Goal: Task Accomplishment & Management: Complete application form

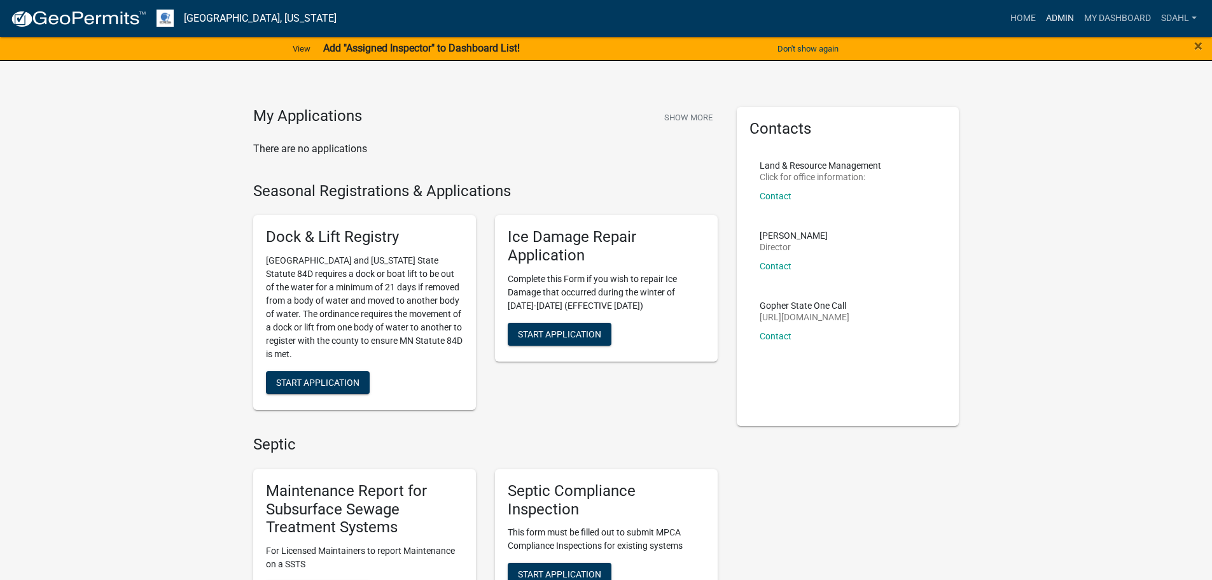
click at [1063, 17] on link "Admin" at bounding box center [1060, 18] width 38 height 24
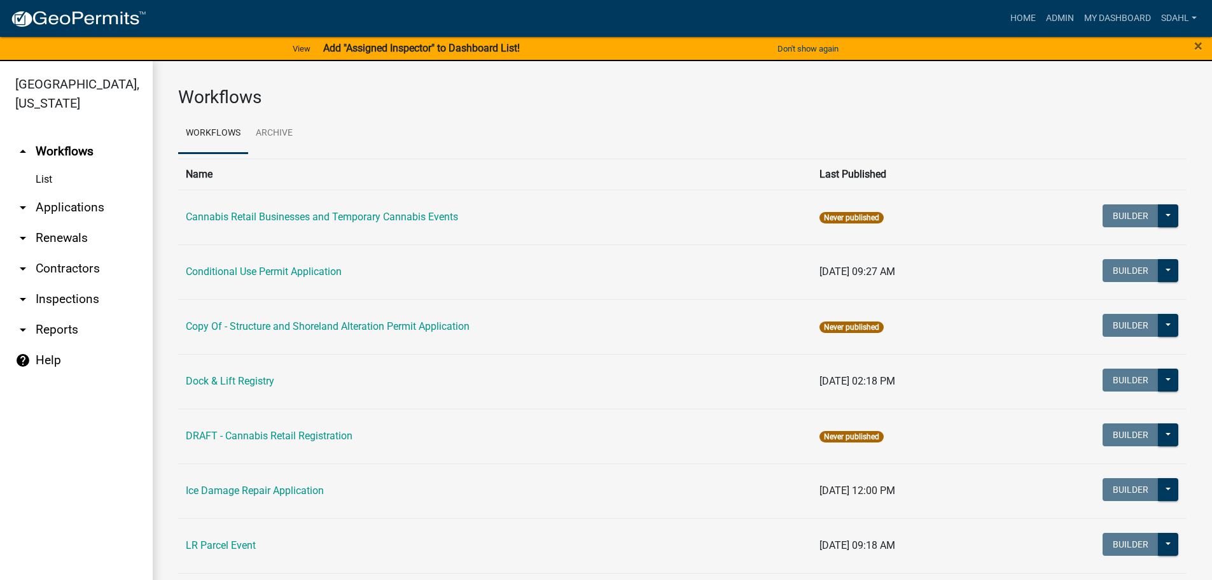
click at [98, 207] on link "arrow_drop_down Applications" at bounding box center [76, 207] width 153 height 31
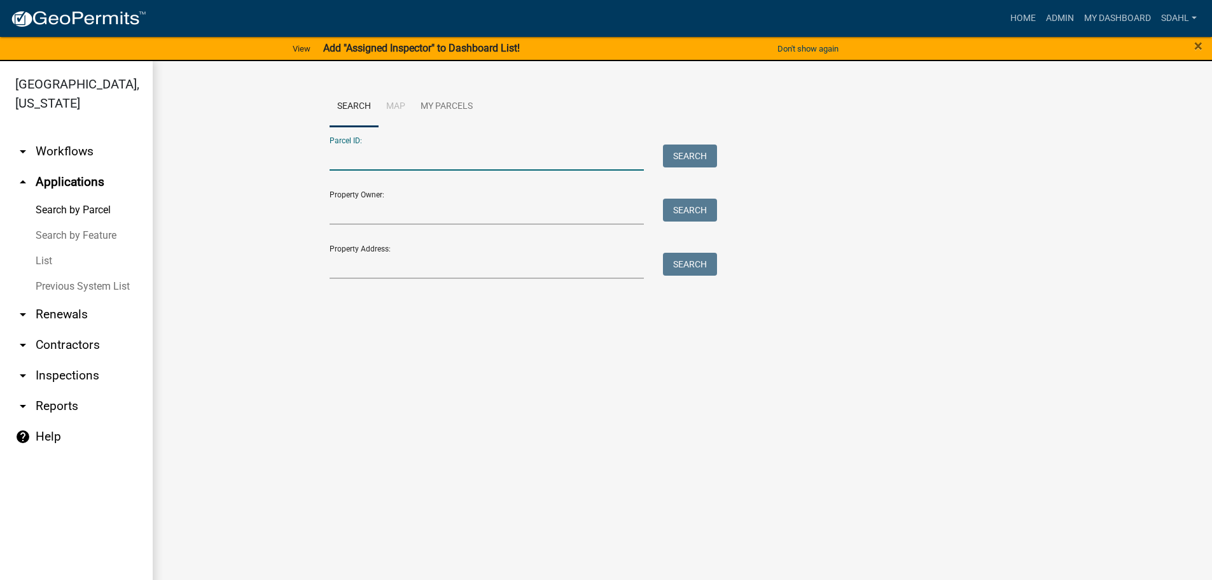
click at [372, 154] on input "Parcel ID:" at bounding box center [487, 157] width 315 height 26
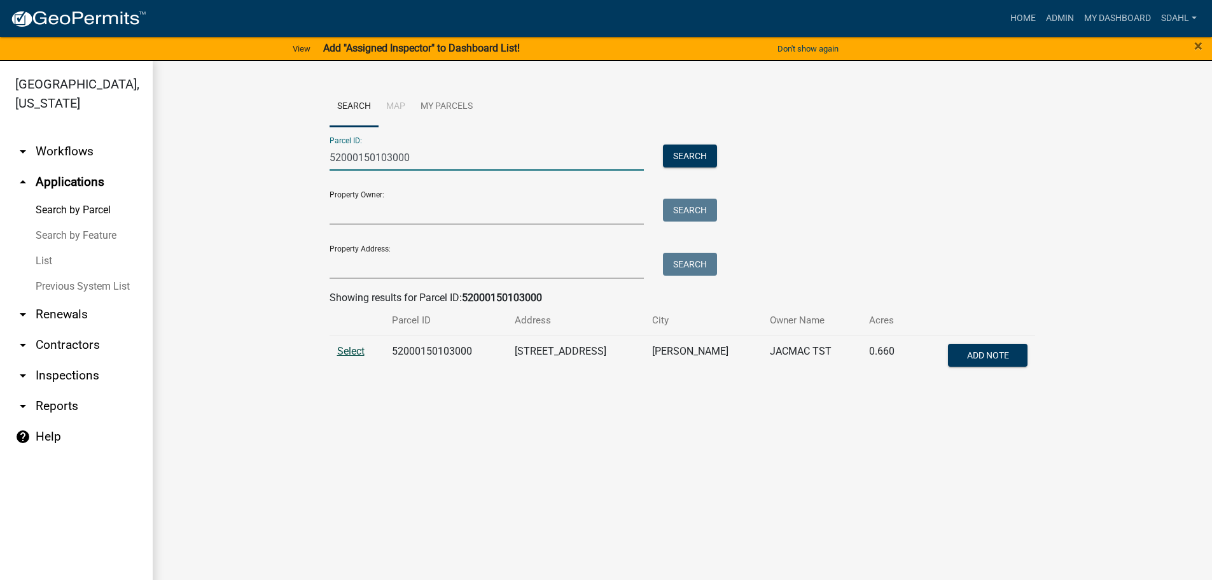
type input "52000150103000"
click at [347, 350] on span "Select" at bounding box center [350, 351] width 27 height 12
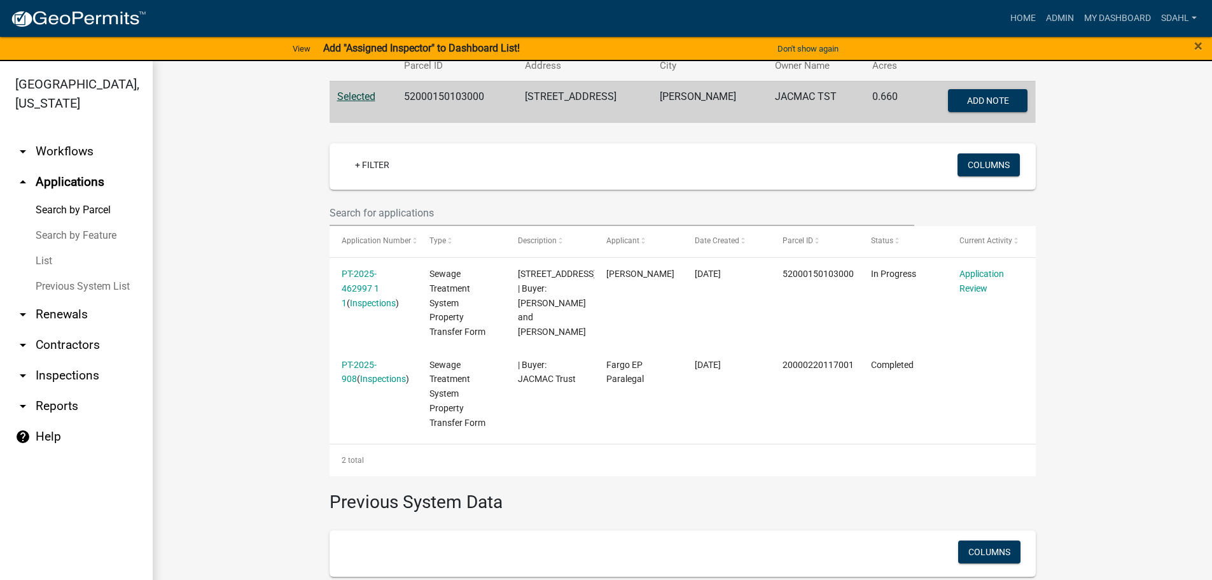
scroll to position [318, 0]
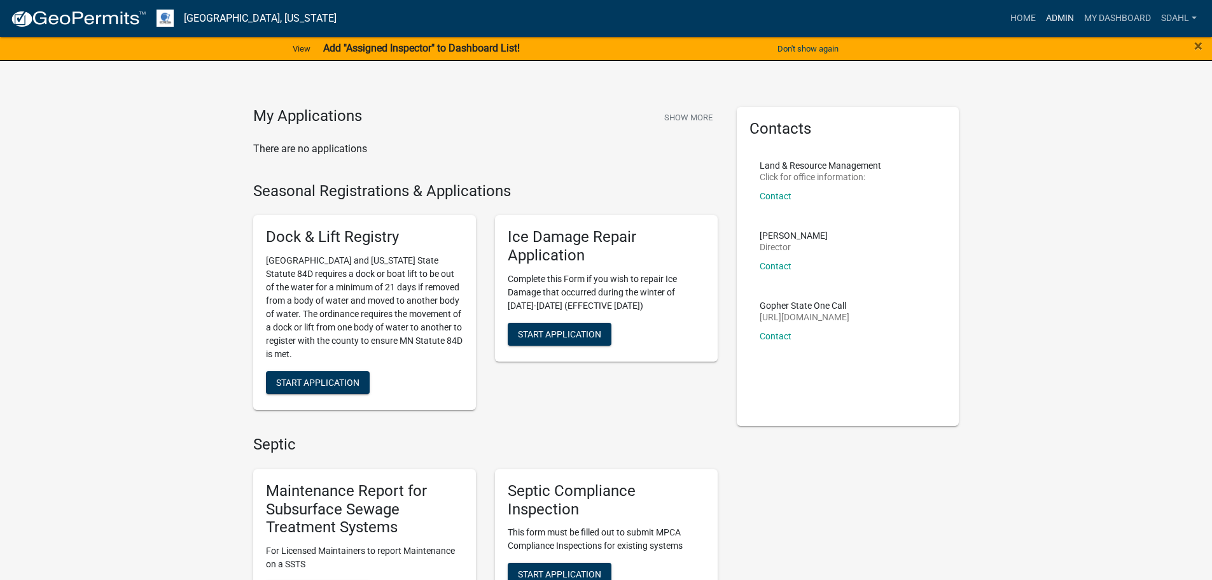
click at [1045, 15] on link "Admin" at bounding box center [1060, 18] width 38 height 24
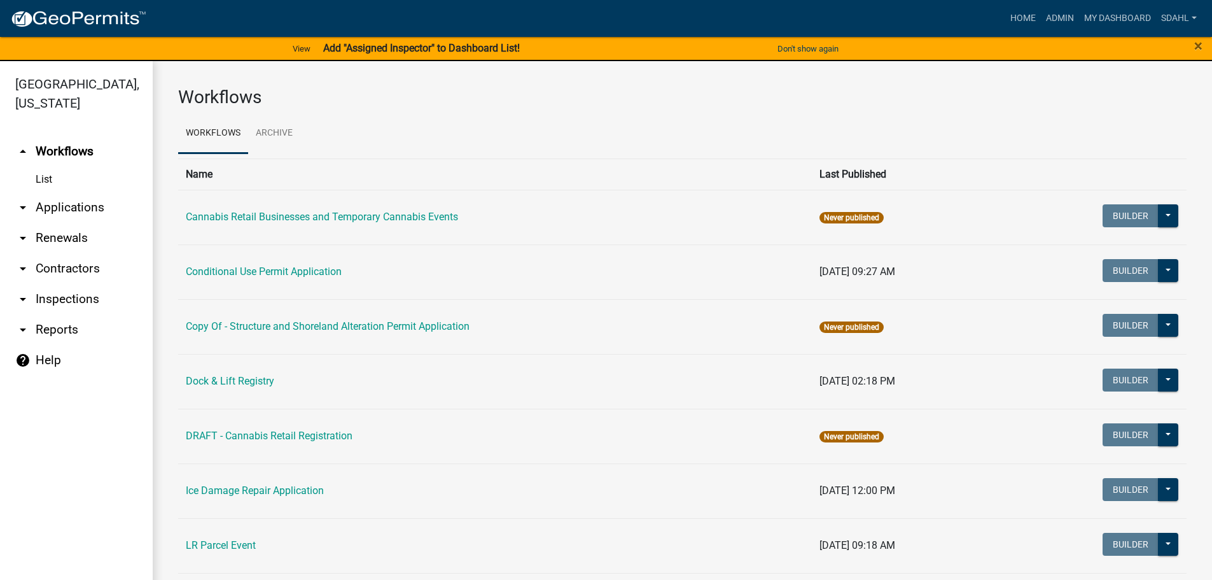
click at [55, 202] on link "arrow_drop_down Applications" at bounding box center [76, 207] width 153 height 31
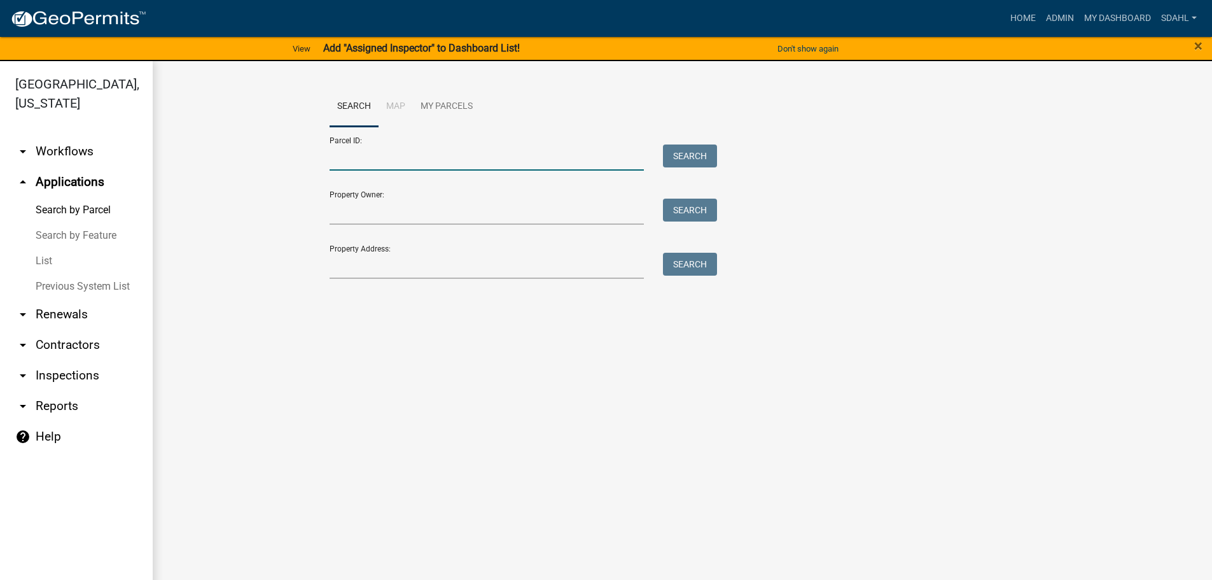
click at [340, 163] on input "Parcel ID:" at bounding box center [487, 157] width 315 height 26
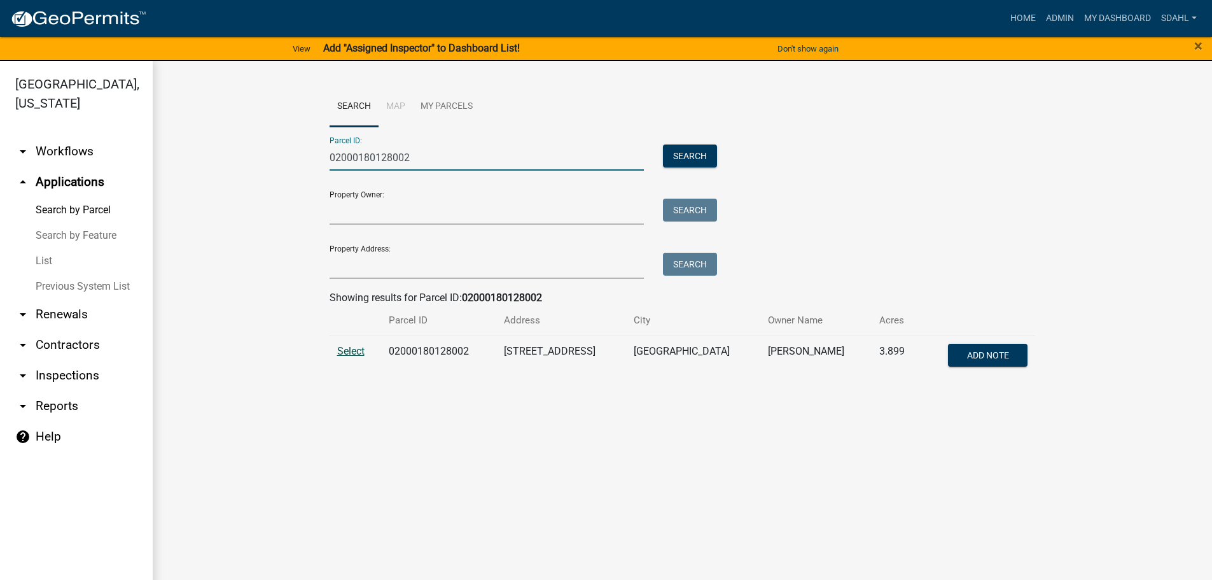
type input "02000180128002"
click at [354, 345] on span "Select" at bounding box center [350, 351] width 27 height 12
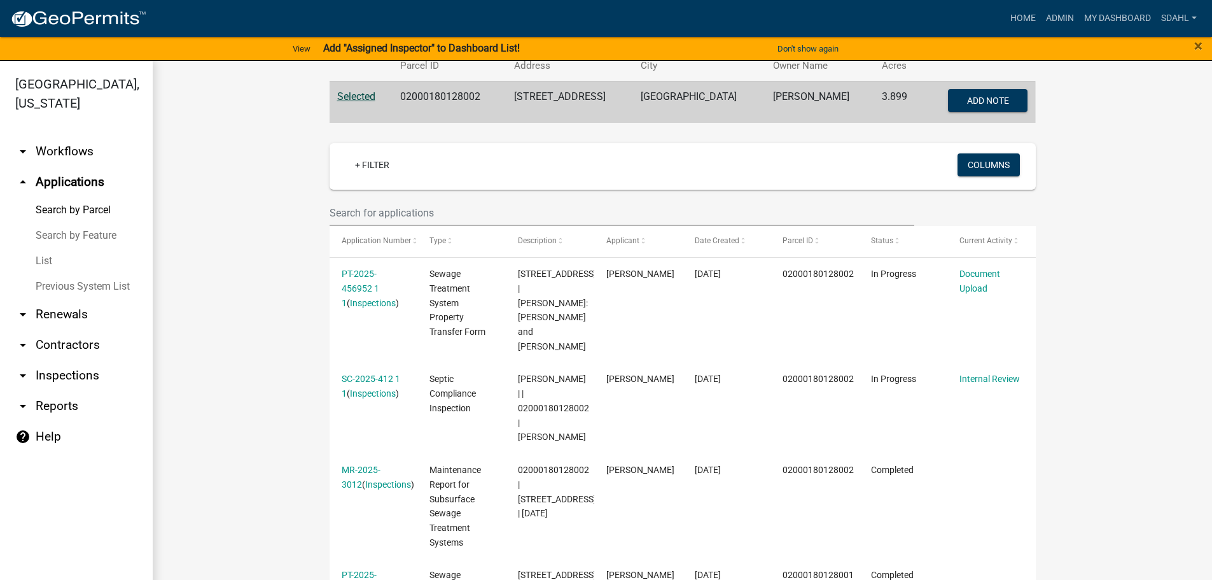
scroll to position [318, 0]
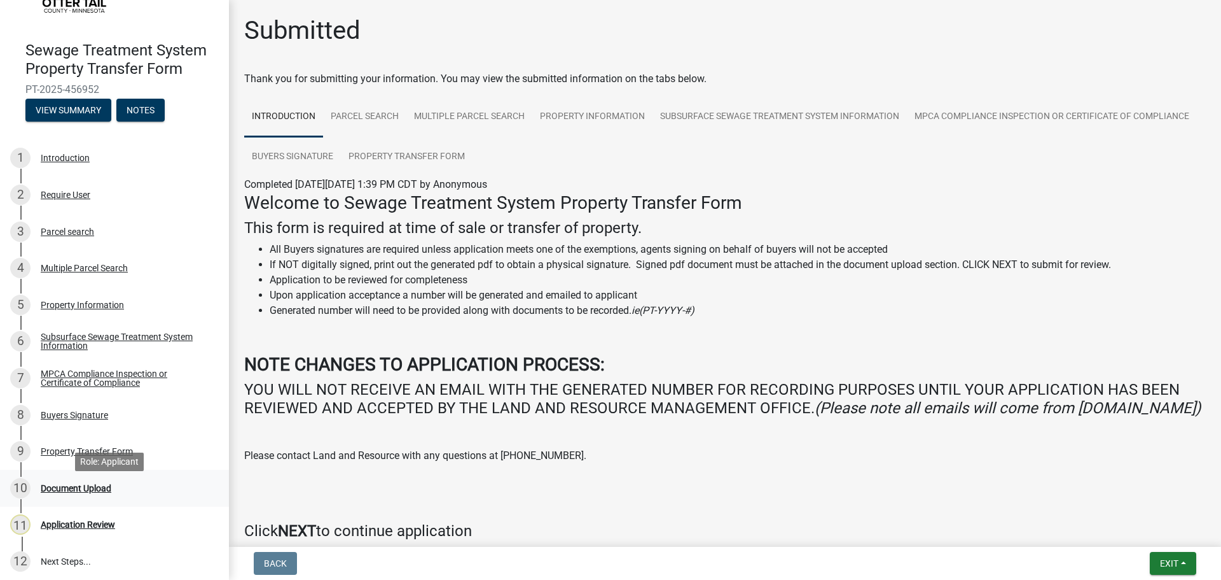
scroll to position [86, 0]
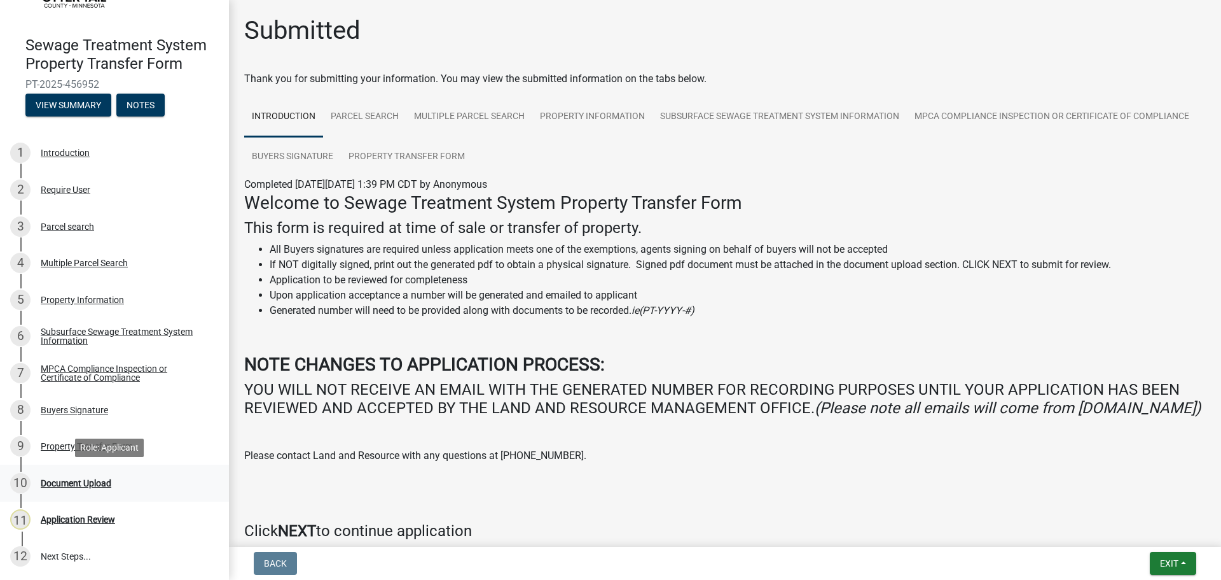
click at [91, 485] on div "Document Upload" at bounding box center [76, 482] width 71 height 9
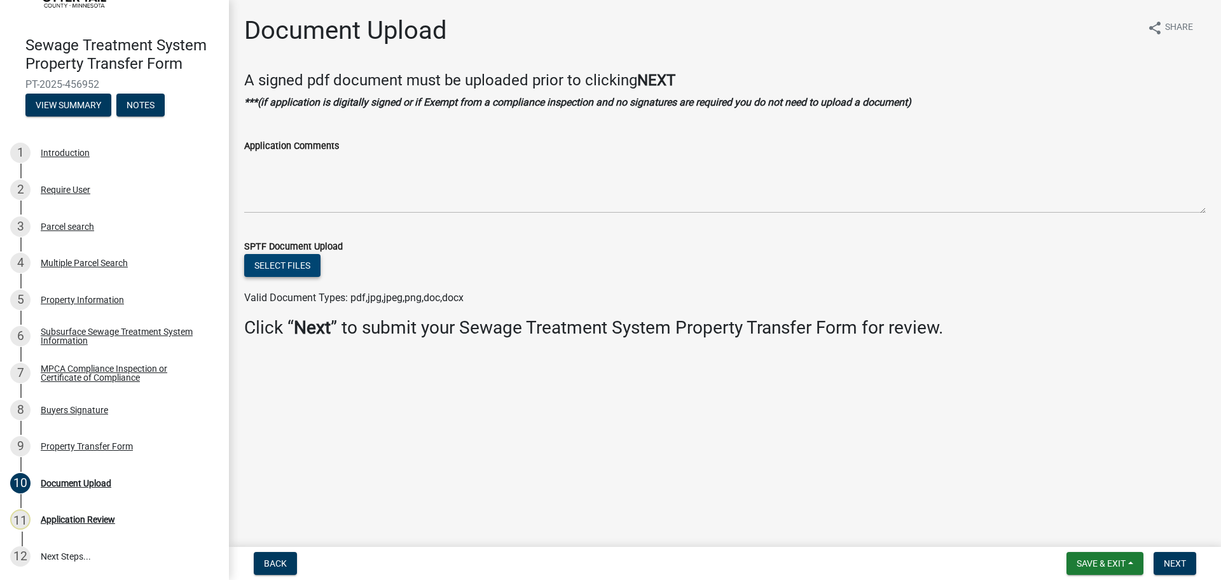
click at [278, 262] on button "Select files" at bounding box center [282, 265] width 76 height 23
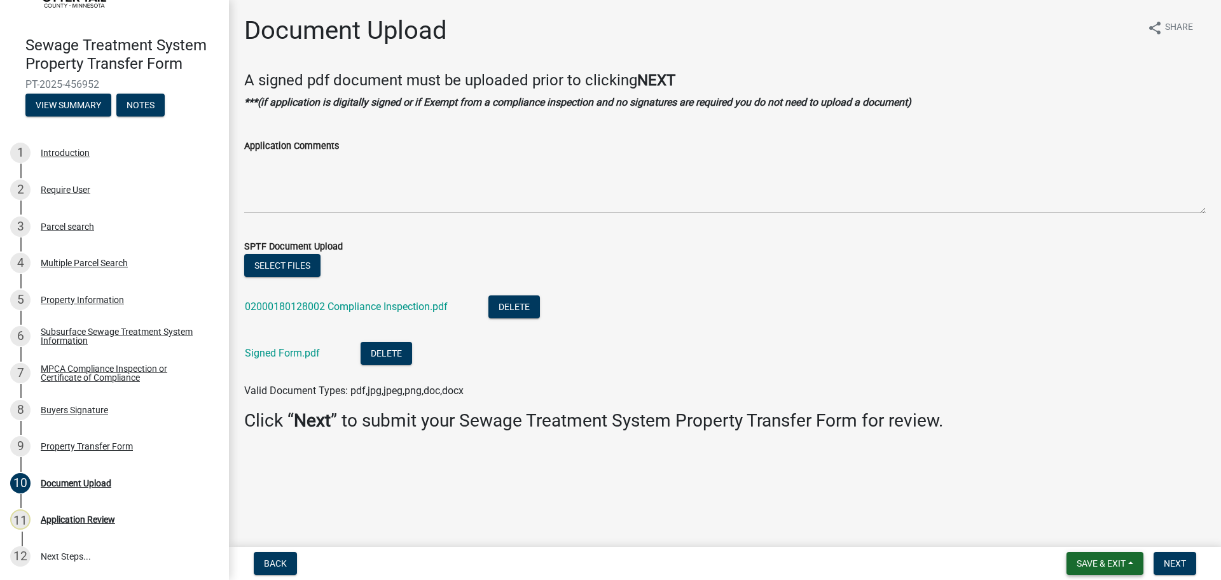
click at [1130, 562] on button "Save & Exit" at bounding box center [1105, 563] width 77 height 23
click at [1069, 498] on button "Save" at bounding box center [1093, 499] width 102 height 31
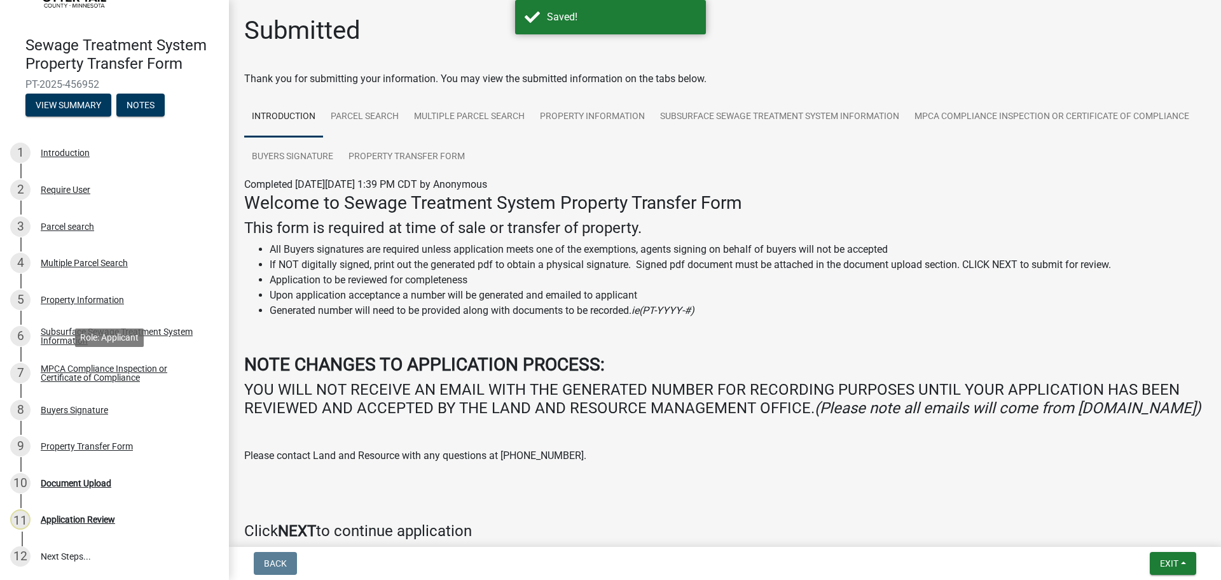
click at [97, 370] on div "MPCA Compliance Inspection or Certificate of Compliance" at bounding box center [125, 373] width 168 height 18
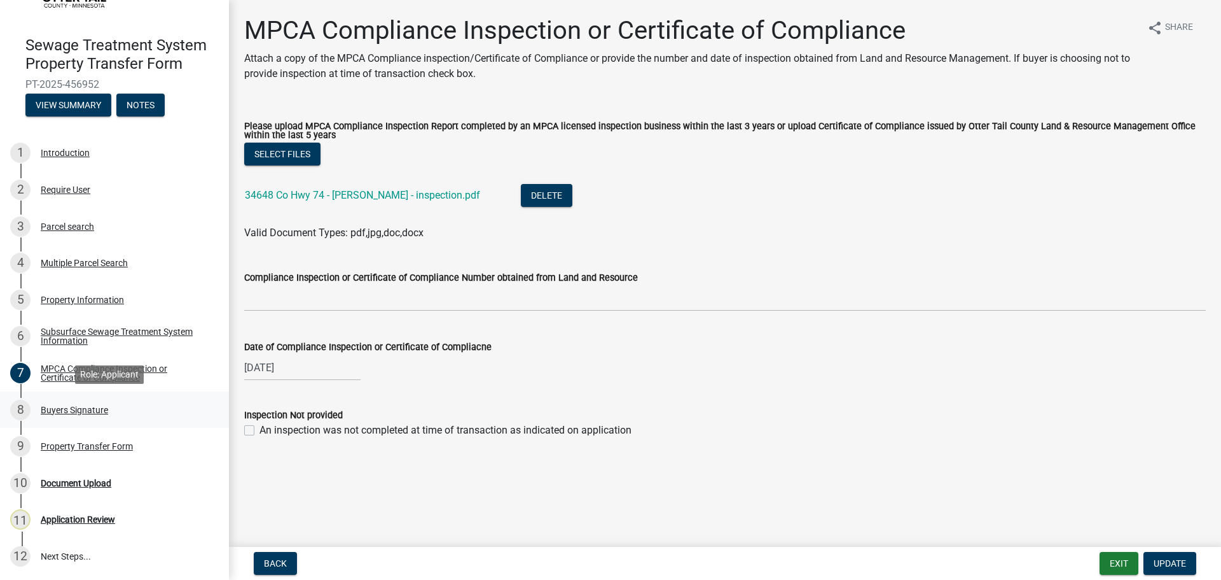
click at [91, 406] on div "Buyers Signature" at bounding box center [74, 409] width 67 height 9
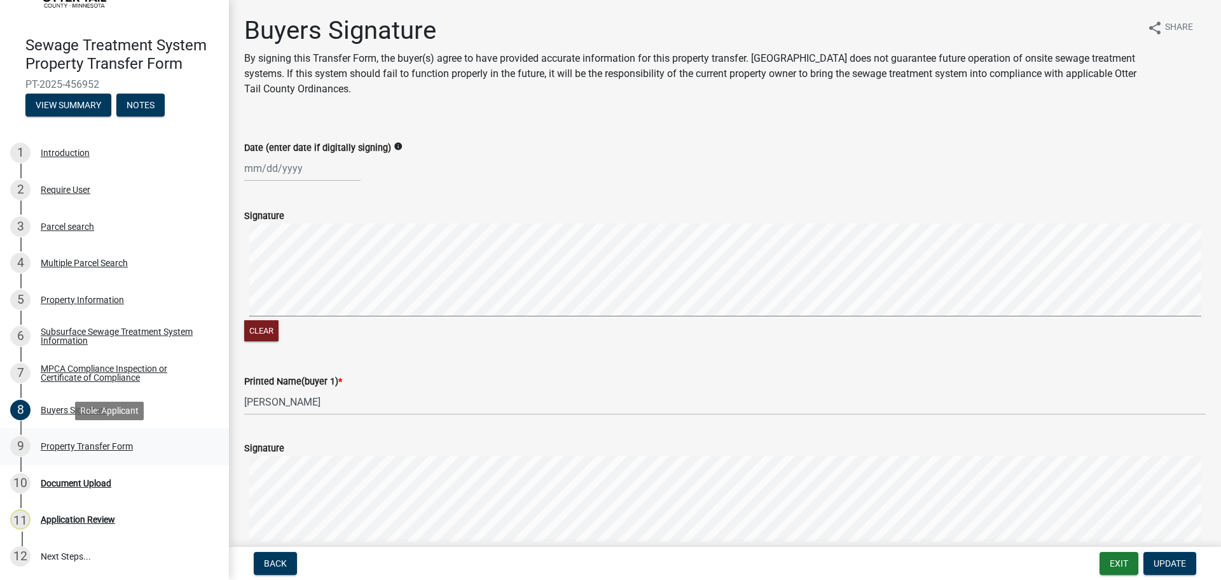
click at [84, 441] on div "Property Transfer Form" at bounding box center [87, 445] width 92 height 9
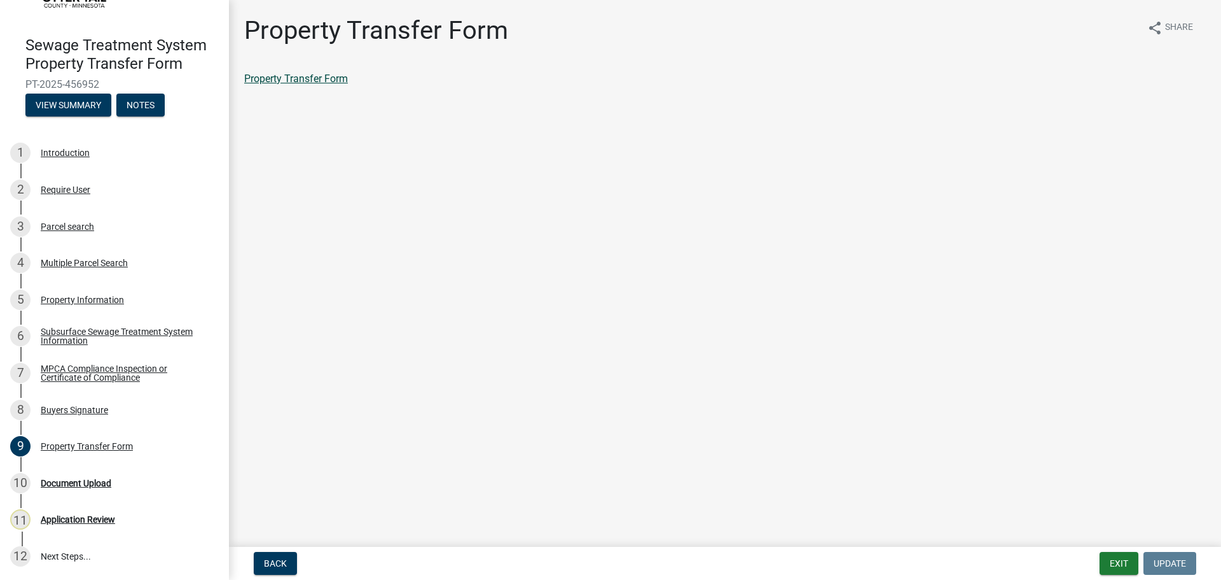
click at [317, 82] on link "Property Transfer Form" at bounding box center [296, 79] width 104 height 12
click at [86, 482] on div "Document Upload" at bounding box center [76, 482] width 71 height 9
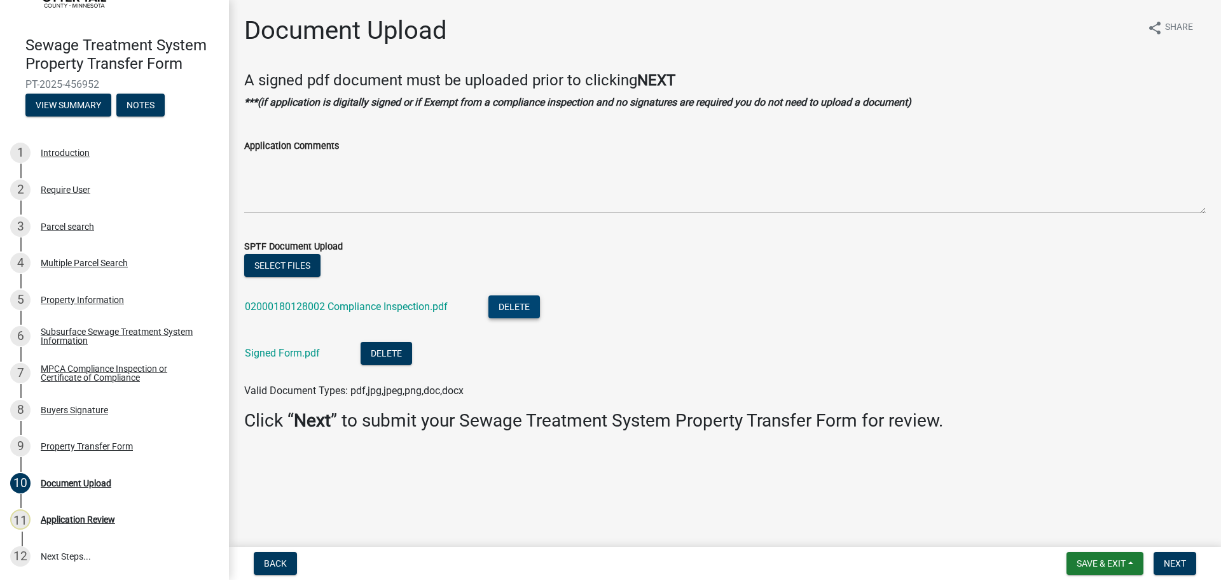
click at [513, 303] on button "Delete" at bounding box center [515, 306] width 52 height 23
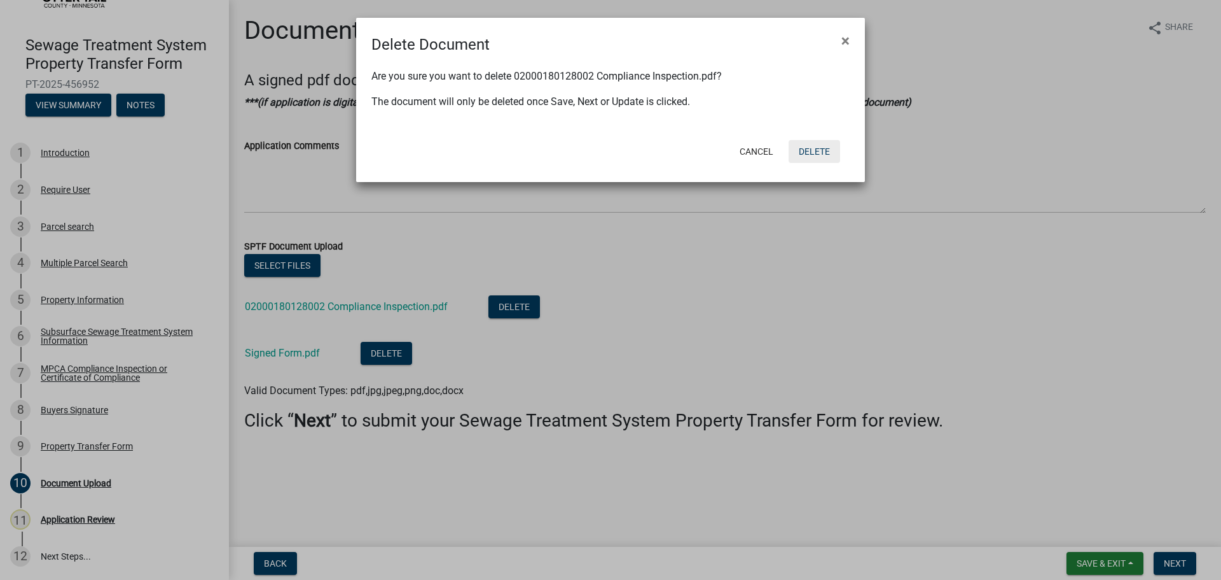
click at [821, 147] on button "Delete" at bounding box center [815, 151] width 52 height 23
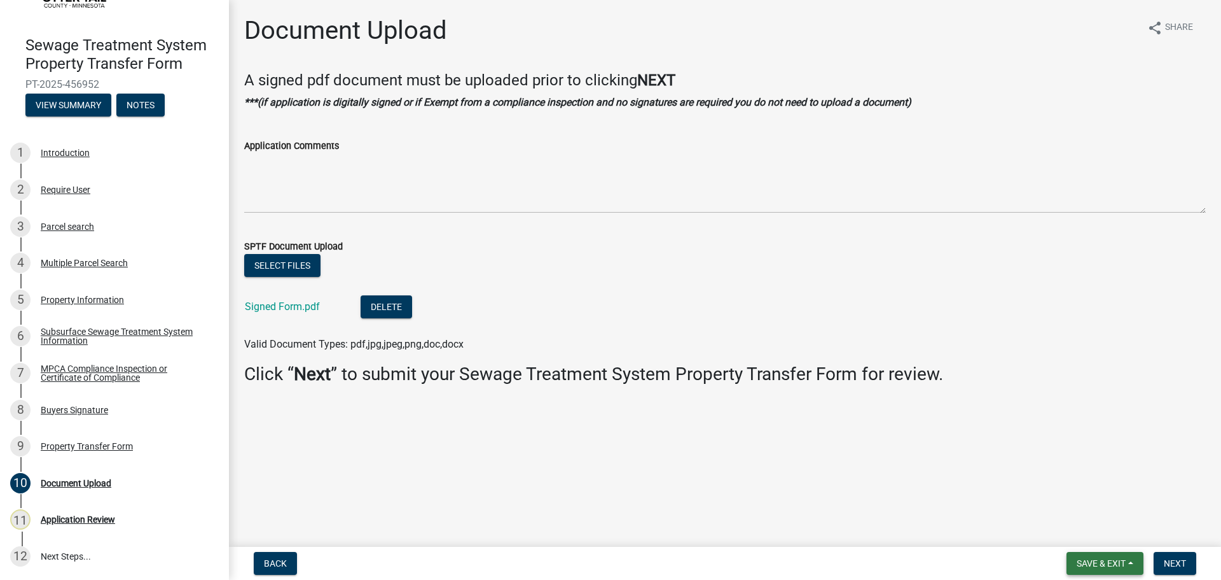
click at [1132, 557] on button "Save & Exit" at bounding box center [1105, 563] width 77 height 23
click at [1076, 501] on button "Save" at bounding box center [1093, 499] width 102 height 31
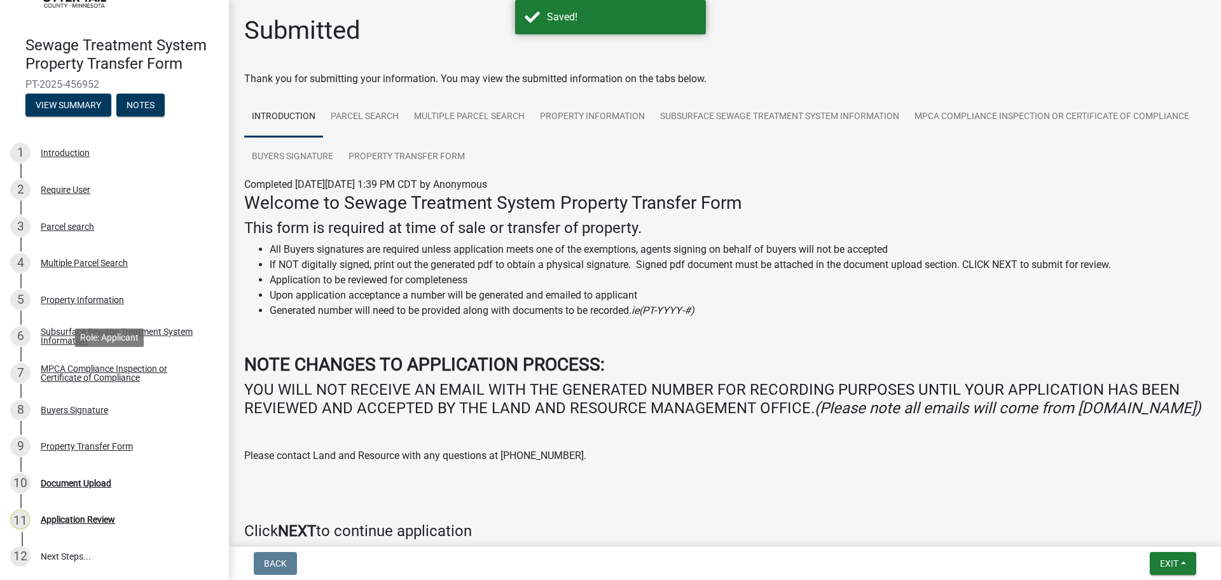
click at [79, 371] on div "MPCA Compliance Inspection or Certificate of Compliance" at bounding box center [125, 373] width 168 height 18
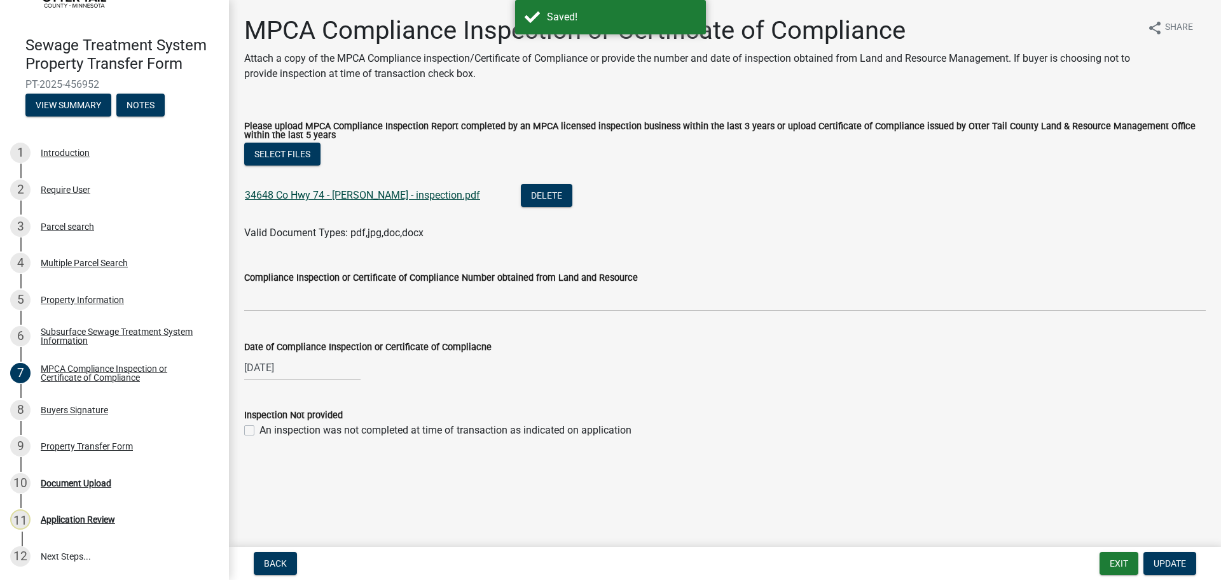
click at [366, 196] on link "34648 Co Hwy 74 - Foster - inspection.pdf" at bounding box center [362, 195] width 235 height 12
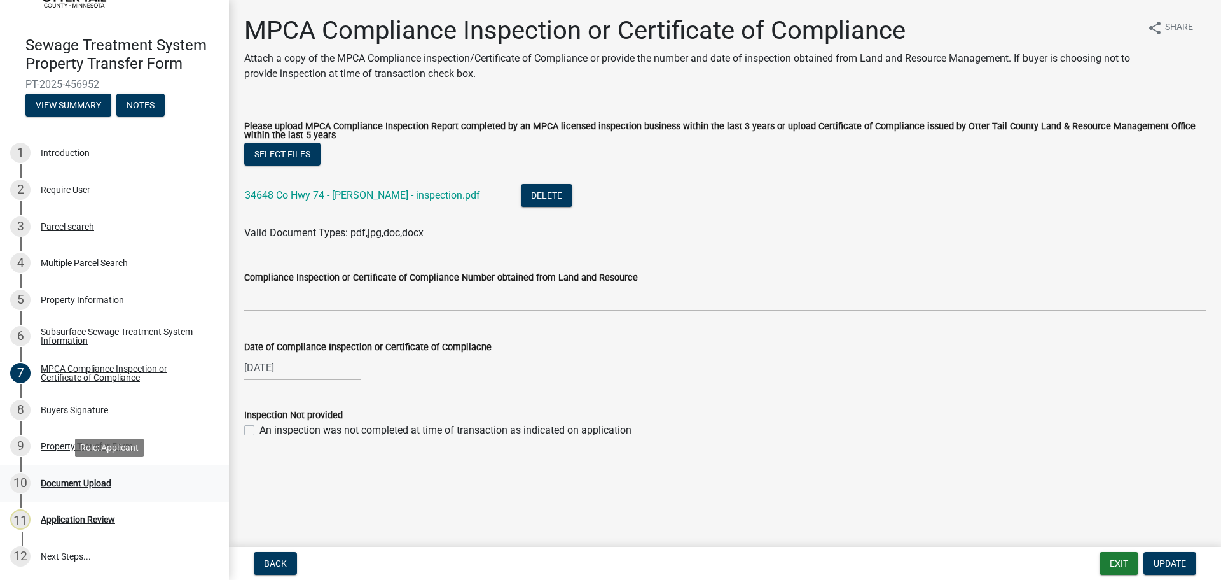
click at [85, 481] on div "Document Upload" at bounding box center [76, 482] width 71 height 9
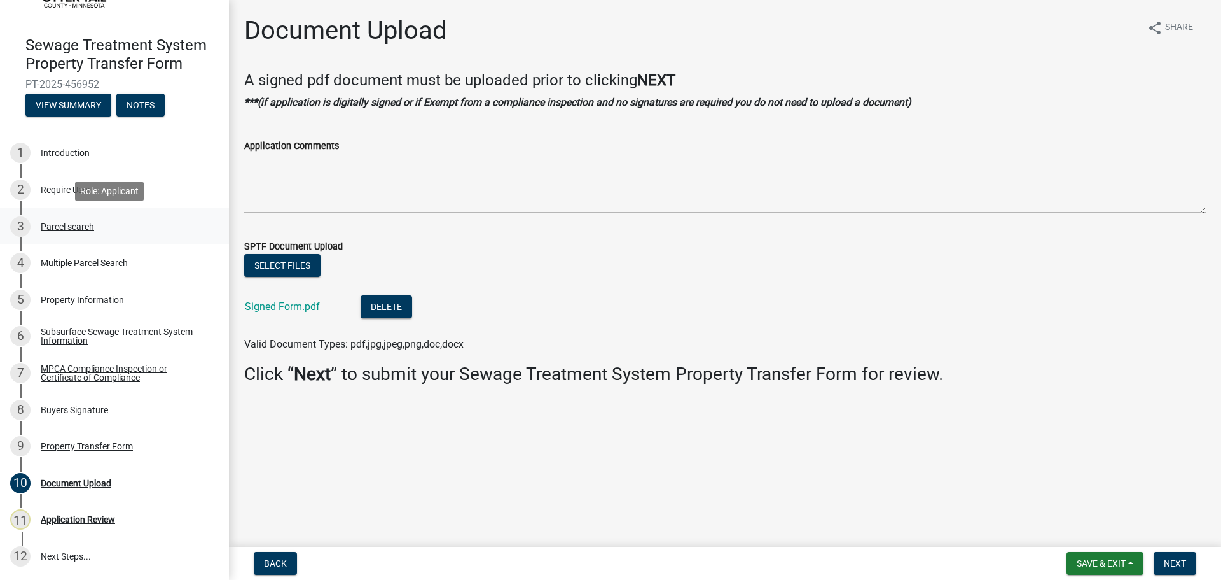
click at [56, 227] on div "Parcel search" at bounding box center [67, 226] width 53 height 9
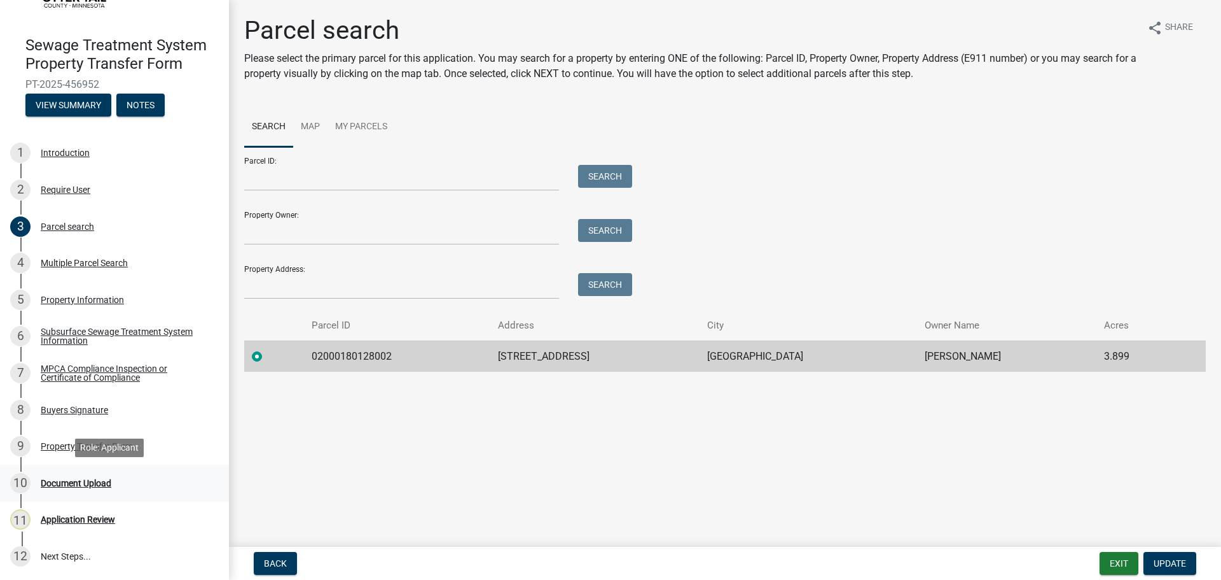
click at [80, 482] on div "Document Upload" at bounding box center [76, 482] width 71 height 9
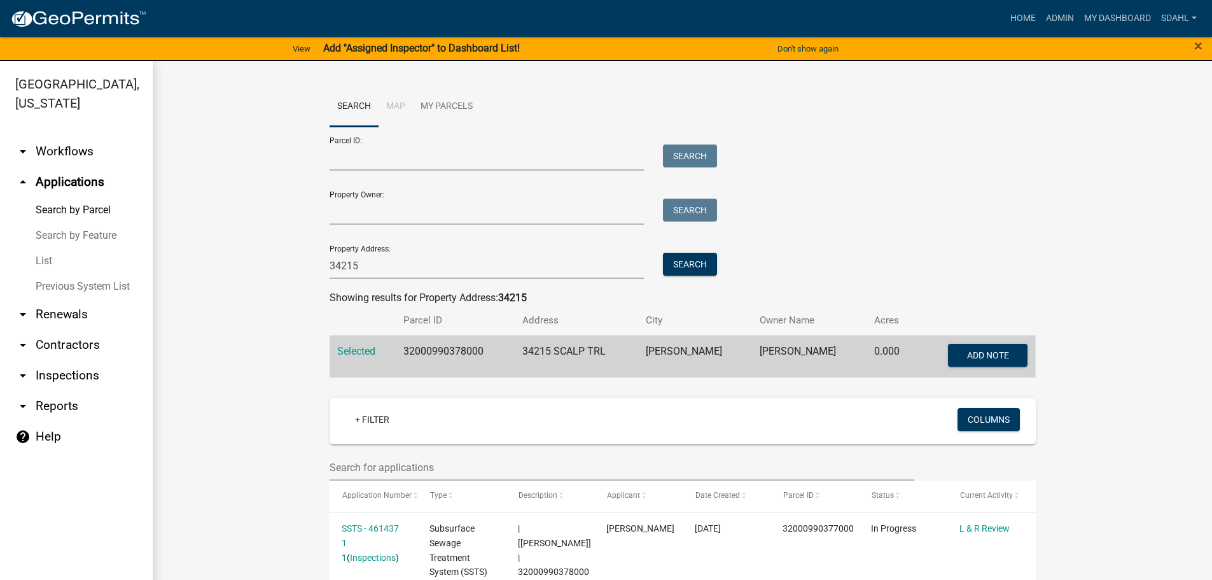
scroll to position [382, 0]
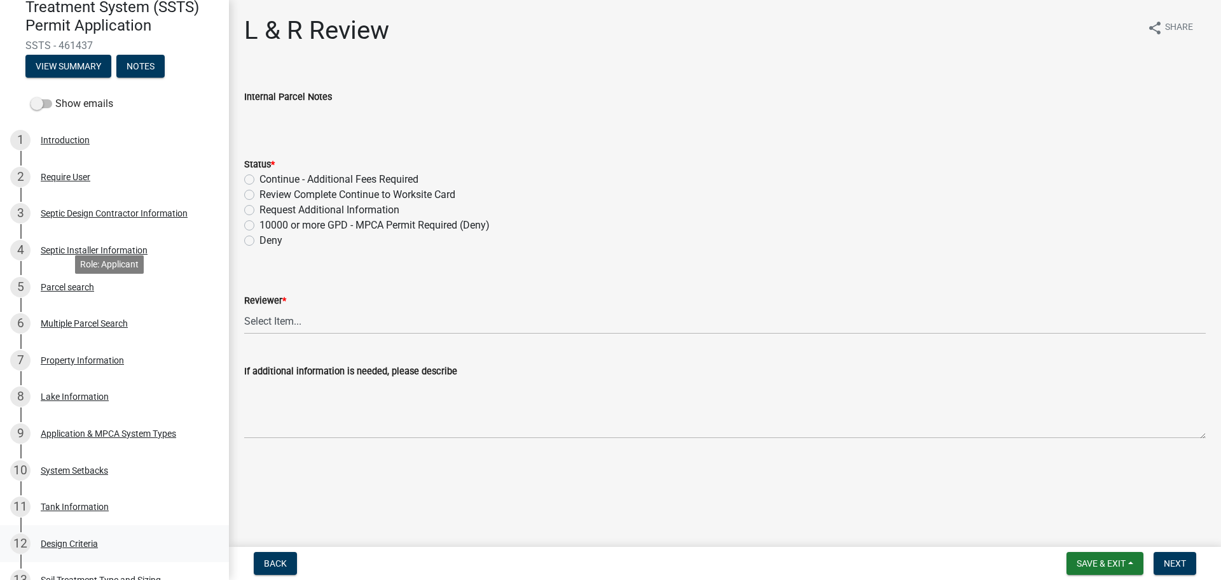
scroll to position [64, 0]
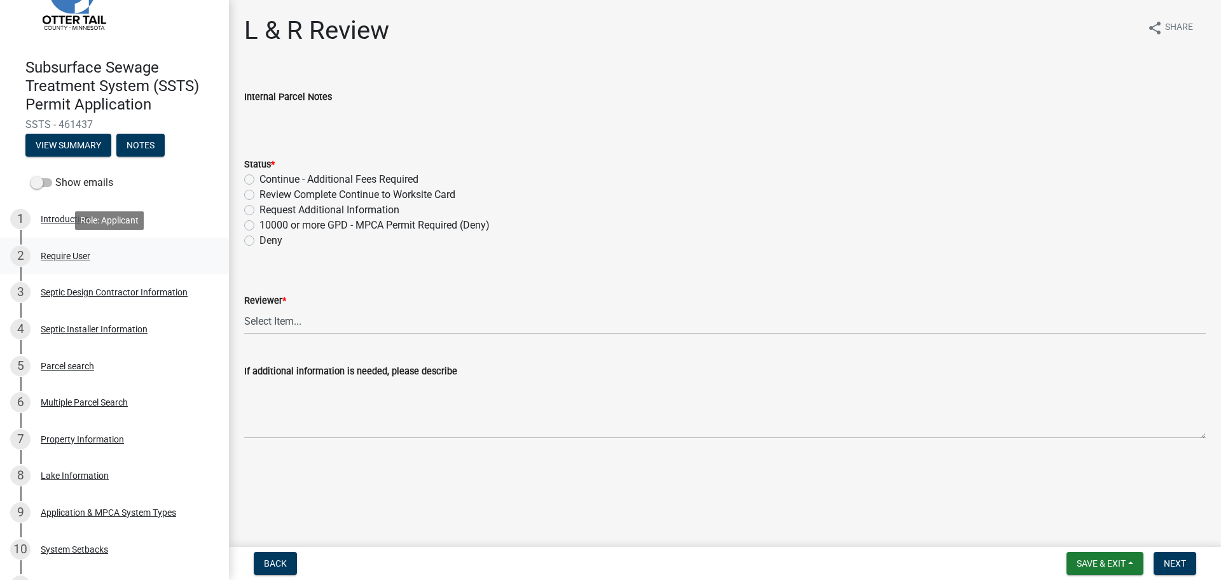
click at [75, 251] on div "Require User" at bounding box center [66, 255] width 50 height 9
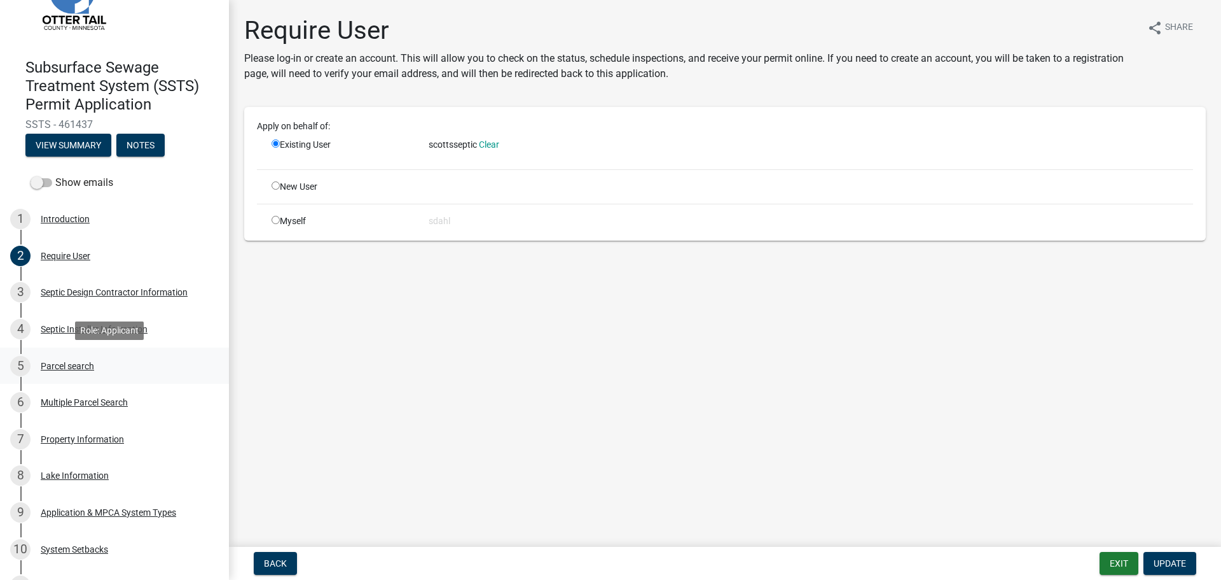
click at [75, 363] on div "Parcel search" at bounding box center [67, 365] width 53 height 9
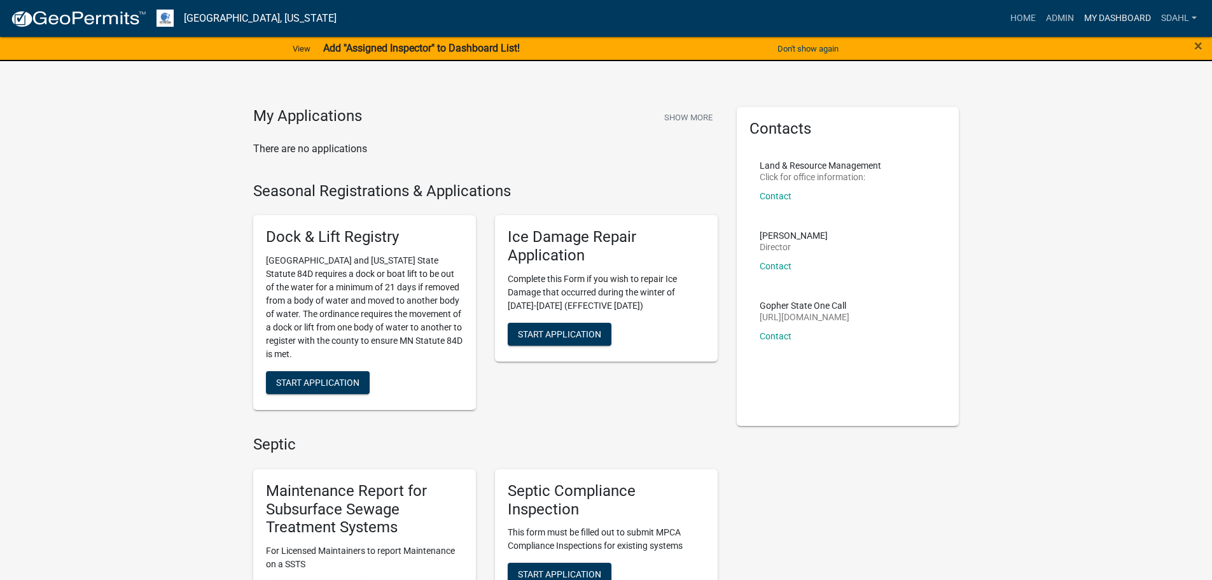
click at [1095, 20] on link "My Dashboard" at bounding box center [1117, 18] width 77 height 24
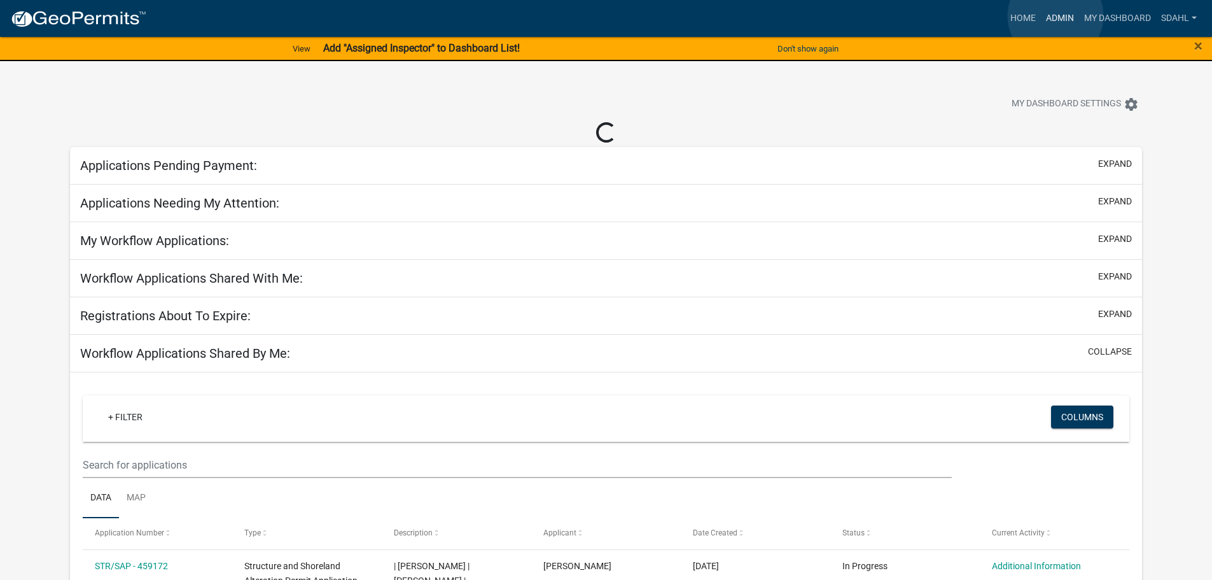
click at [1055, 16] on link "Admin" at bounding box center [1060, 18] width 38 height 24
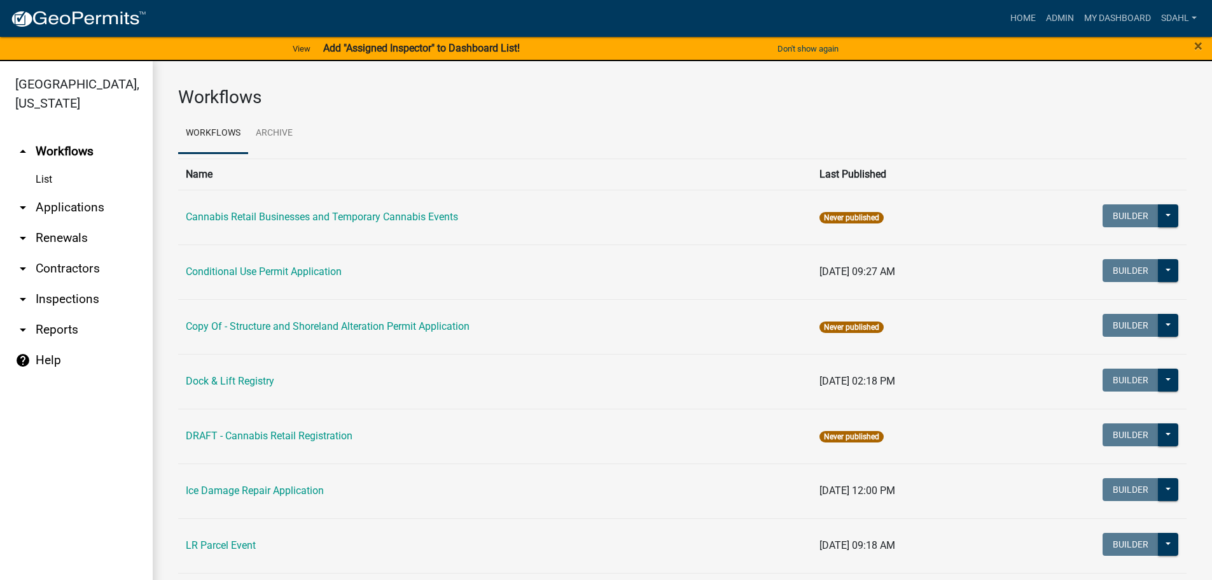
click at [93, 202] on link "arrow_drop_down Applications" at bounding box center [76, 207] width 153 height 31
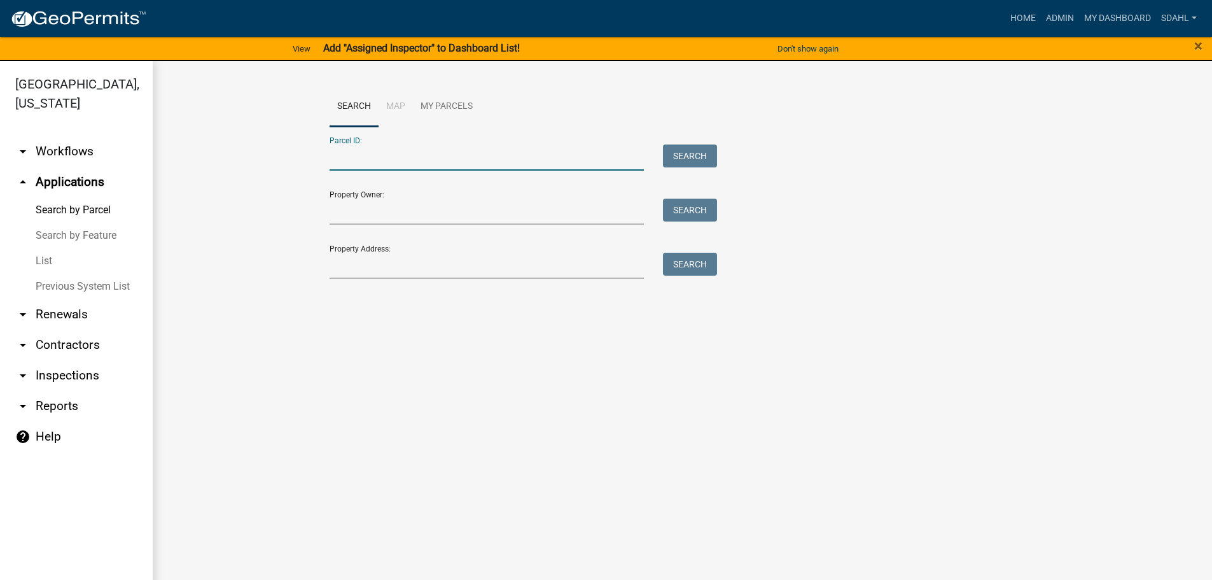
click at [373, 154] on input "Parcel ID:" at bounding box center [487, 157] width 315 height 26
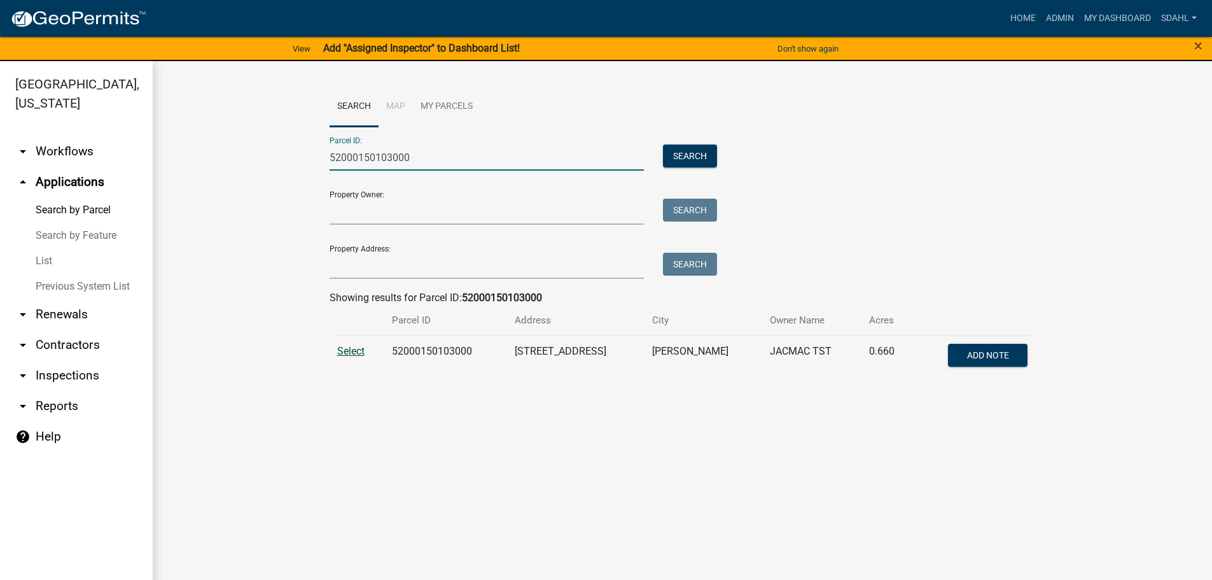
type input "52000150103000"
click at [346, 352] on span "Select" at bounding box center [350, 351] width 27 height 12
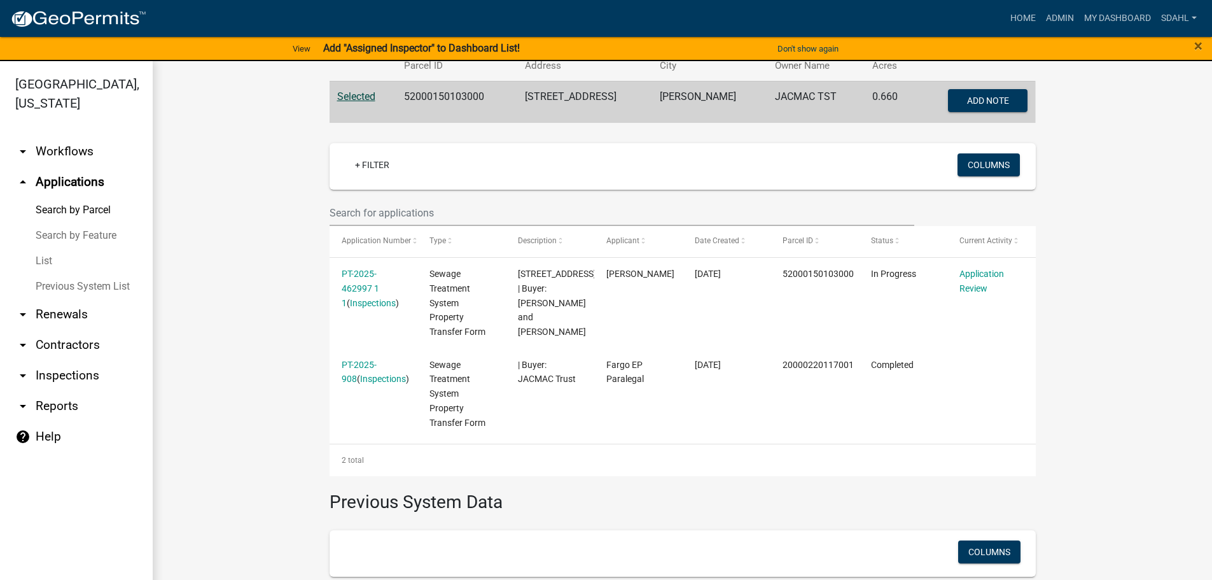
scroll to position [191, 0]
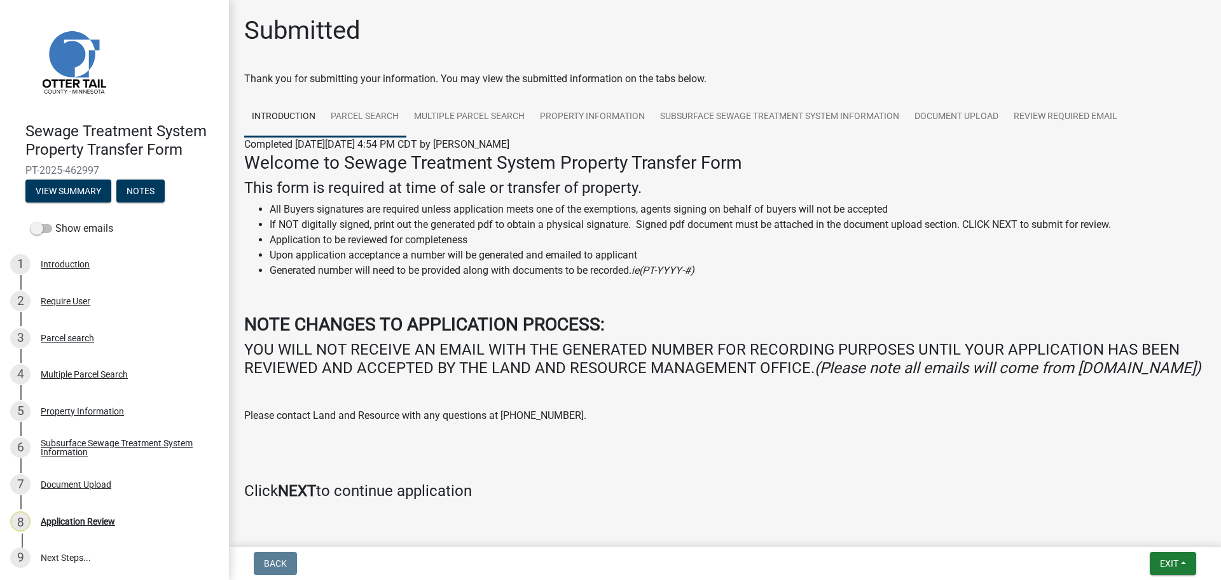
click at [361, 118] on link "Parcel search" at bounding box center [364, 117] width 83 height 41
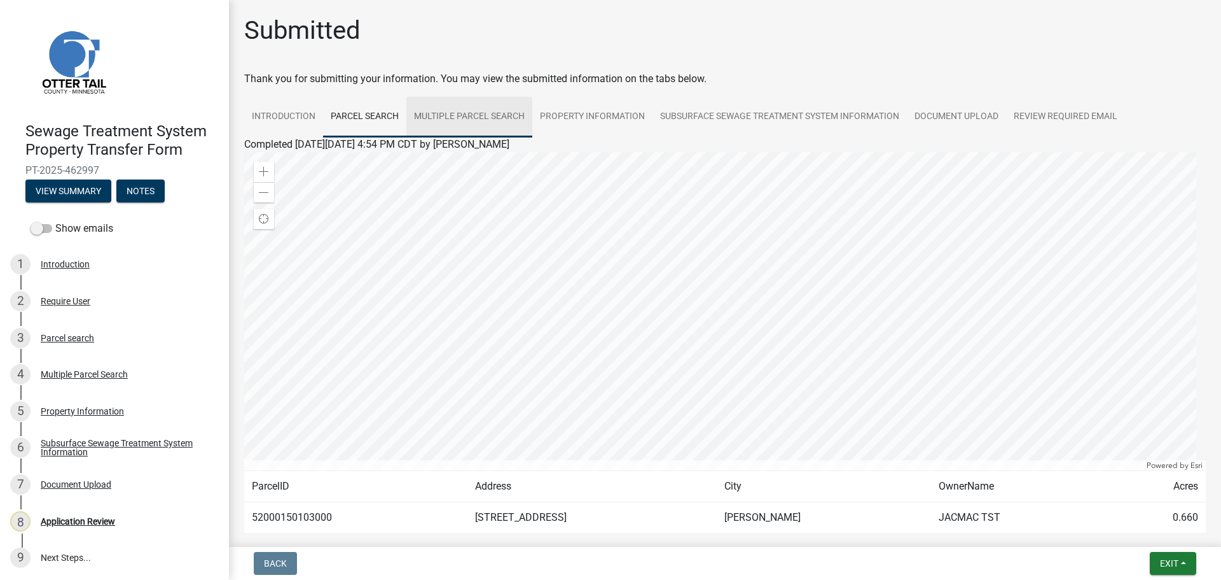
click at [479, 120] on link "Multiple Parcel Search" at bounding box center [469, 117] width 126 height 41
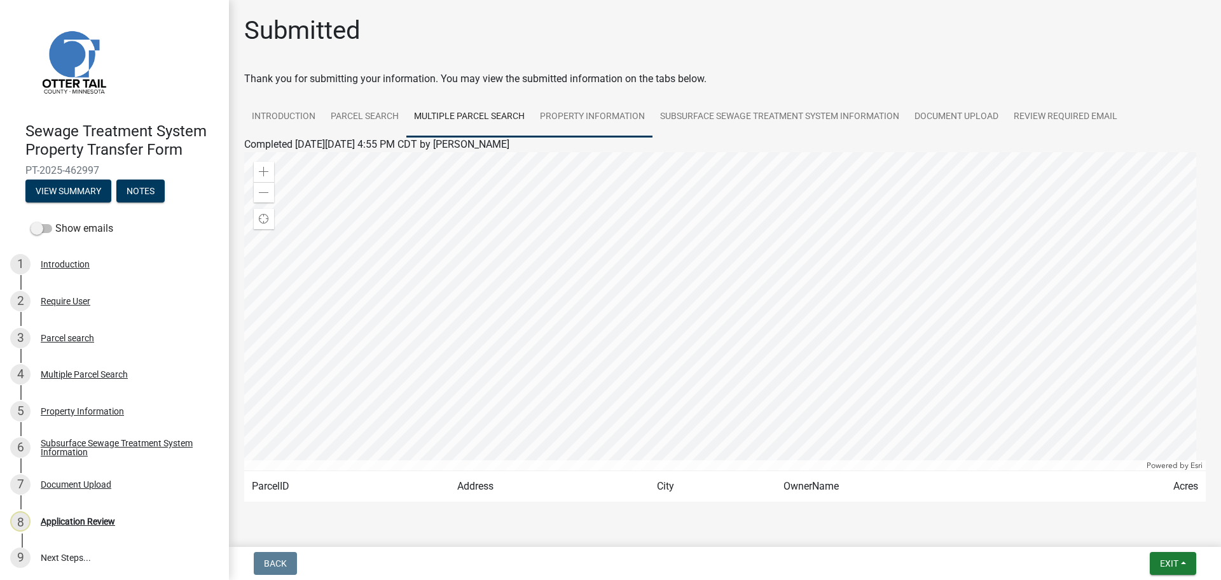
click at [584, 115] on link "Property Information" at bounding box center [592, 117] width 120 height 41
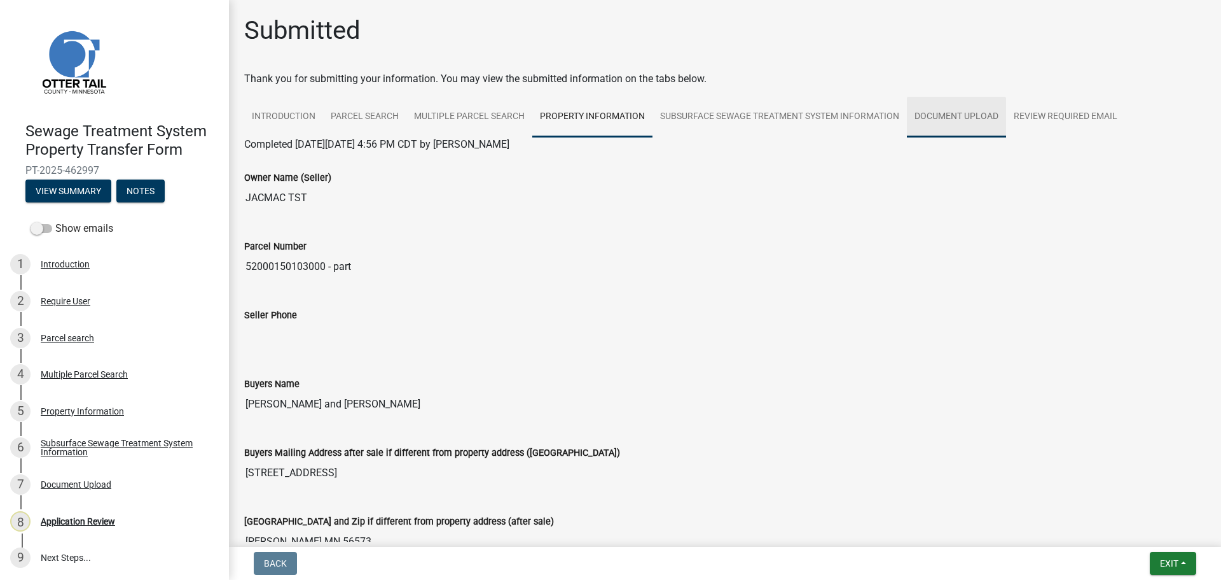
click at [964, 111] on link "Document Upload" at bounding box center [956, 117] width 99 height 41
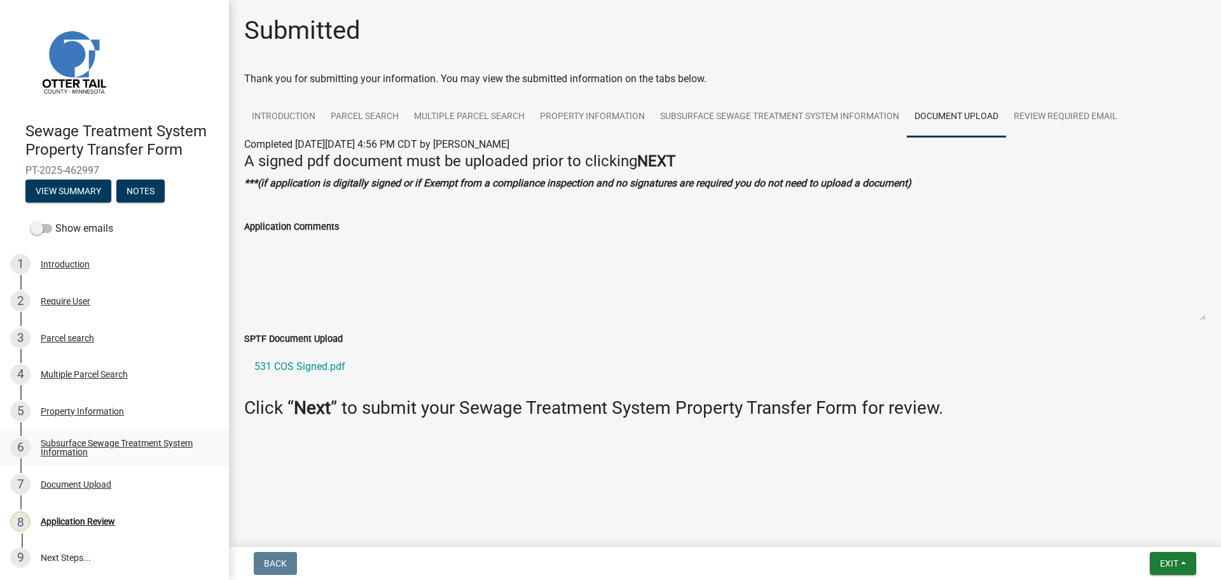
click at [75, 436] on link "6 Subsurface Sewage Treatment System Information" at bounding box center [114, 447] width 229 height 37
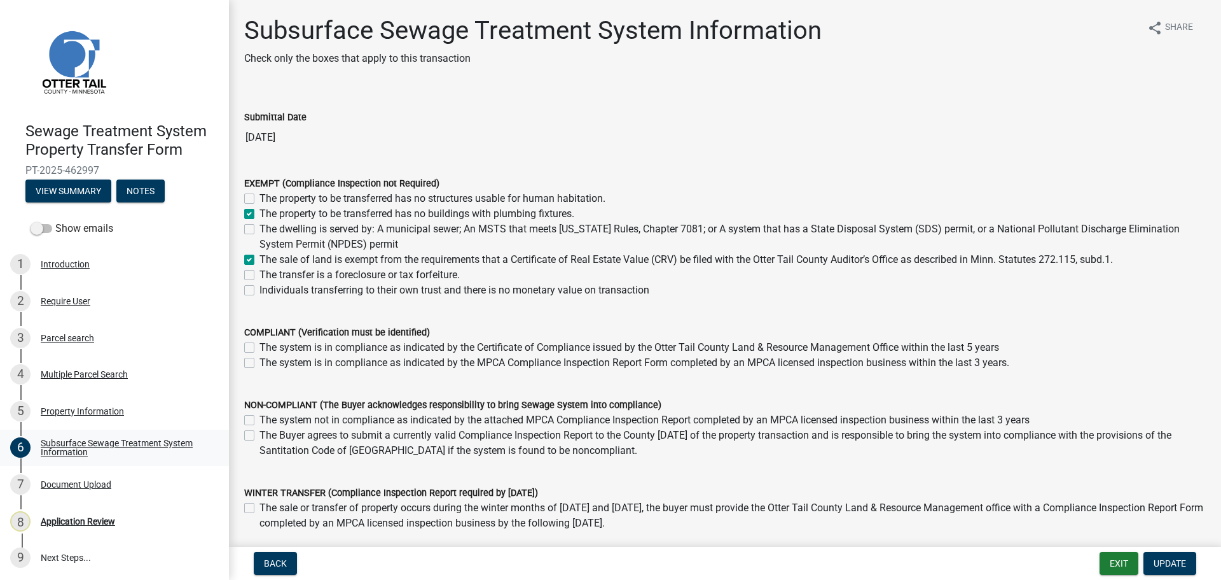
scroll to position [1, 0]
click at [82, 482] on div "Document Upload" at bounding box center [76, 482] width 71 height 9
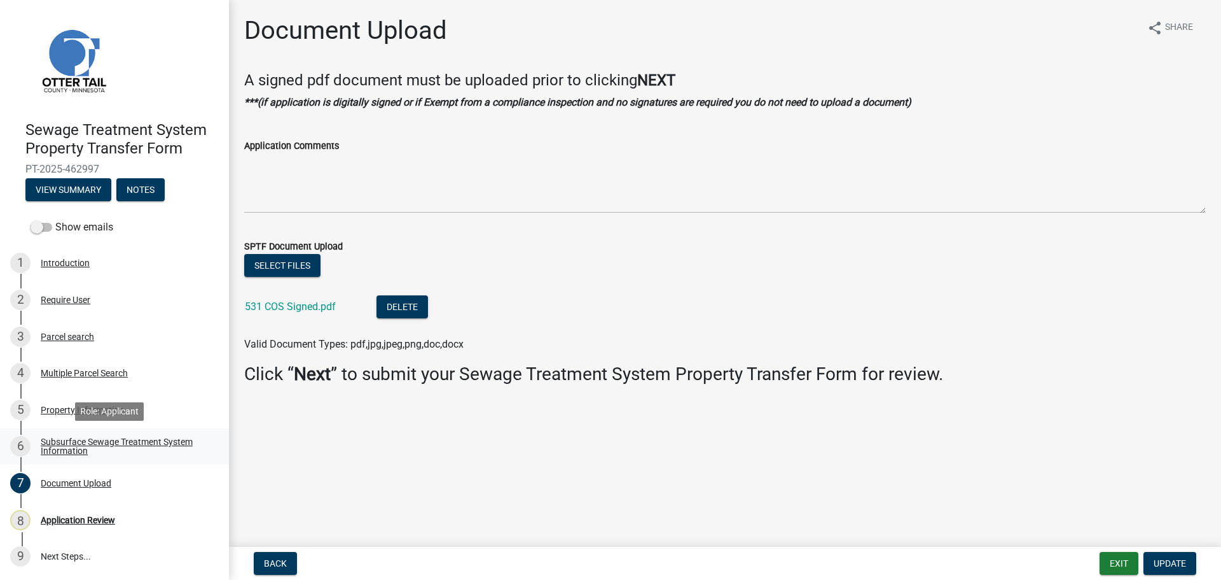
click at [76, 440] on div "Subsurface Sewage Treatment System Information" at bounding box center [125, 446] width 168 height 18
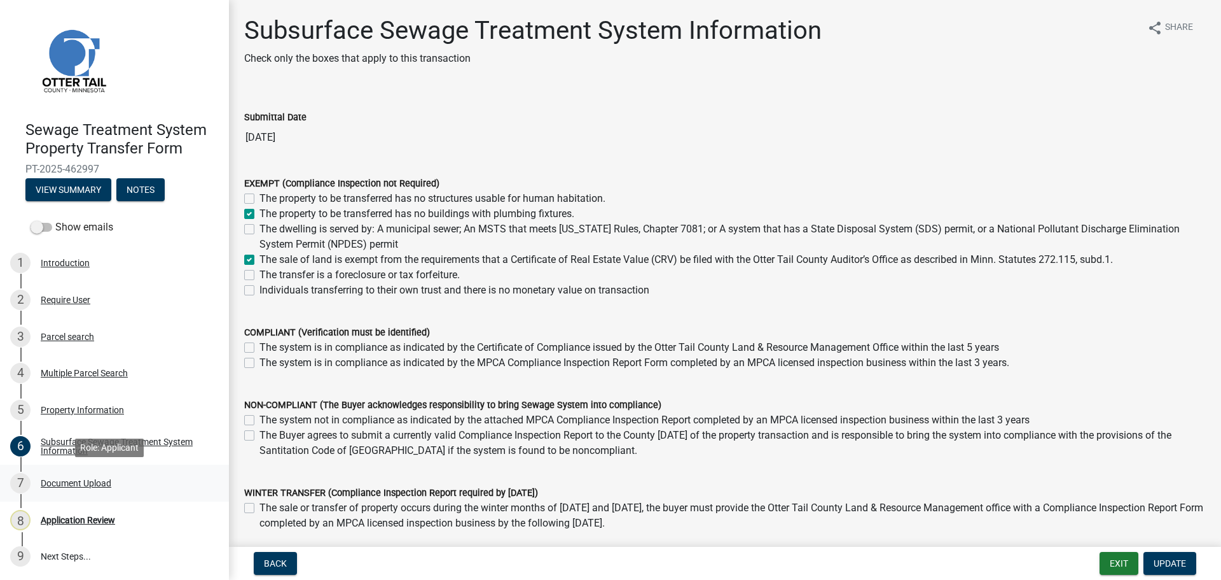
click at [81, 481] on div "Document Upload" at bounding box center [76, 482] width 71 height 9
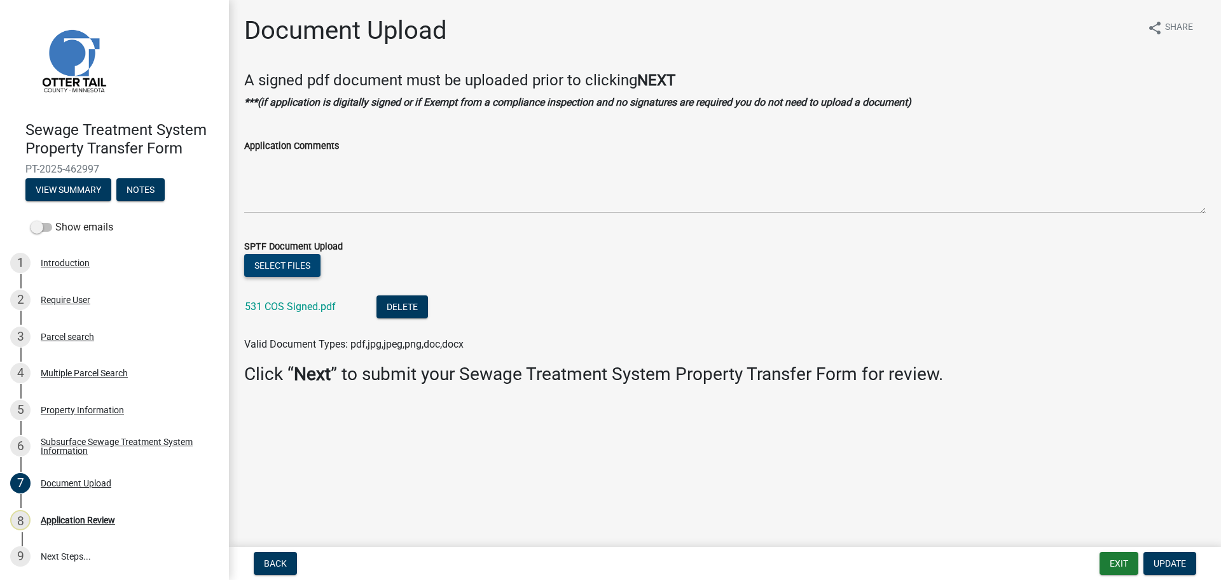
click at [292, 265] on button "Select files" at bounding box center [282, 265] width 76 height 23
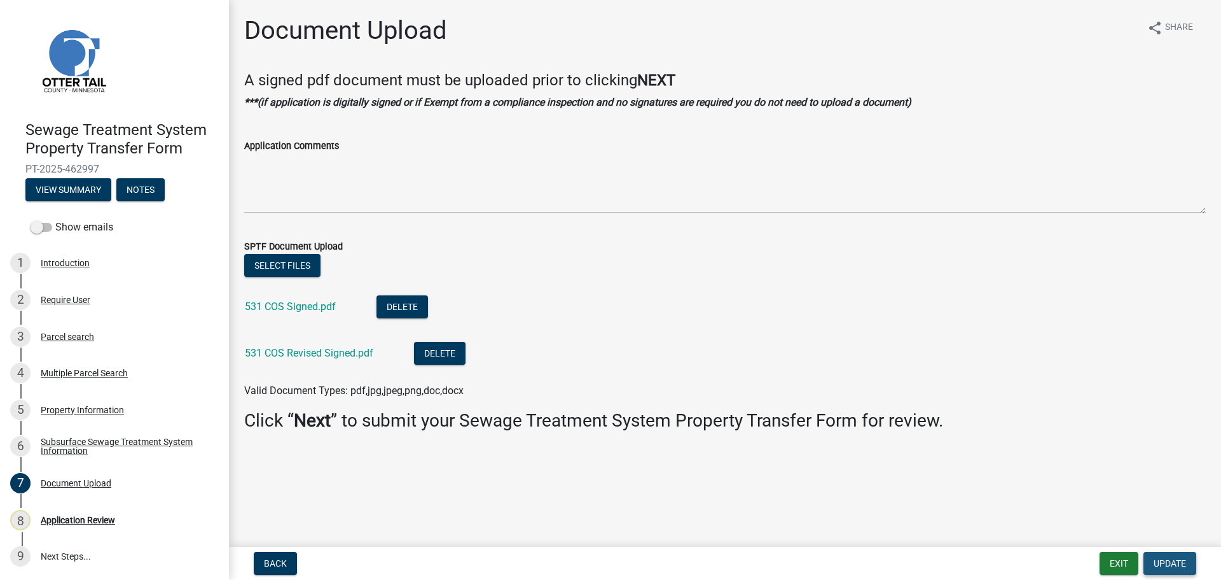
click at [1170, 561] on span "Update" at bounding box center [1170, 563] width 32 height 10
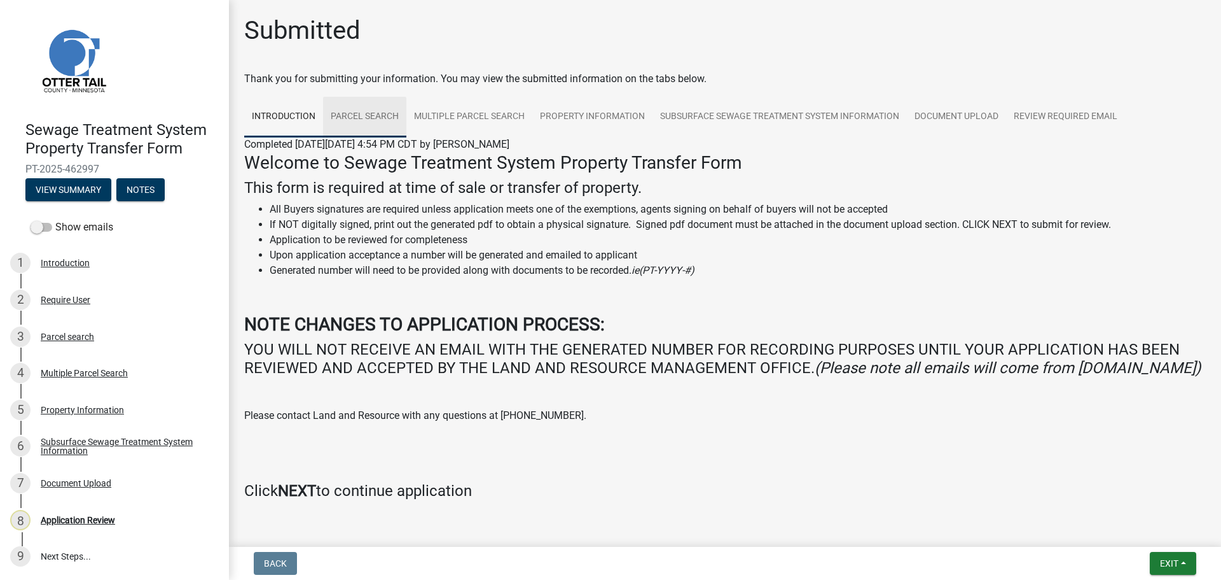
click at [373, 116] on link "Parcel search" at bounding box center [364, 117] width 83 height 41
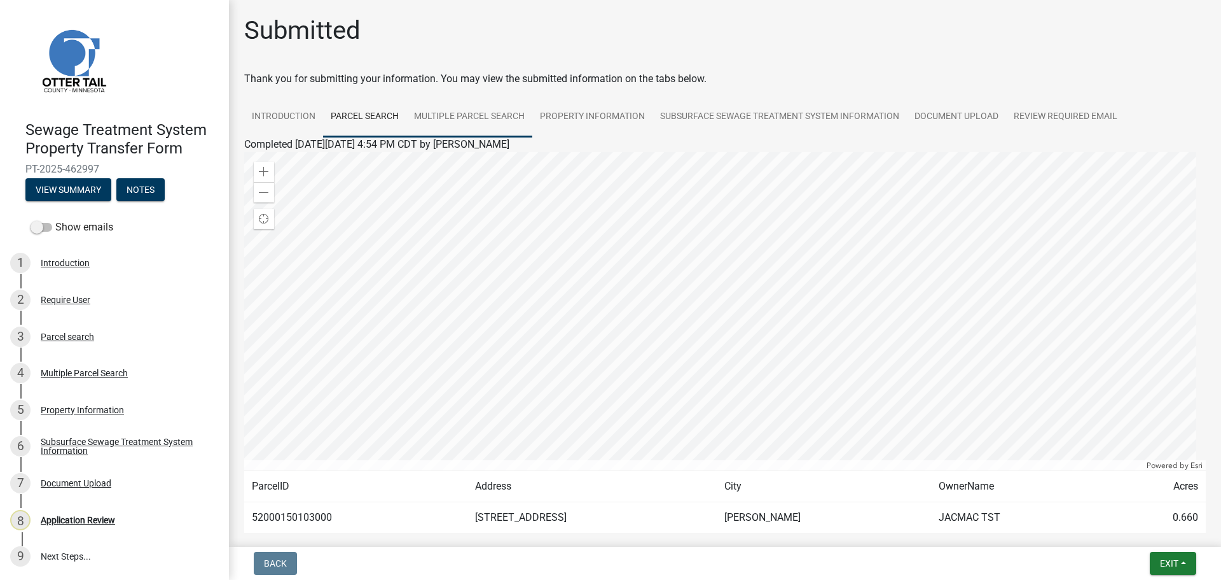
click at [476, 122] on link "Multiple Parcel Search" at bounding box center [469, 117] width 126 height 41
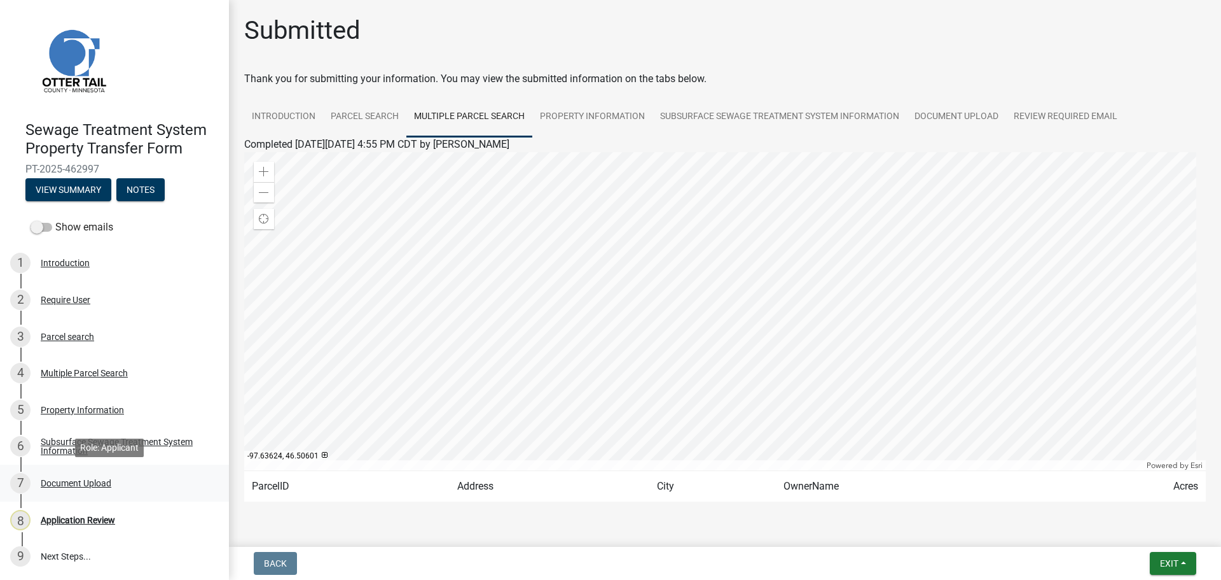
click at [89, 481] on div "Document Upload" at bounding box center [76, 482] width 71 height 9
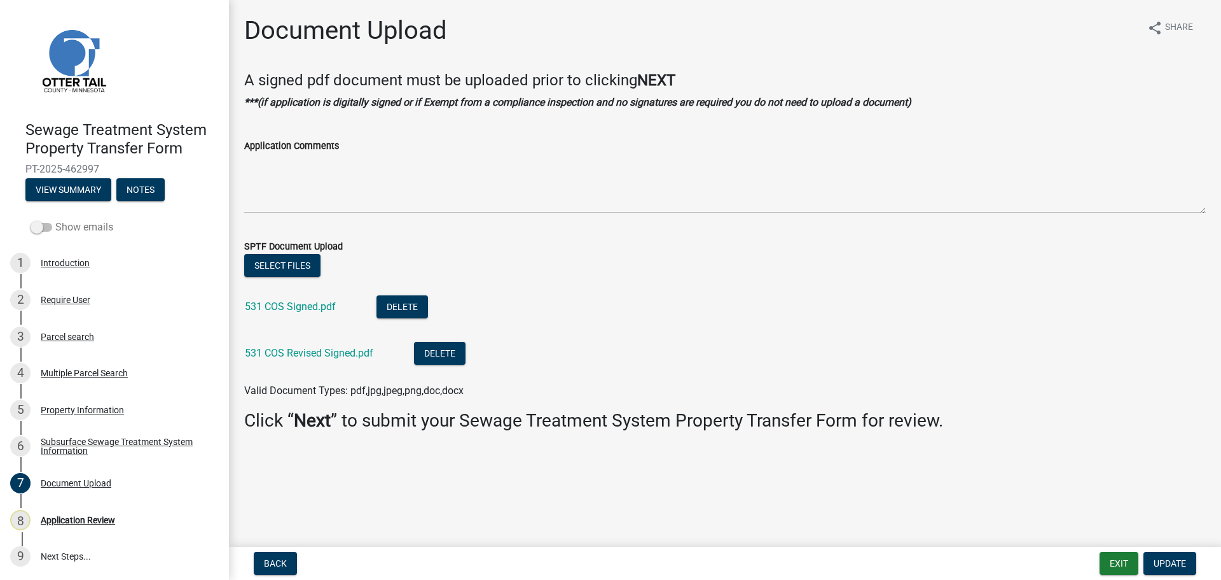
click at [66, 231] on label "Show emails" at bounding box center [72, 226] width 83 height 15
click at [55, 219] on input "Show emails" at bounding box center [55, 219] width 0 height 0
click at [84, 188] on button "View Summary" at bounding box center [68, 189] width 86 height 23
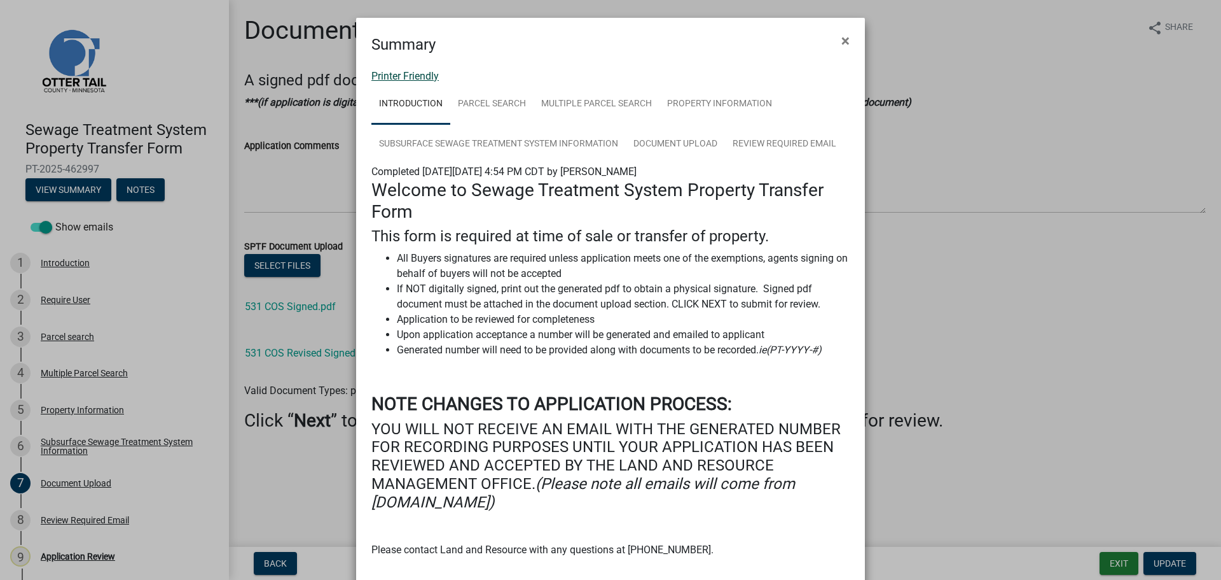
click at [408, 74] on link "Printer Friendly" at bounding box center [404, 76] width 67 height 12
click at [842, 39] on span "×" at bounding box center [846, 41] width 8 height 18
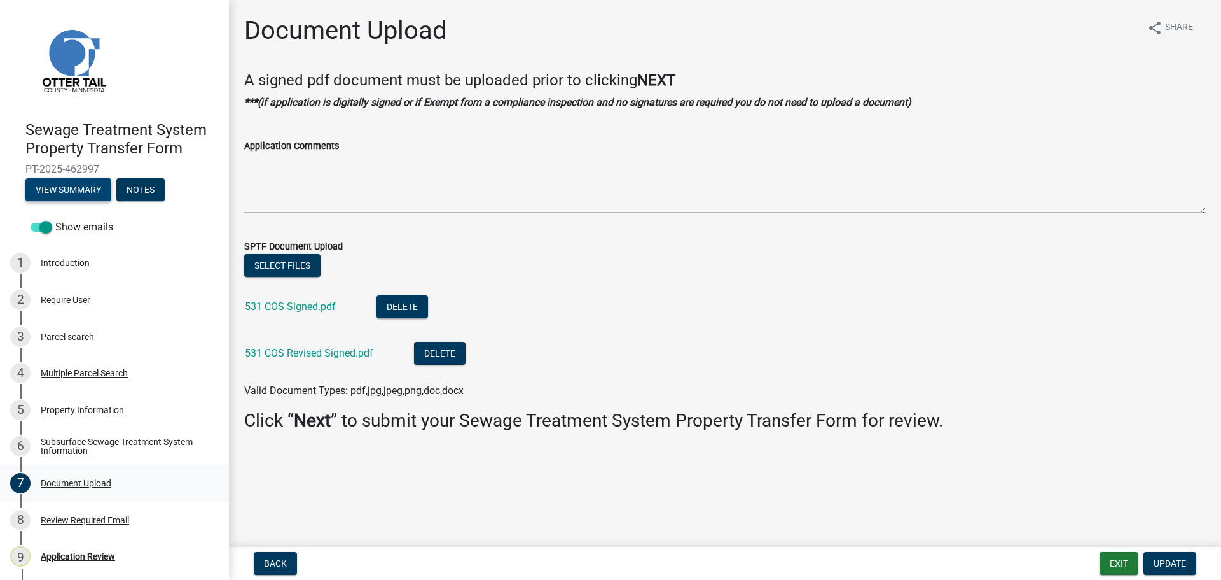
scroll to position [38, 0]
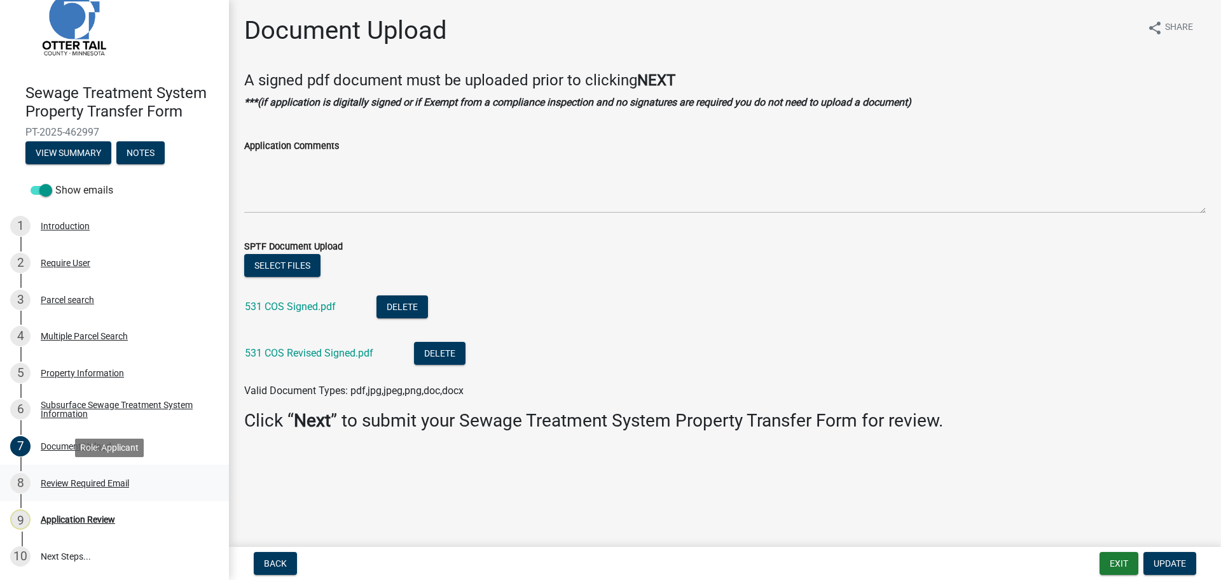
click at [81, 480] on div "Review Required Email" at bounding box center [85, 482] width 88 height 9
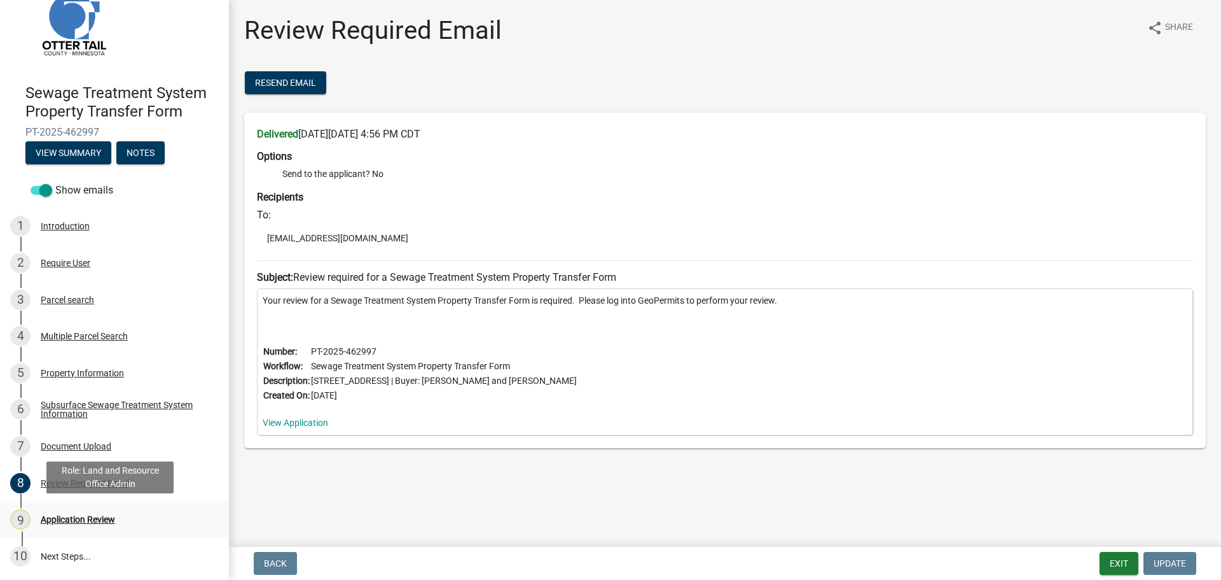
click at [72, 516] on div "Application Review" at bounding box center [78, 519] width 74 height 9
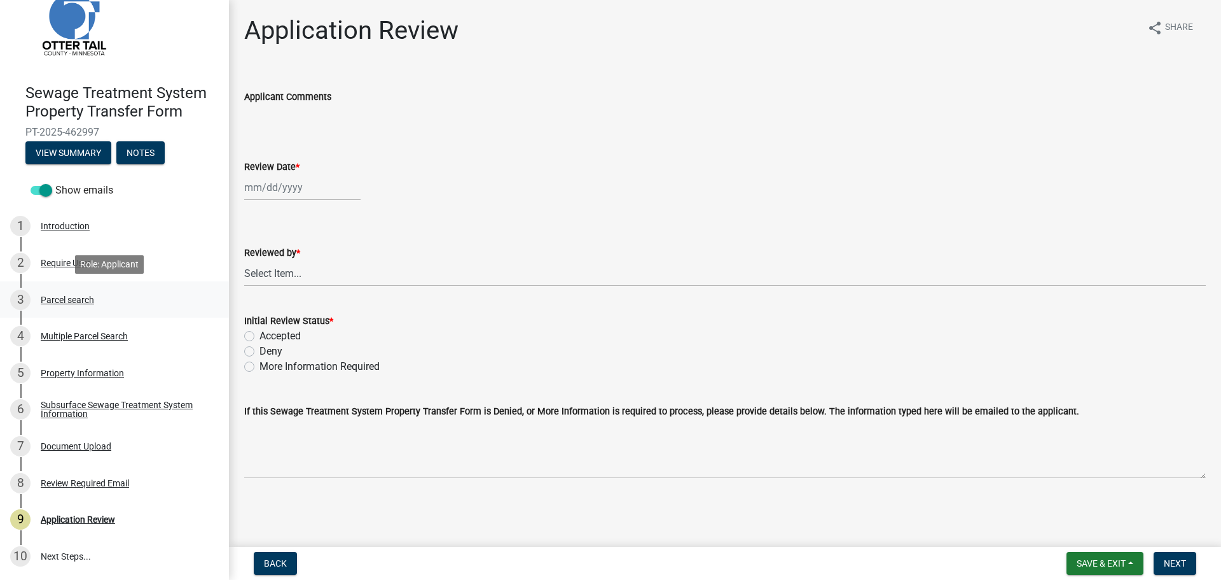
click at [67, 298] on div "Parcel search" at bounding box center [67, 299] width 53 height 9
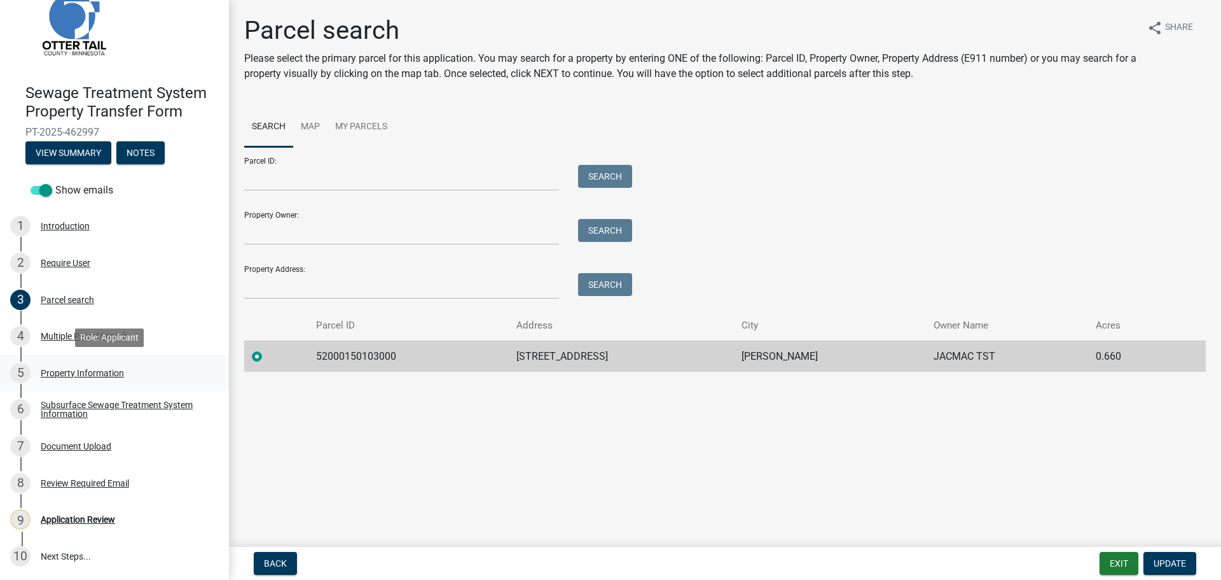
click at [79, 378] on div "5 Property Information" at bounding box center [109, 373] width 198 height 20
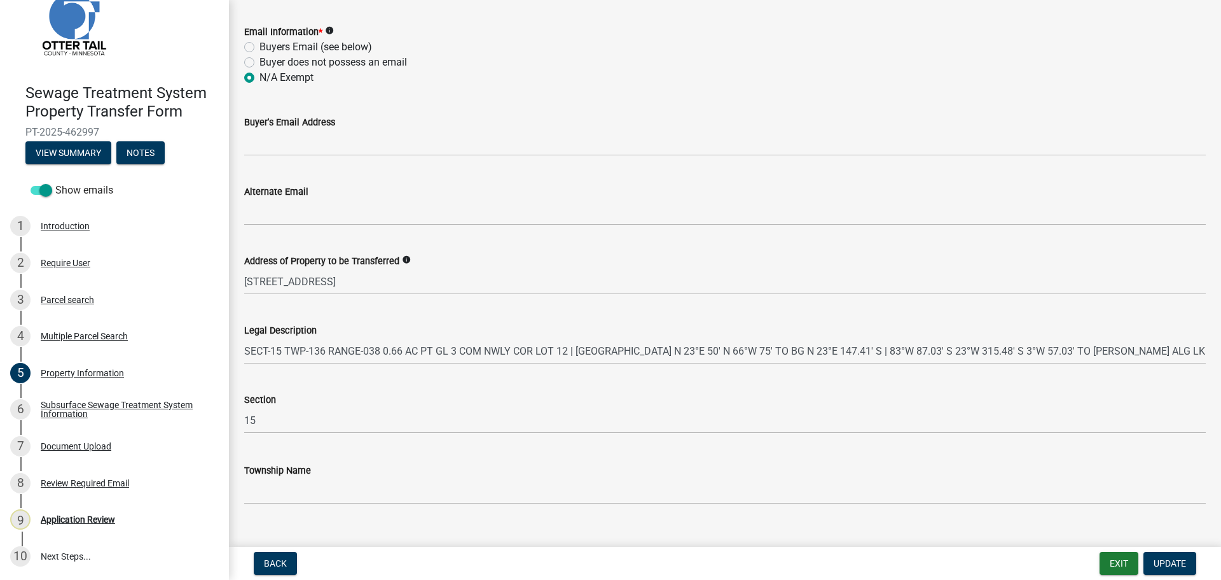
scroll to position [570, 0]
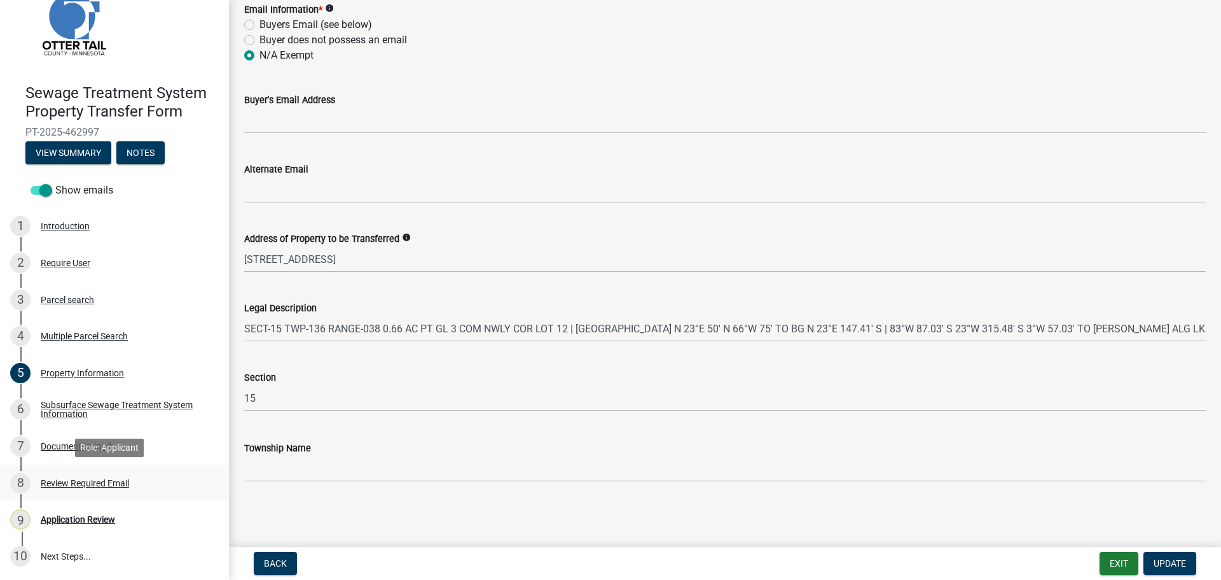
click at [97, 480] on div "Review Required Email" at bounding box center [85, 482] width 88 height 9
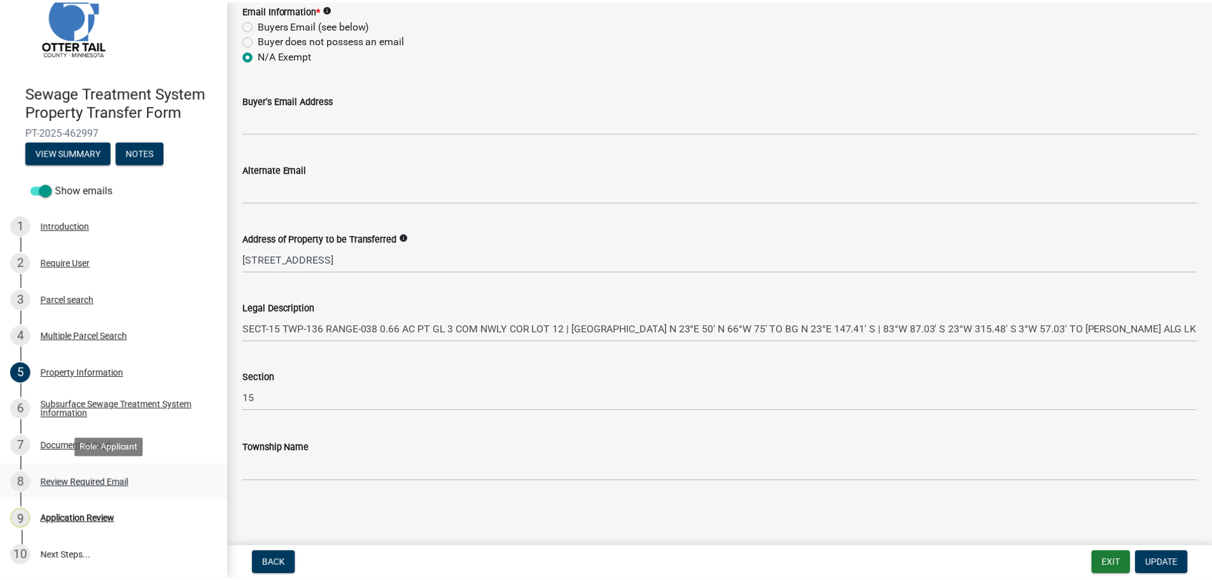
scroll to position [0, 0]
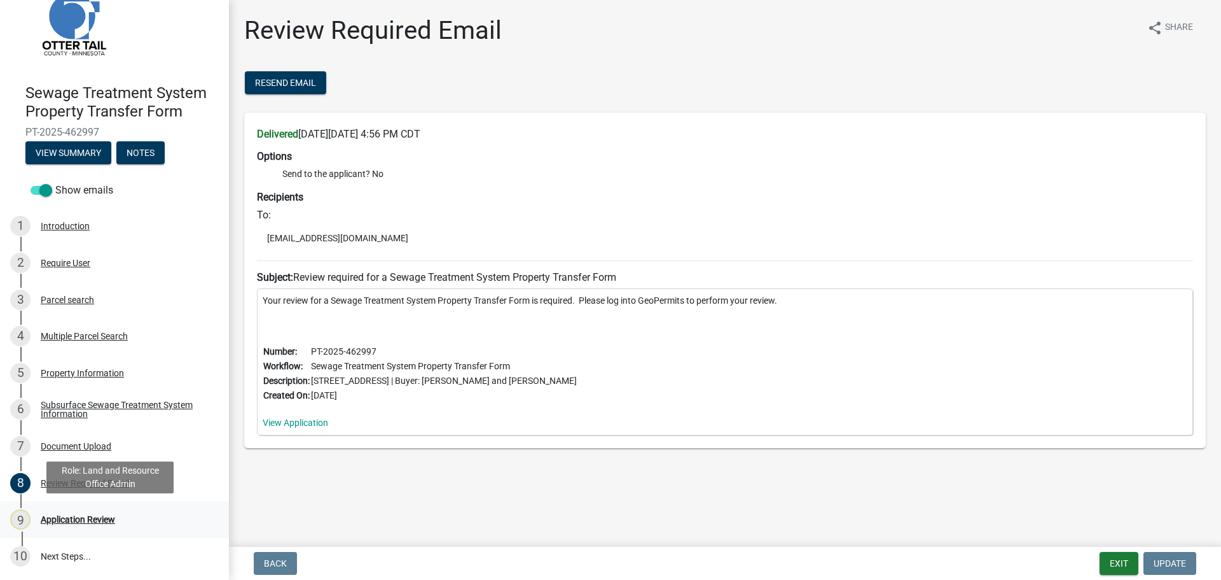
click at [92, 517] on div "Application Review" at bounding box center [78, 519] width 74 height 9
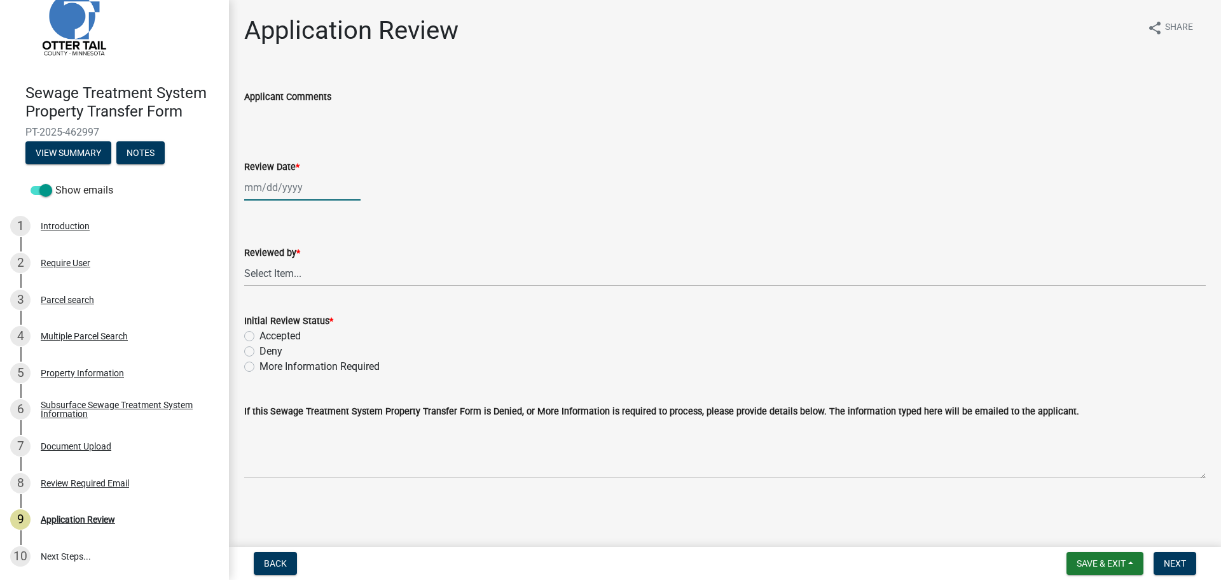
click at [280, 190] on div at bounding box center [302, 187] width 116 height 26
select select "8"
select select "2025"
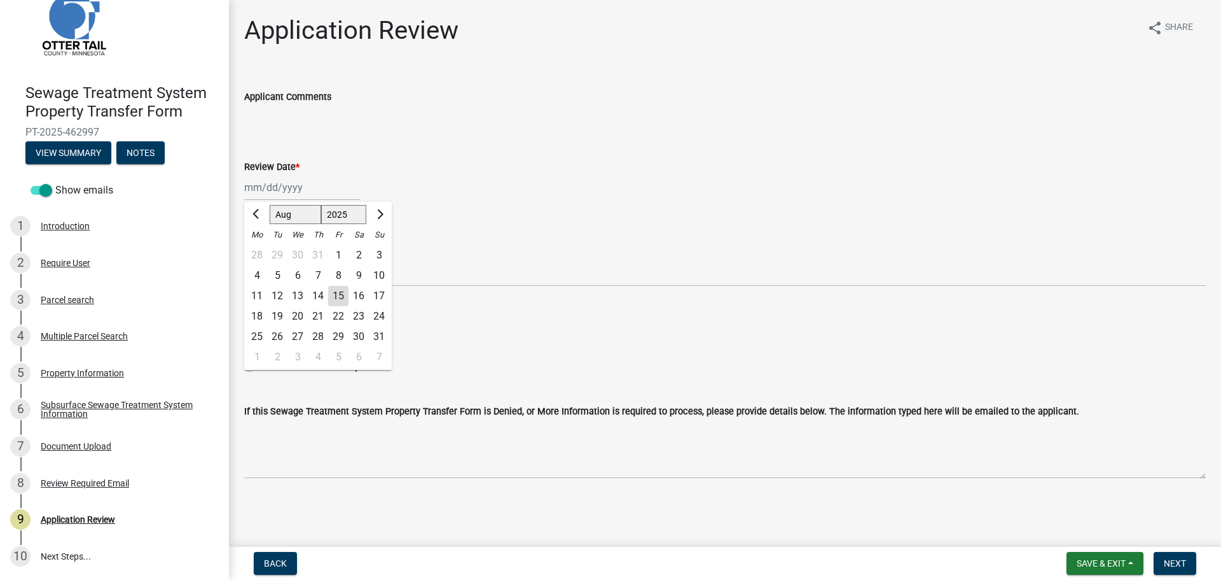
click at [344, 295] on div "15" at bounding box center [338, 296] width 20 height 20
type input "08/15/2025"
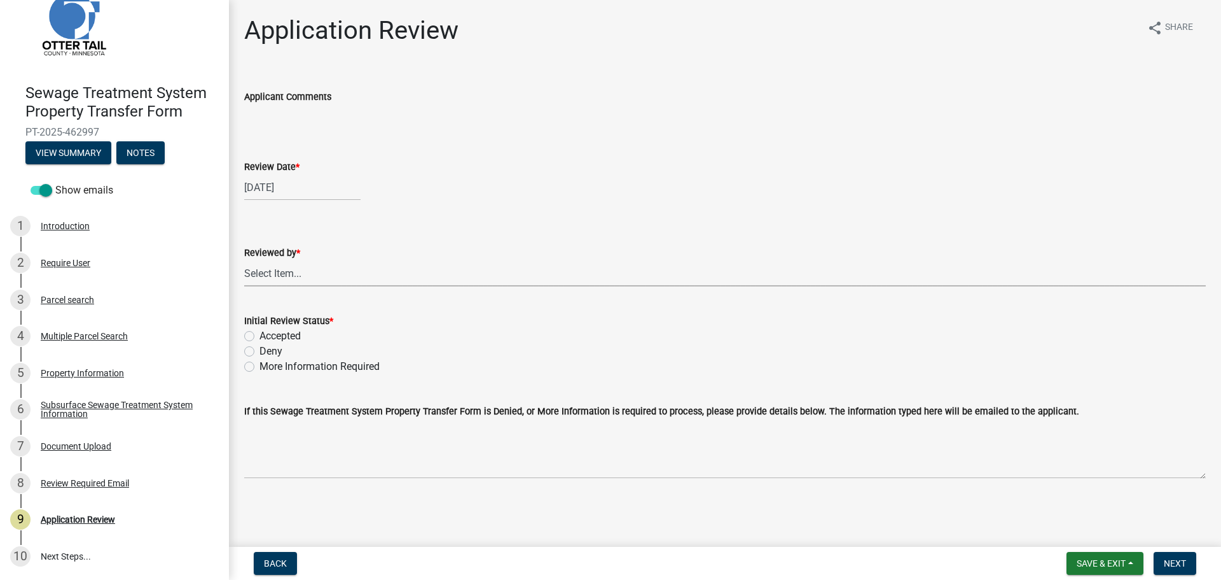
click at [307, 272] on select "Select Item... Alexis Newark Amy Busko Andrea Perales Brittany Tollefson Christ…" at bounding box center [725, 273] width 962 height 26
click at [244, 260] on select "Select Item... Alexis Newark Amy Busko Andrea Perales Brittany Tollefson Christ…" at bounding box center [725, 273] width 962 height 26
select select "67745ee8-7159-4960-80f9-a638286b467c"
click at [284, 335] on label "Accepted" at bounding box center [280, 335] width 41 height 15
click at [268, 335] on input "Accepted" at bounding box center [264, 332] width 8 height 8
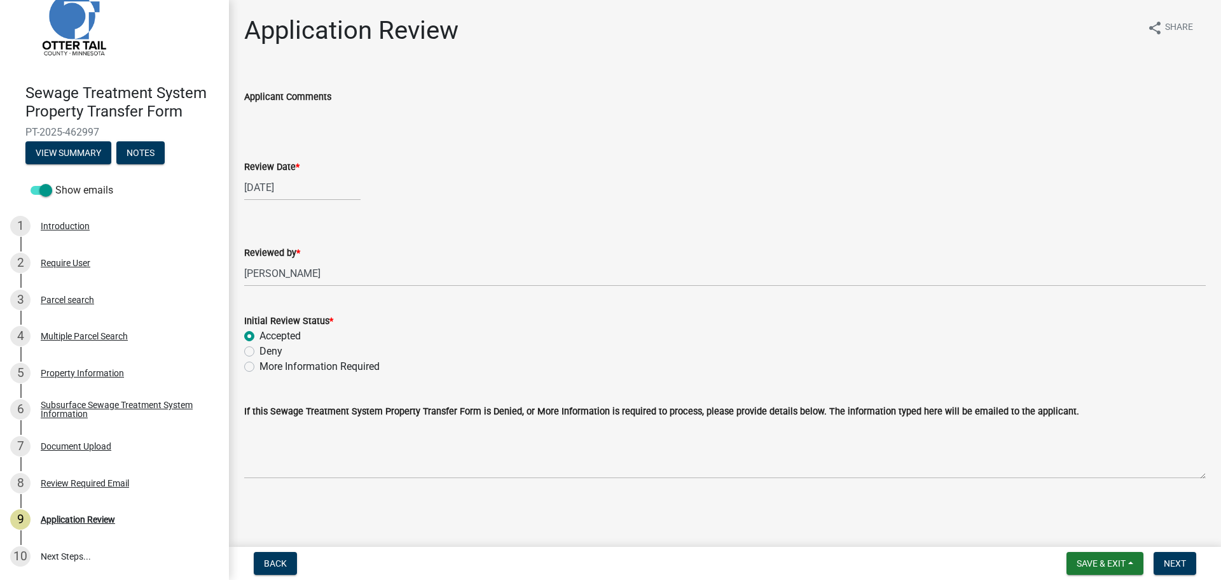
radio input "true"
click at [1174, 560] on span "Next" at bounding box center [1175, 563] width 22 height 10
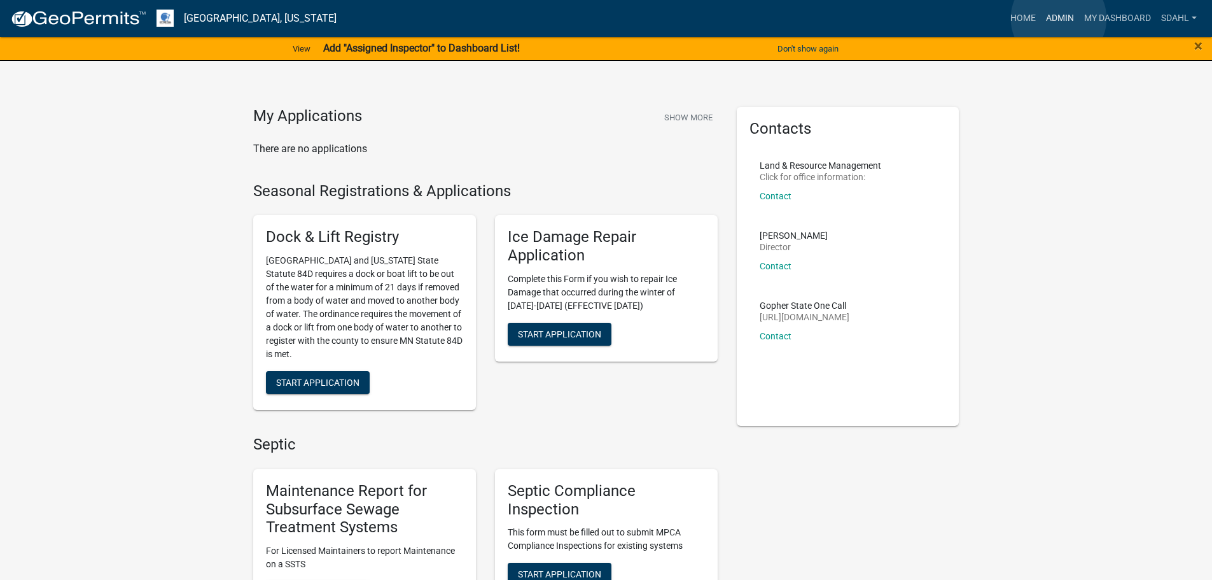
drag, startPoint x: 1059, startPoint y: 18, endPoint x: 1050, endPoint y: 31, distance: 15.0
click at [1059, 18] on link "Admin" at bounding box center [1060, 18] width 38 height 24
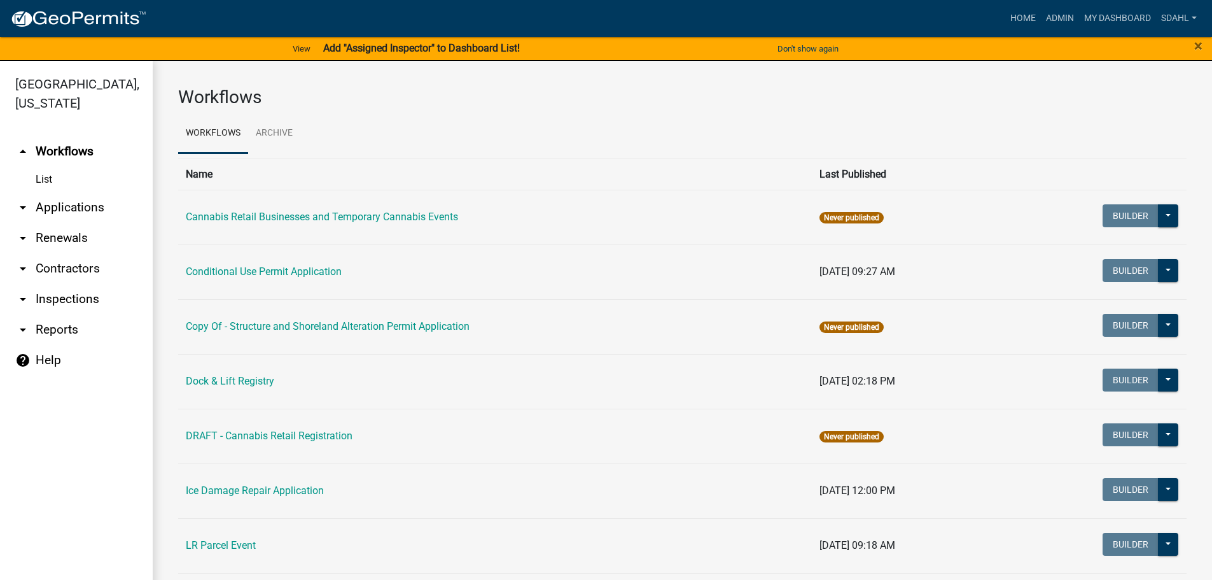
click at [57, 202] on link "arrow_drop_down Applications" at bounding box center [76, 207] width 153 height 31
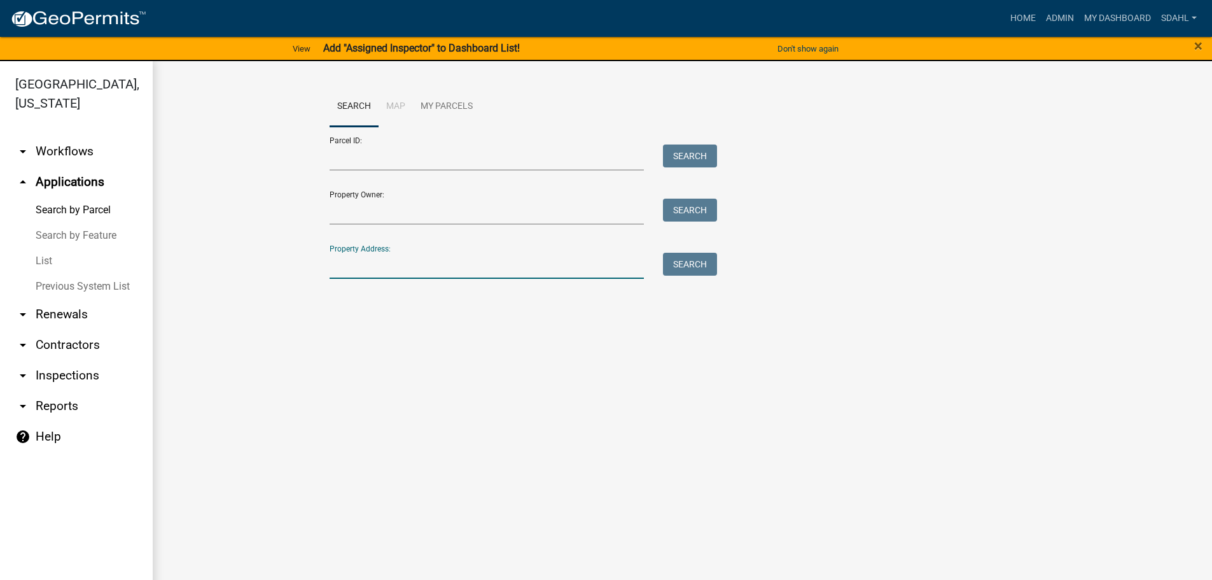
click at [388, 259] on input "Property Address:" at bounding box center [487, 266] width 315 height 26
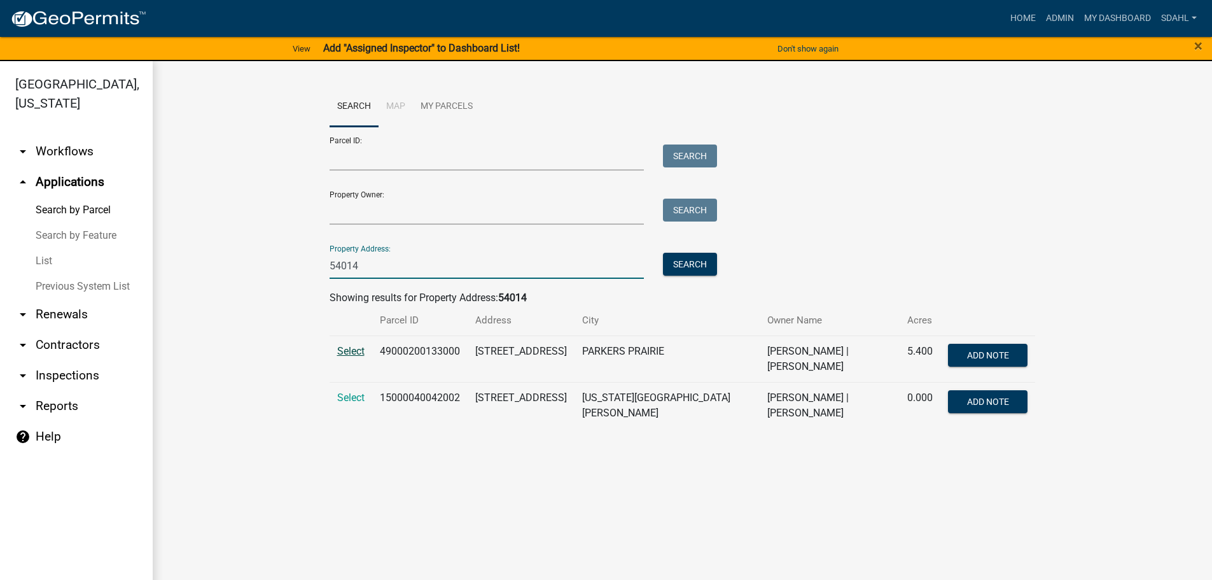
type input "54014"
click at [348, 347] on span "Select" at bounding box center [350, 351] width 27 height 12
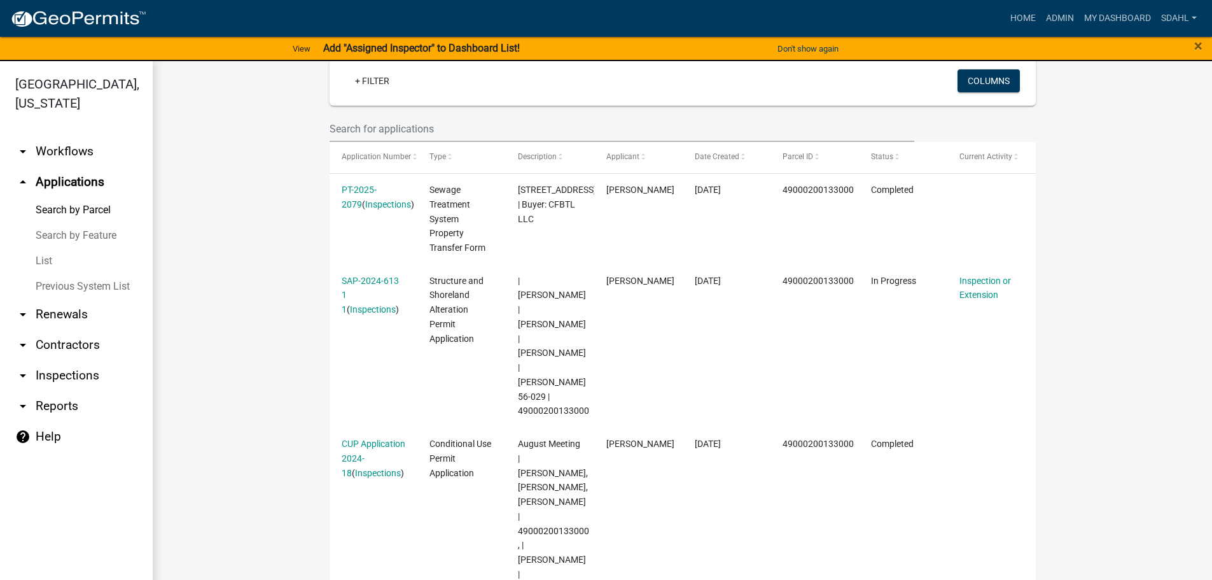
scroll to position [318, 0]
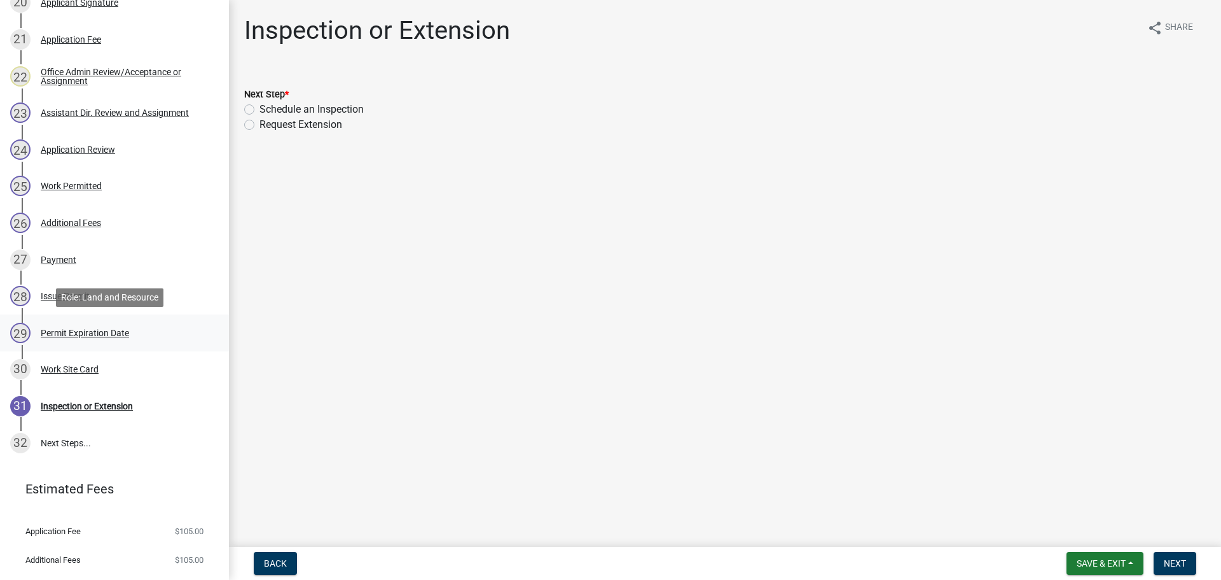
scroll to position [1004, 0]
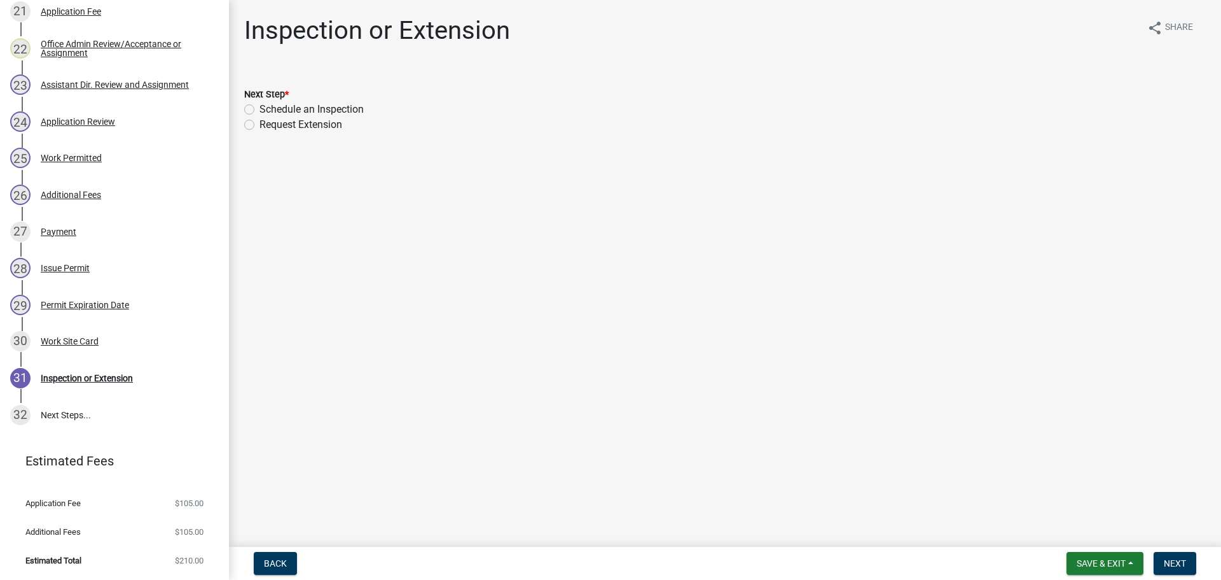
click at [260, 111] on label "Schedule an Inspection" at bounding box center [312, 109] width 104 height 15
click at [260, 110] on input "Schedule an Inspection" at bounding box center [264, 106] width 8 height 8
radio input "true"
click at [1174, 553] on button "Next" at bounding box center [1175, 563] width 43 height 23
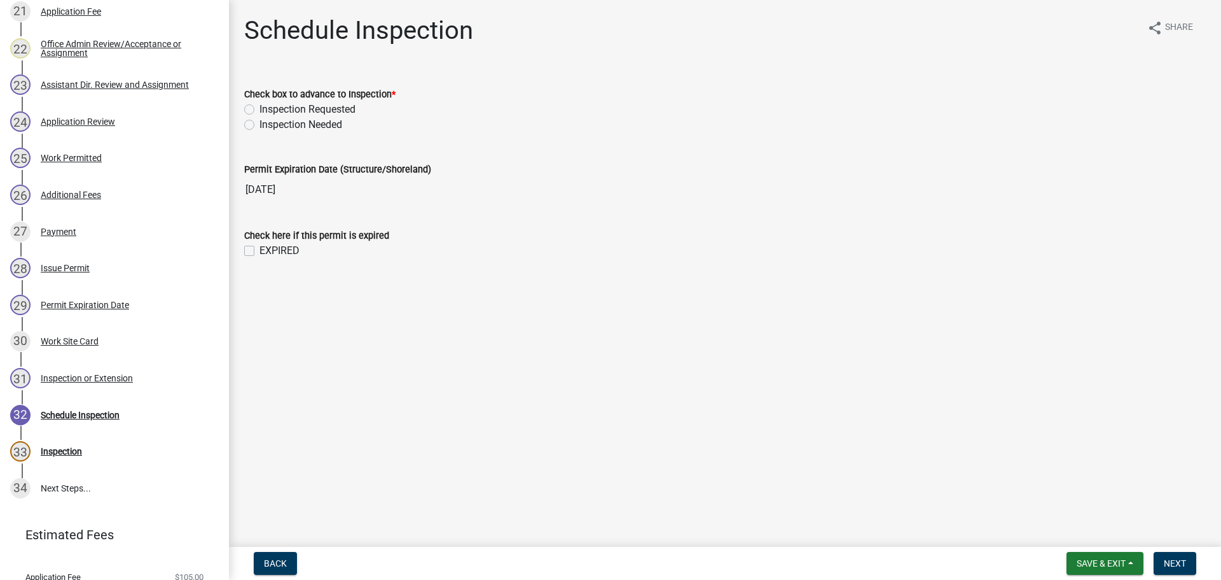
scroll to position [1077, 0]
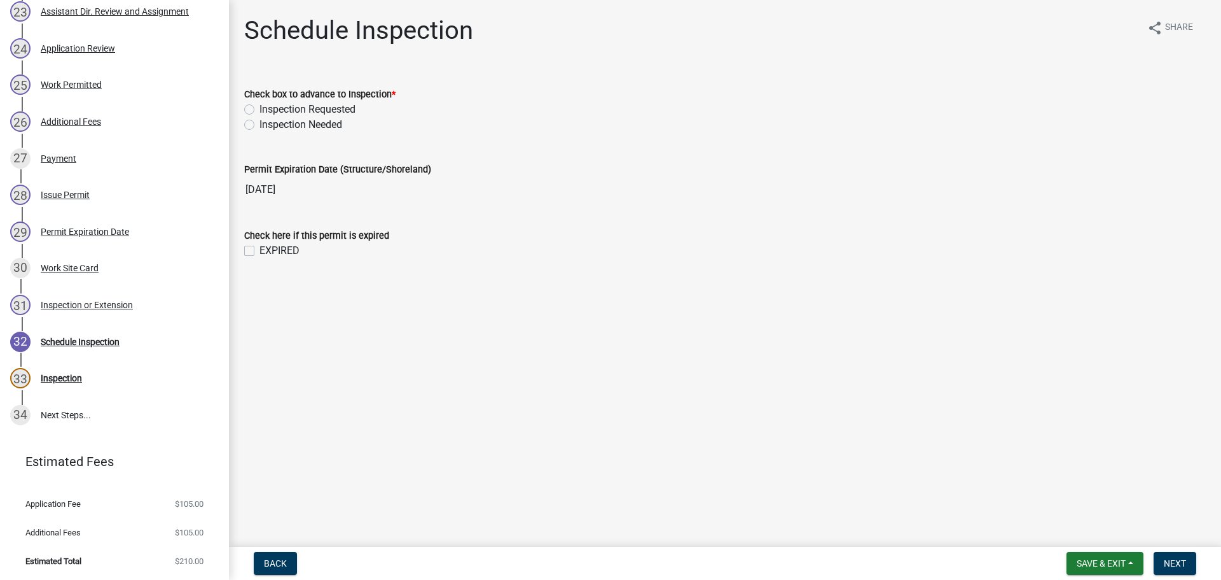
click at [350, 111] on label "Inspection Requested" at bounding box center [308, 109] width 96 height 15
click at [268, 110] on input "Inspection Requested" at bounding box center [264, 106] width 8 height 8
radio input "true"
click at [1185, 560] on span "Next" at bounding box center [1175, 563] width 22 height 10
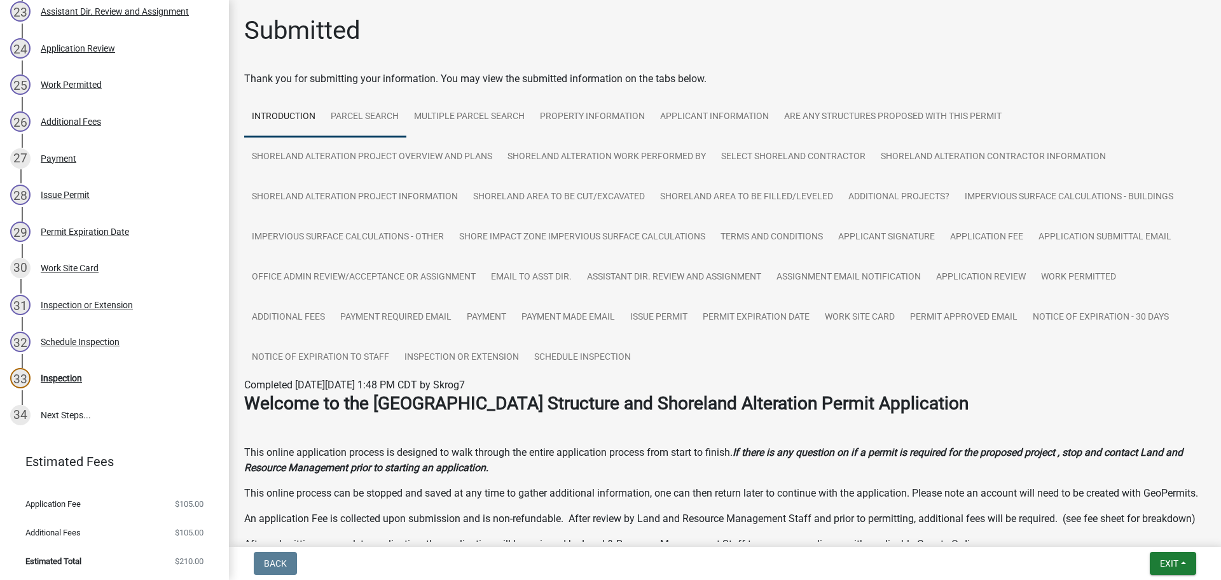
click at [374, 114] on link "Parcel search" at bounding box center [364, 117] width 83 height 41
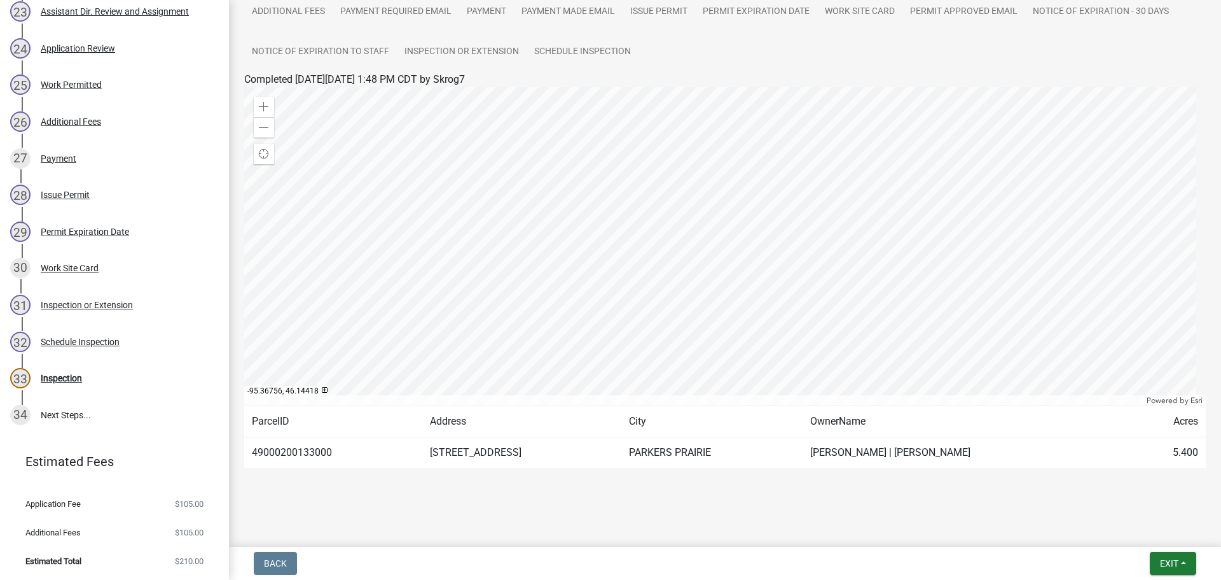
scroll to position [307, 0]
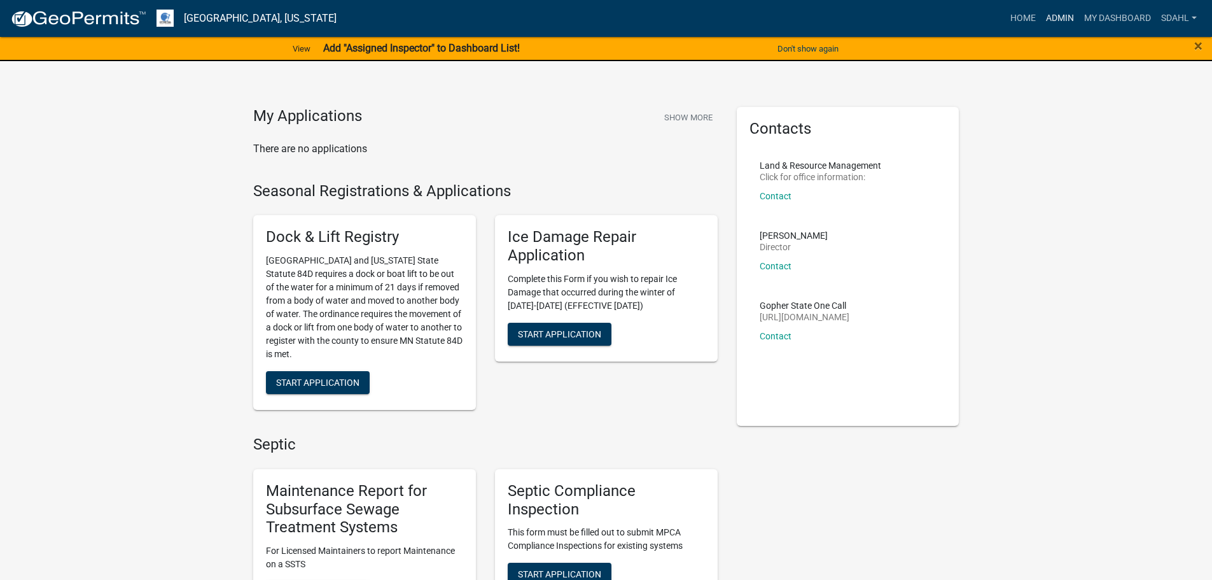
click at [1059, 10] on link "Admin" at bounding box center [1060, 18] width 38 height 24
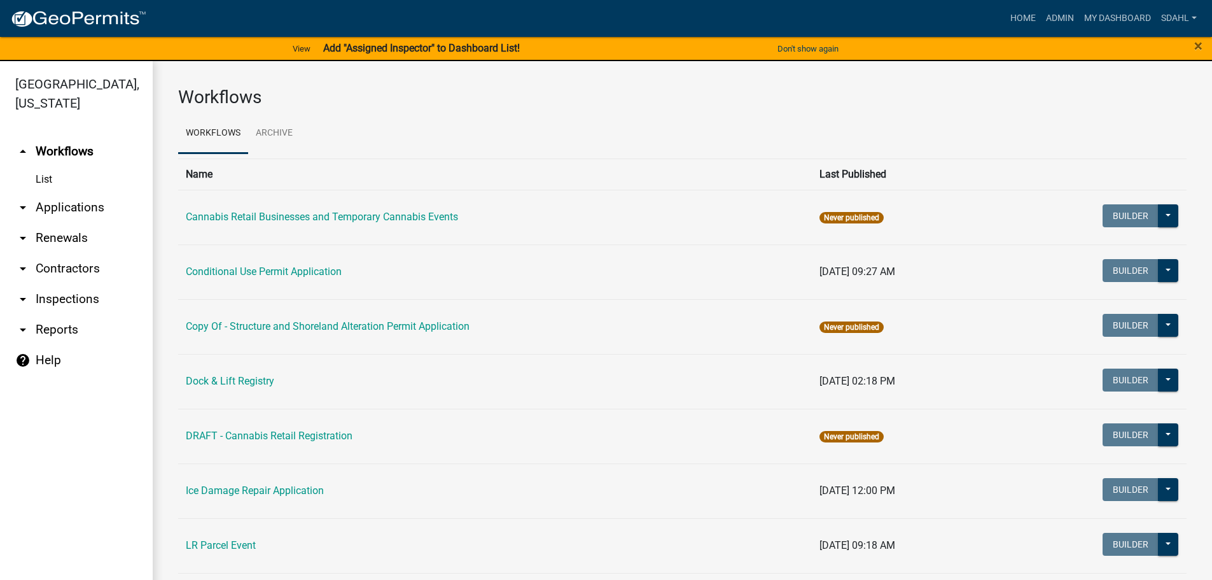
click at [109, 202] on link "arrow_drop_down Applications" at bounding box center [76, 207] width 153 height 31
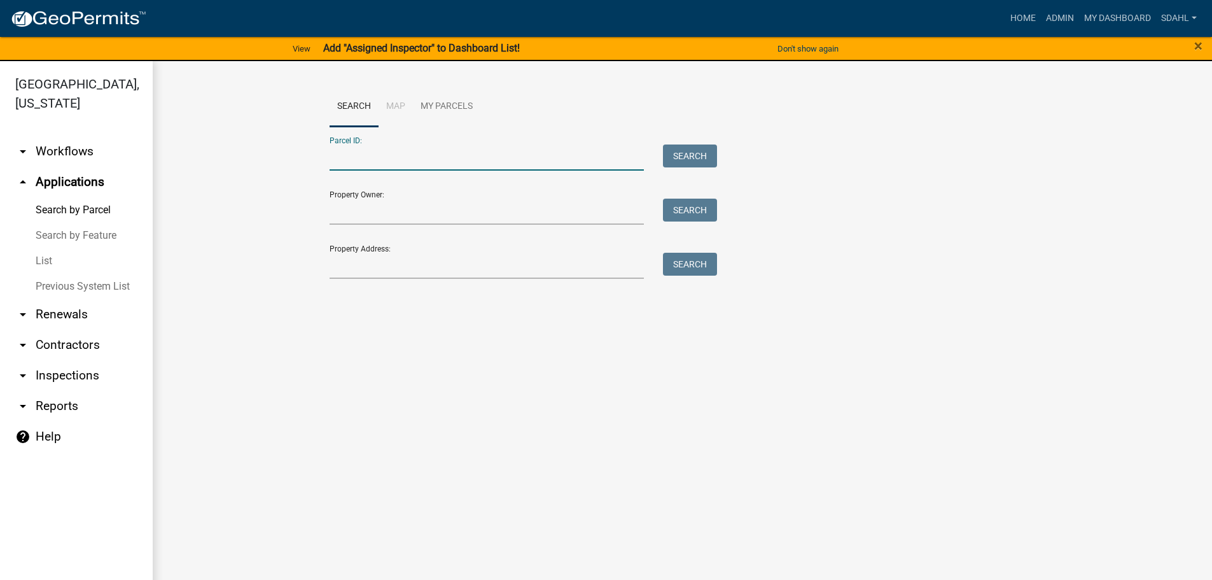
click at [356, 155] on input "Parcel ID:" at bounding box center [487, 157] width 315 height 26
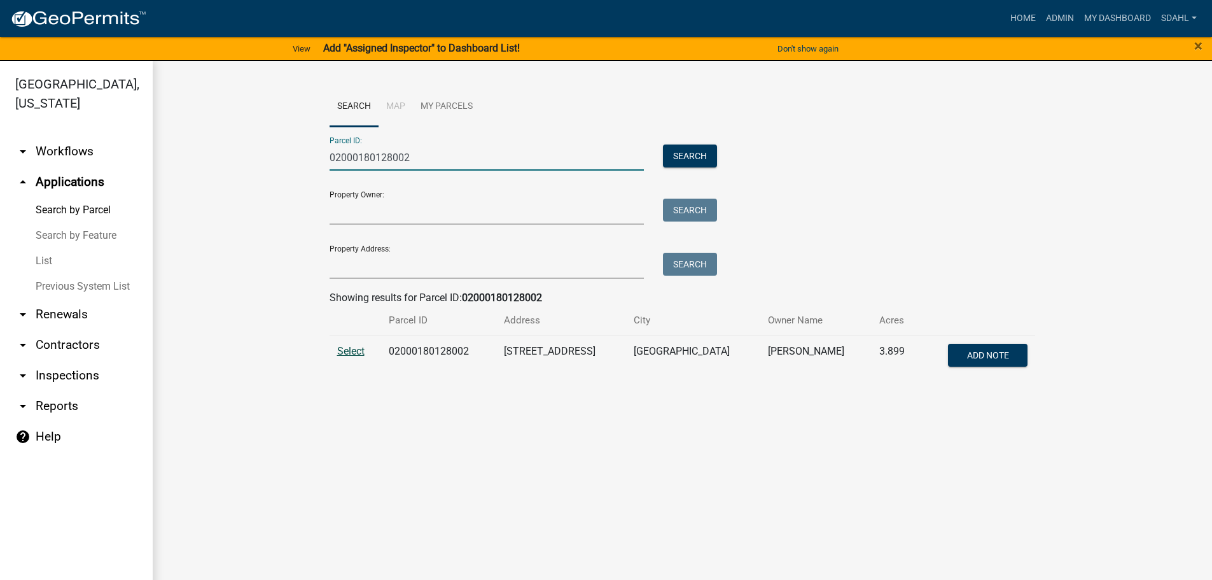
type input "02000180128002"
click at [344, 345] on span "Select" at bounding box center [350, 351] width 27 height 12
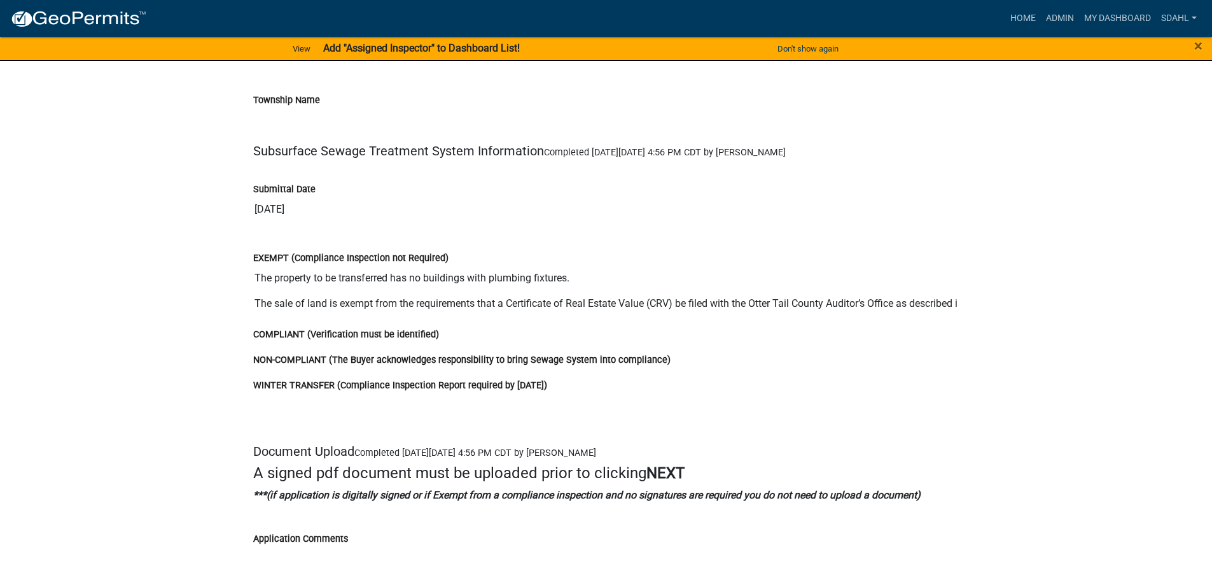
scroll to position [2858, 0]
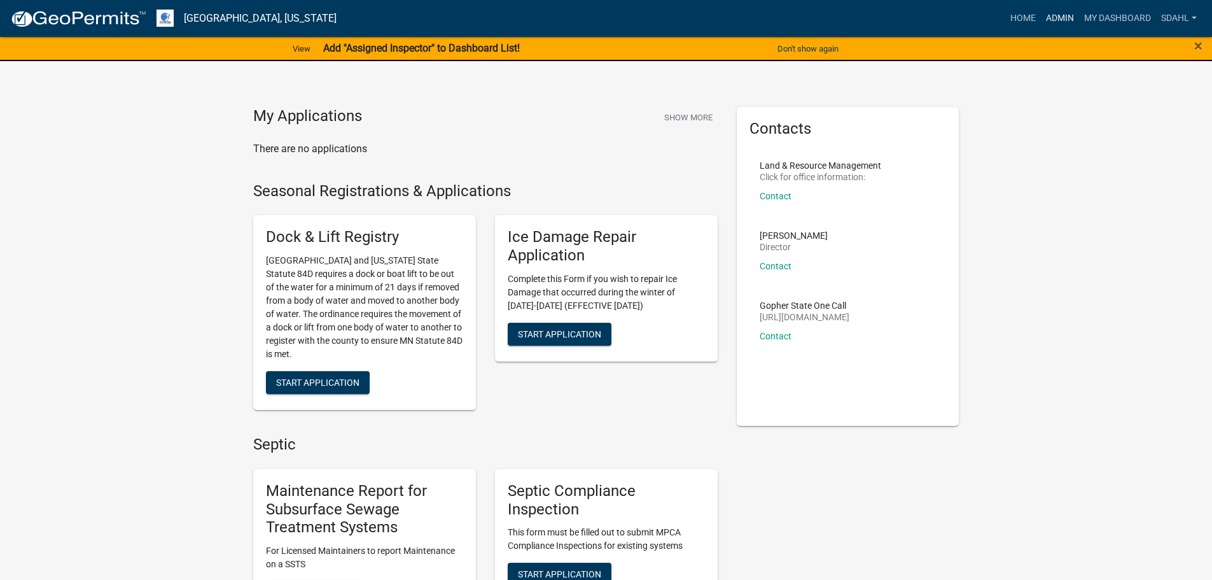
click at [1055, 16] on link "Admin" at bounding box center [1060, 18] width 38 height 24
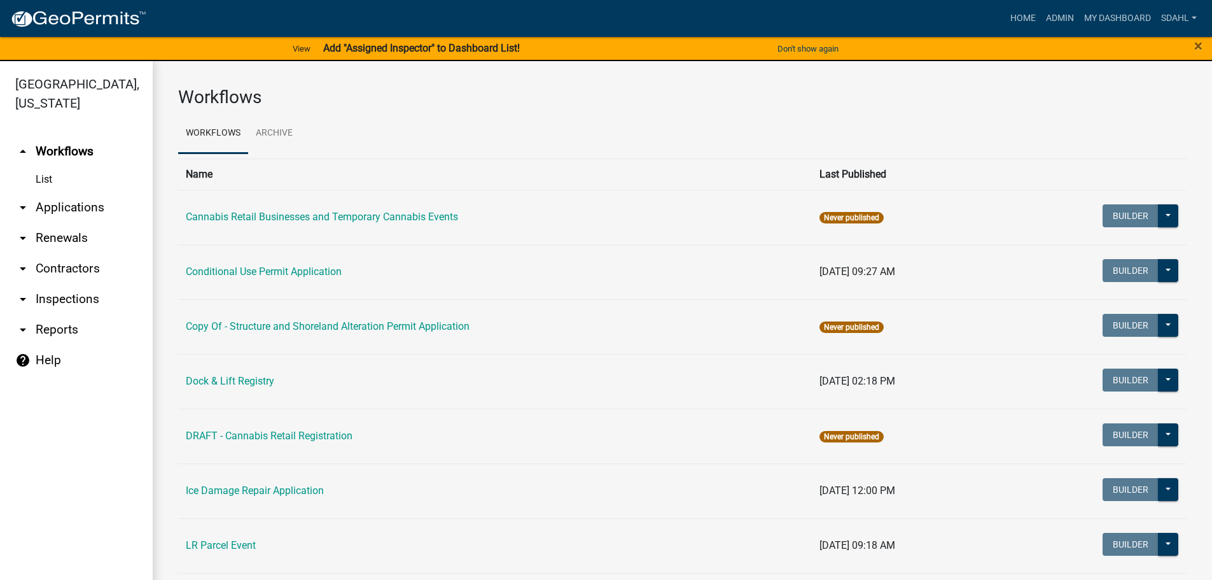
click at [57, 205] on link "arrow_drop_down Applications" at bounding box center [76, 207] width 153 height 31
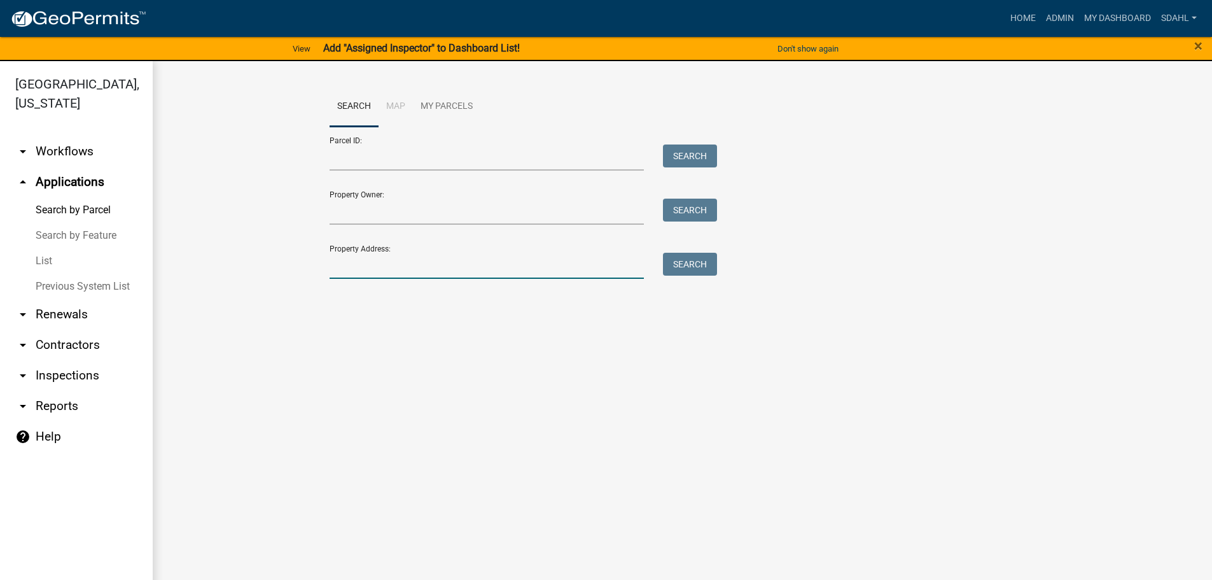
click at [388, 267] on input "Property Address:" at bounding box center [487, 266] width 315 height 26
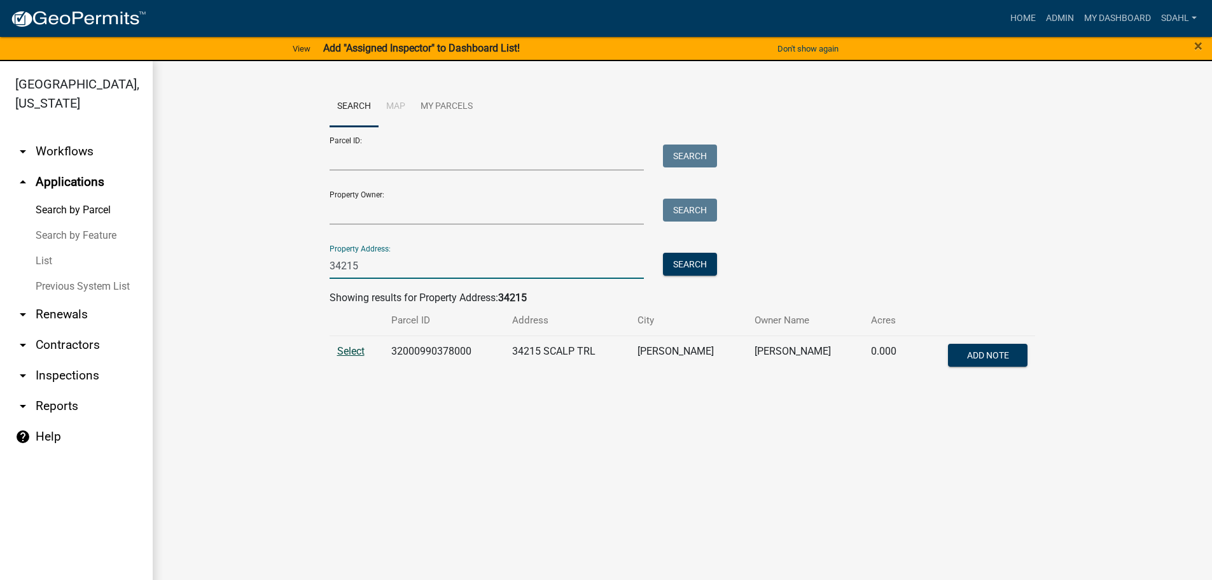
type input "34215"
click at [348, 354] on span "Select" at bounding box center [350, 351] width 27 height 12
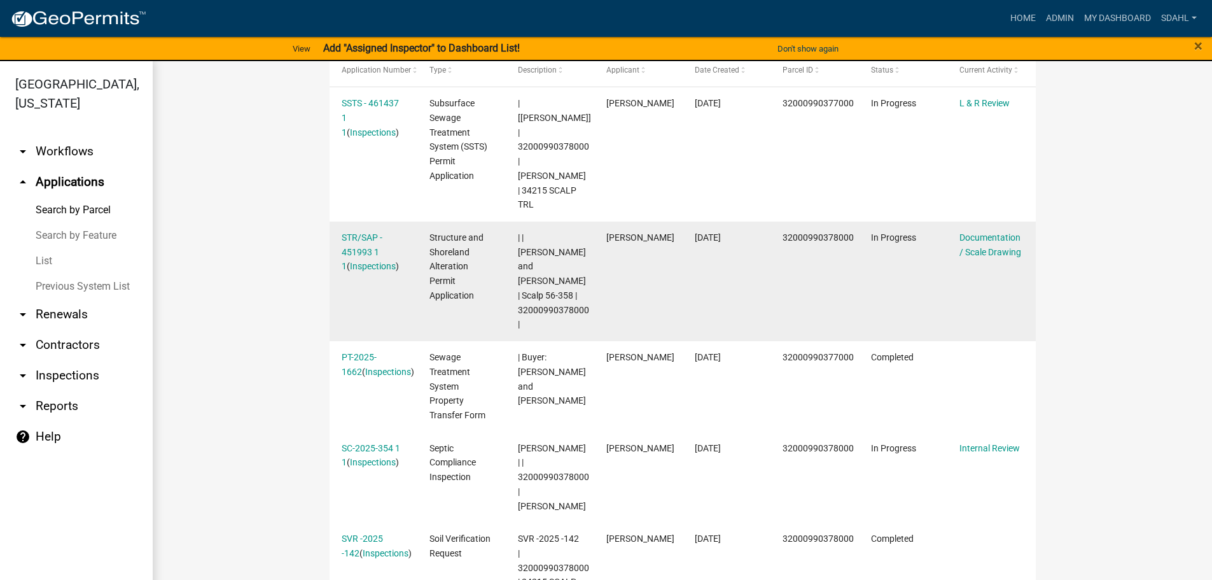
scroll to position [462, 0]
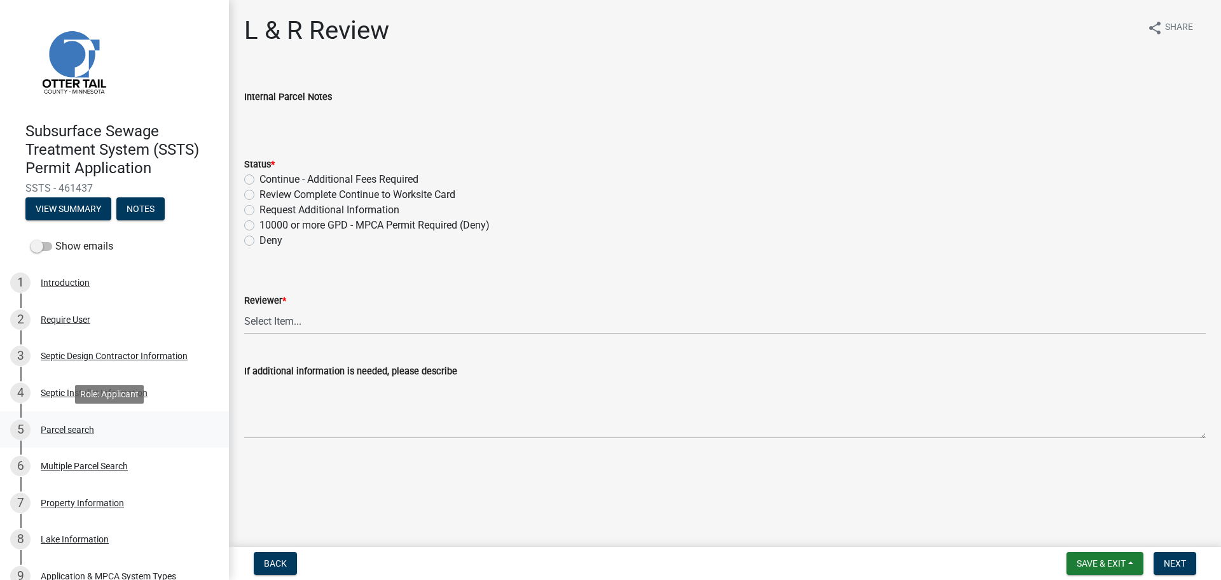
click at [83, 427] on div "Parcel search" at bounding box center [67, 429] width 53 height 9
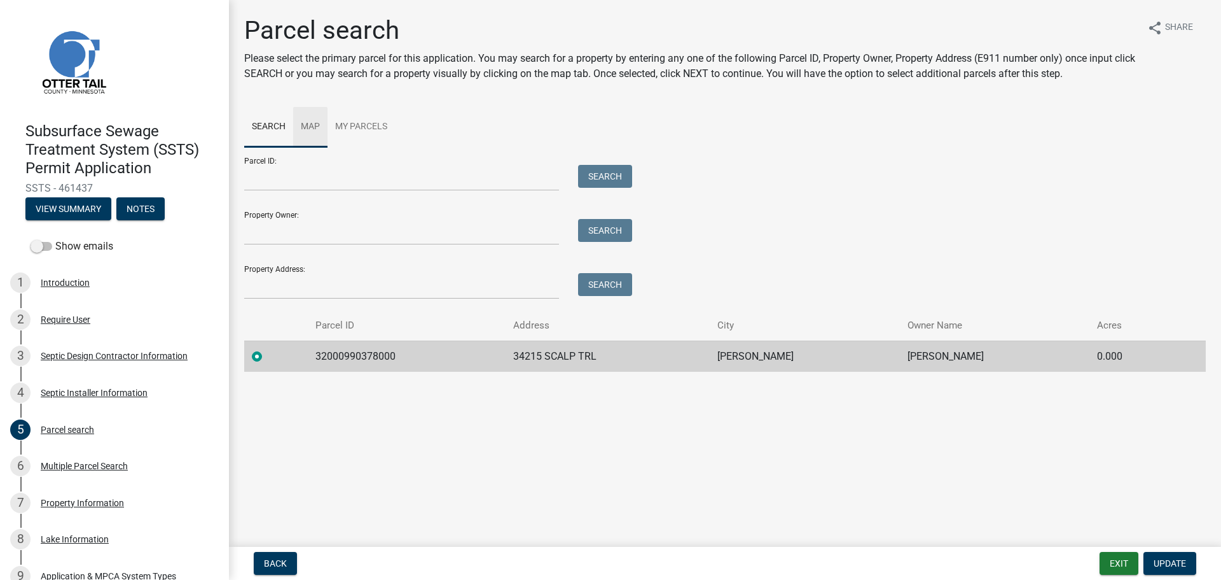
click at [300, 123] on link "Map" at bounding box center [310, 127] width 34 height 41
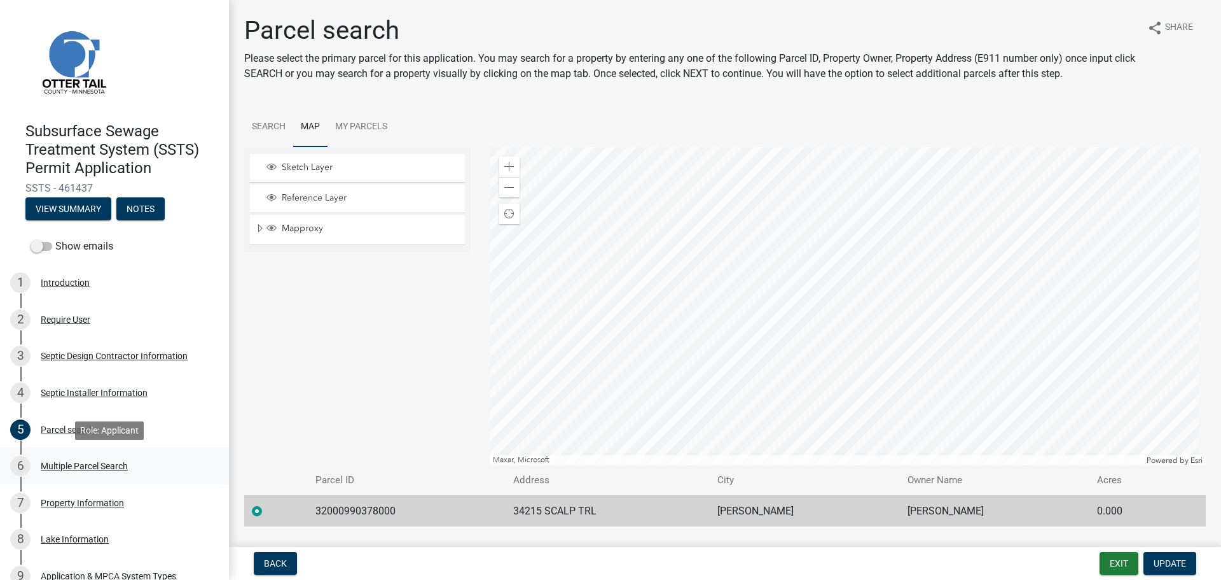
click at [83, 466] on div "Multiple Parcel Search" at bounding box center [84, 465] width 87 height 9
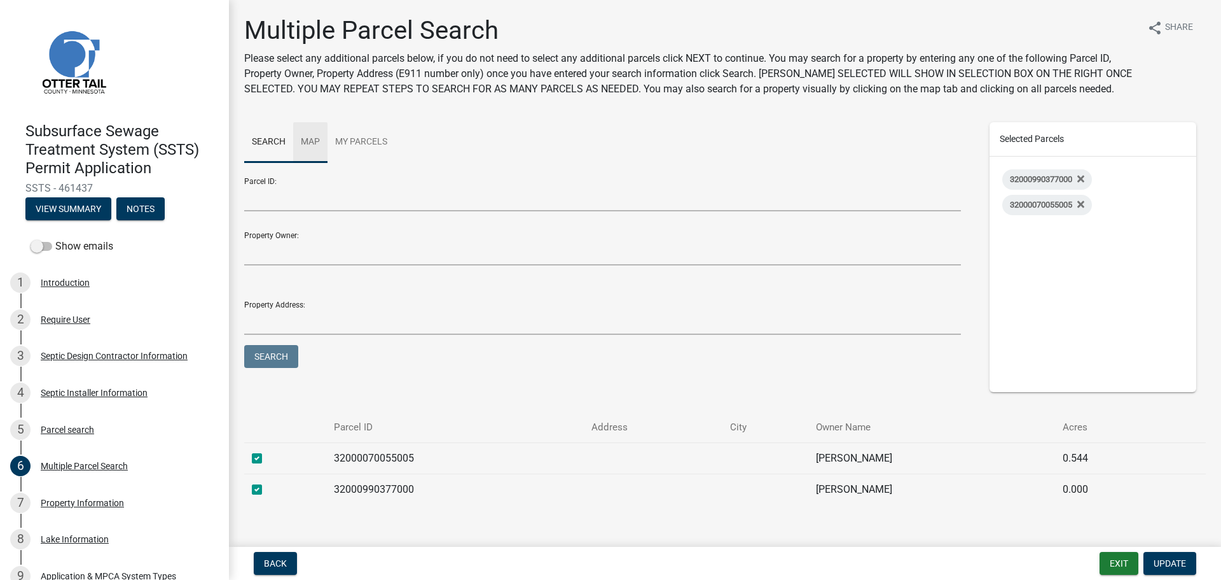
click at [310, 144] on link "Map" at bounding box center [310, 142] width 34 height 41
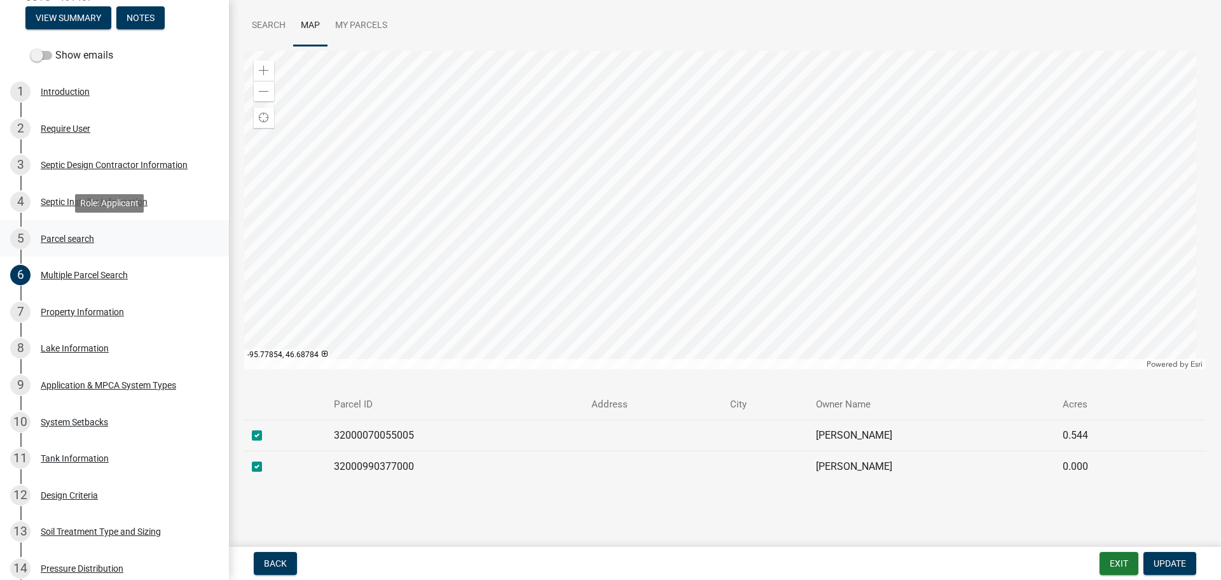
scroll to position [254, 0]
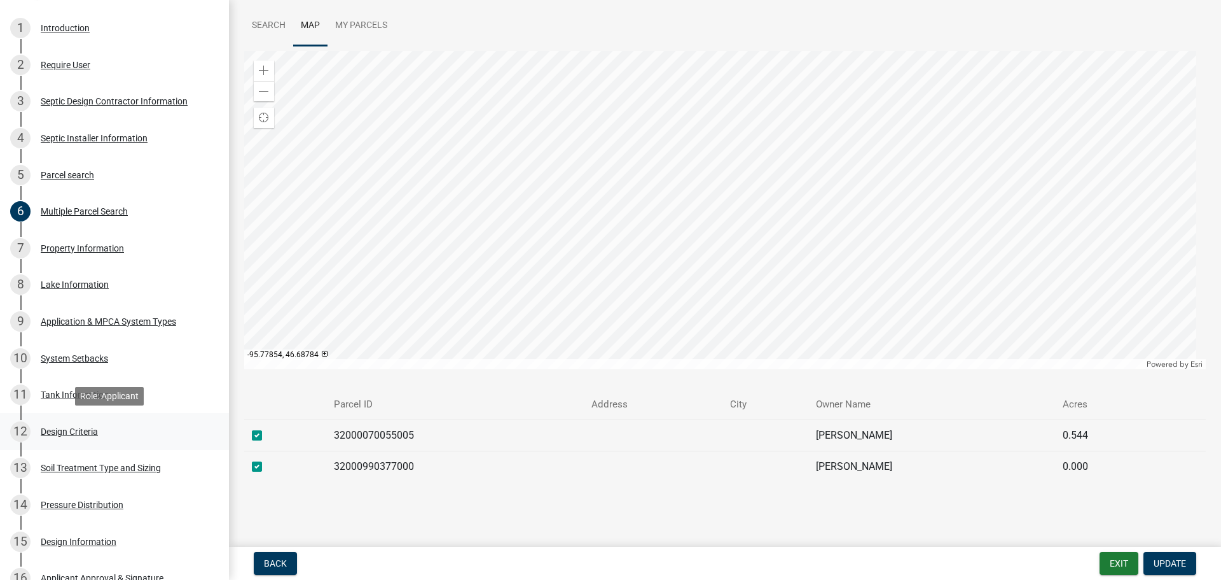
click at [71, 432] on div "Design Criteria" at bounding box center [69, 431] width 57 height 9
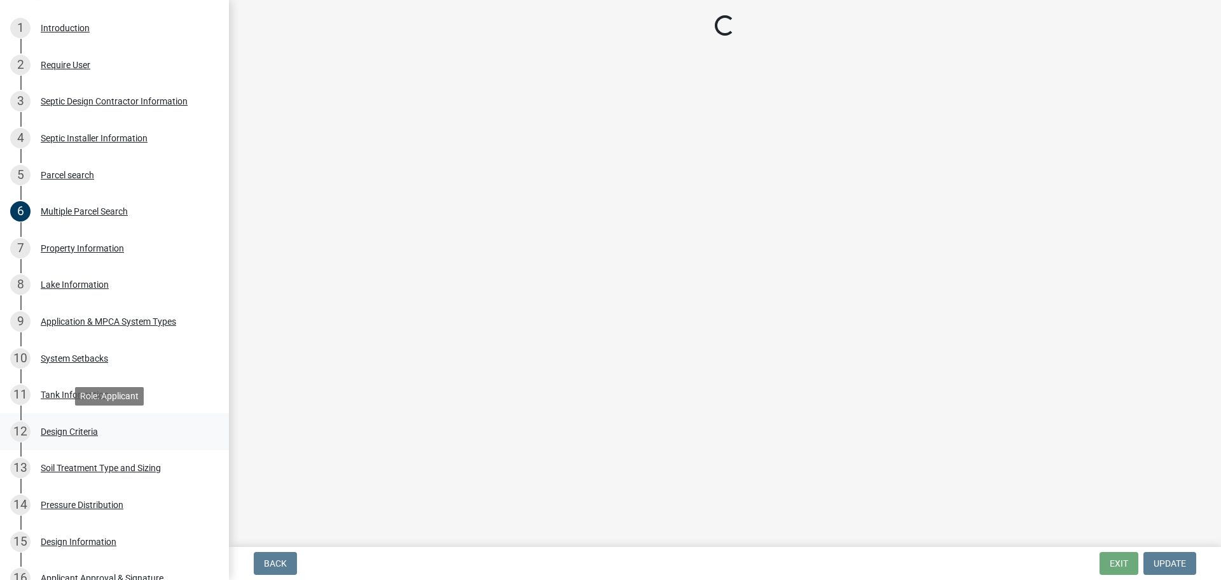
scroll to position [0, 0]
select select "161dc003-2926-44f5-9717-bc9d566eecc1"
select select "3153871a-0646-45c0-8d36-98762e1aaded"
select select "14354fbd-e666-4c9c-b77c-8c181d233a28"
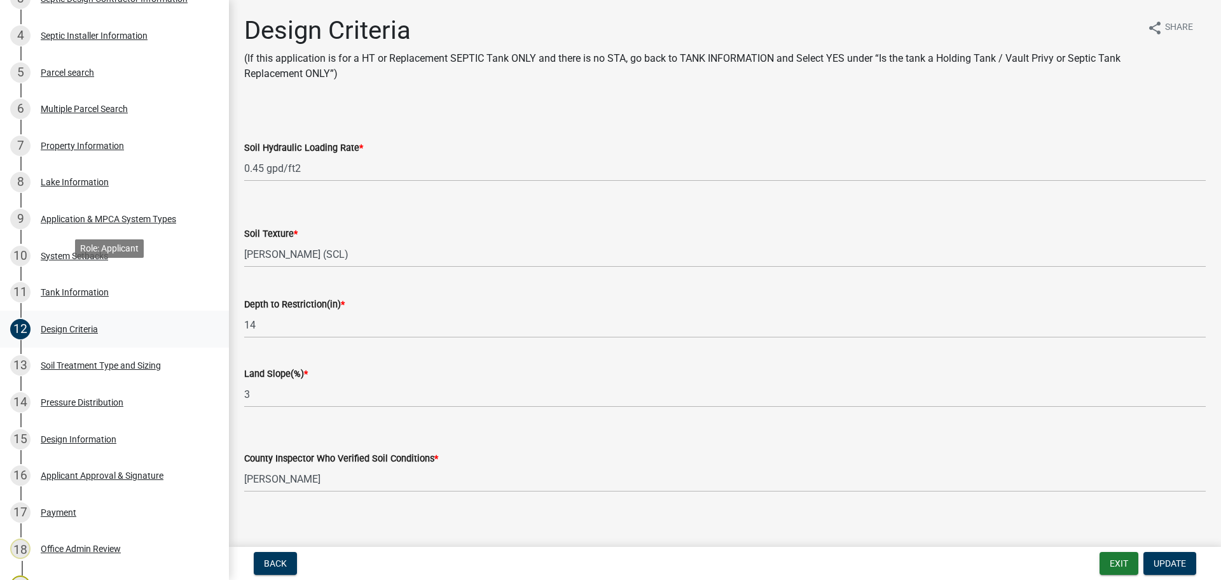
scroll to position [445, 0]
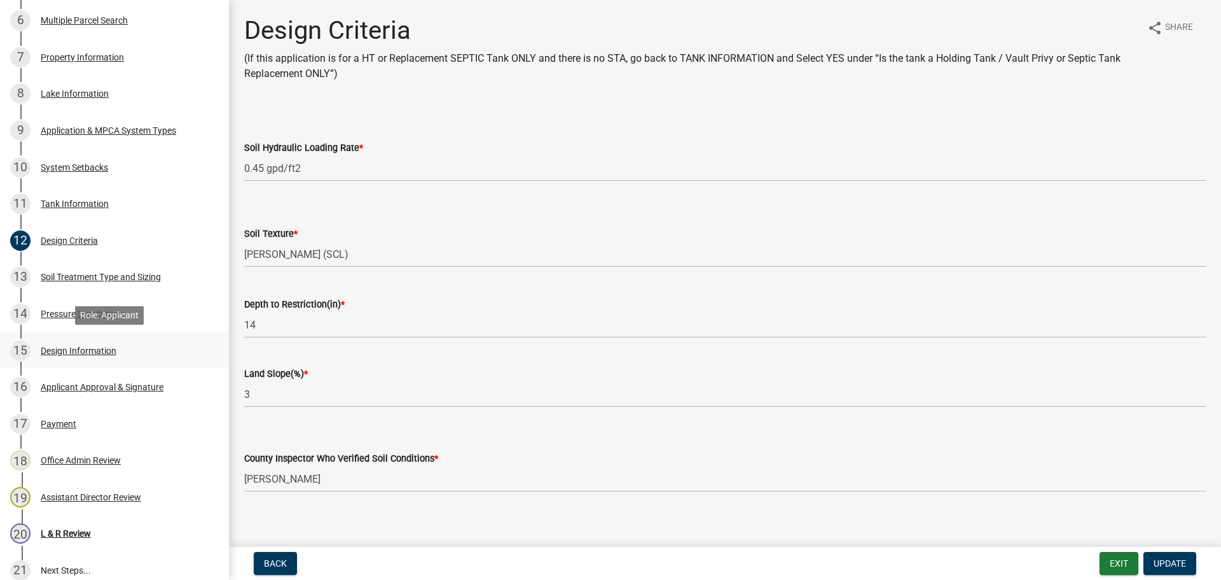
click at [71, 353] on div "Design Information" at bounding box center [79, 350] width 76 height 9
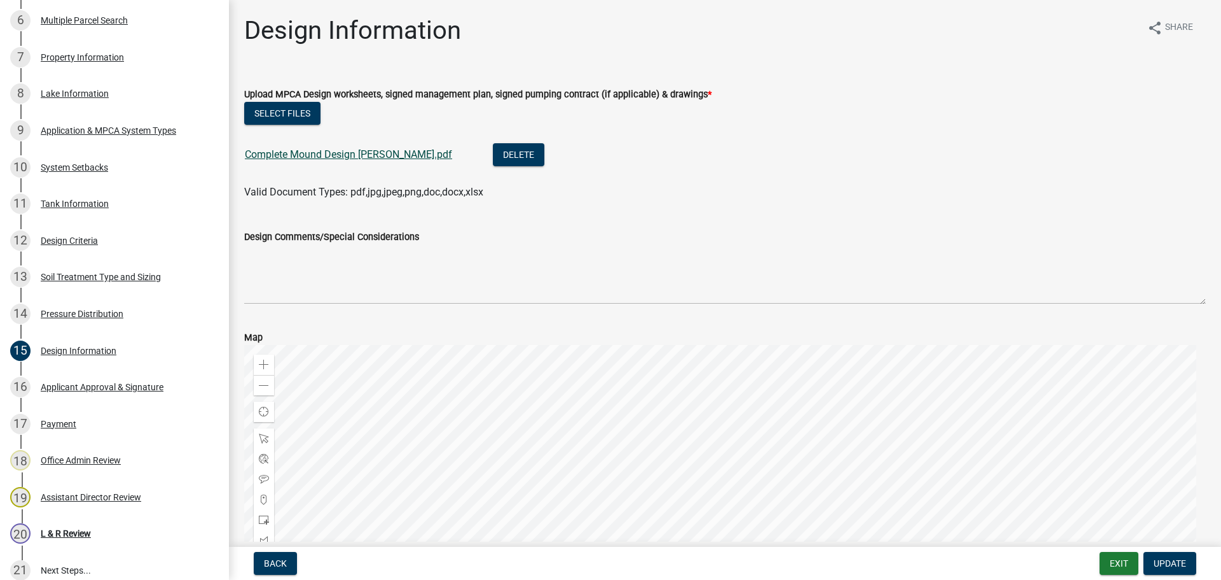
click at [358, 158] on link "Complete Mound Design Drotts.pdf" at bounding box center [348, 154] width 207 height 12
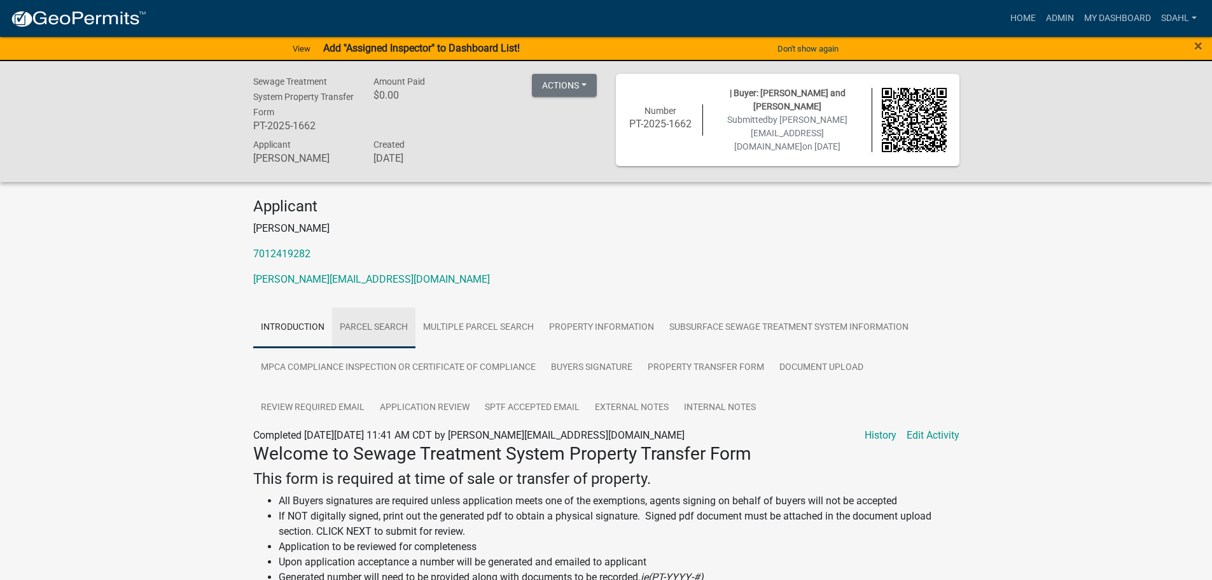
click at [380, 331] on link "Parcel search" at bounding box center [373, 327] width 83 height 41
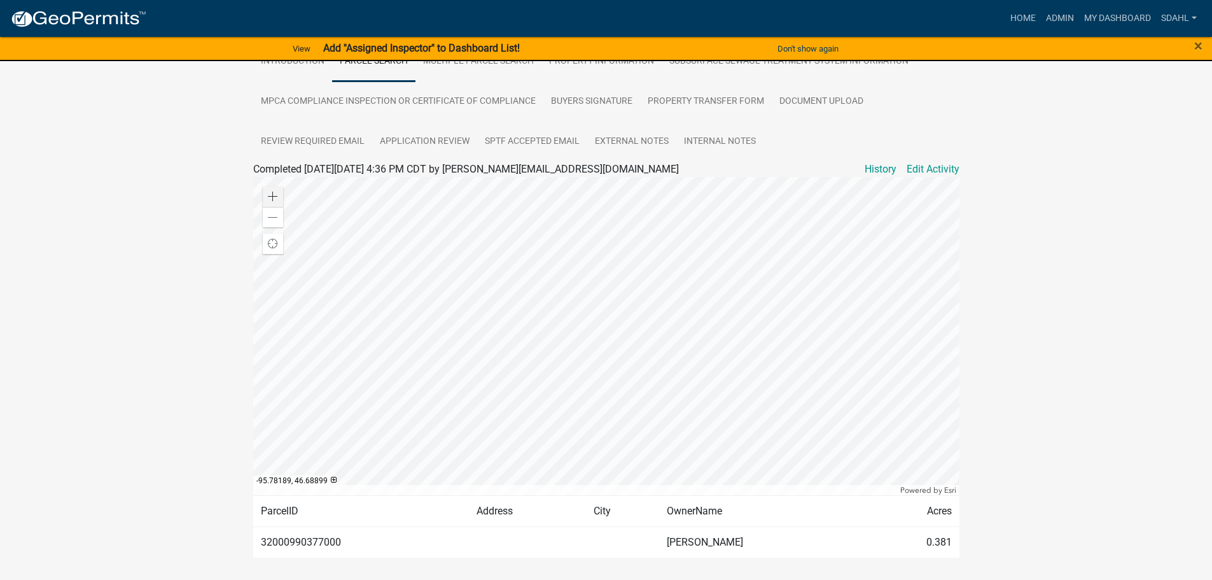
scroll to position [244, 0]
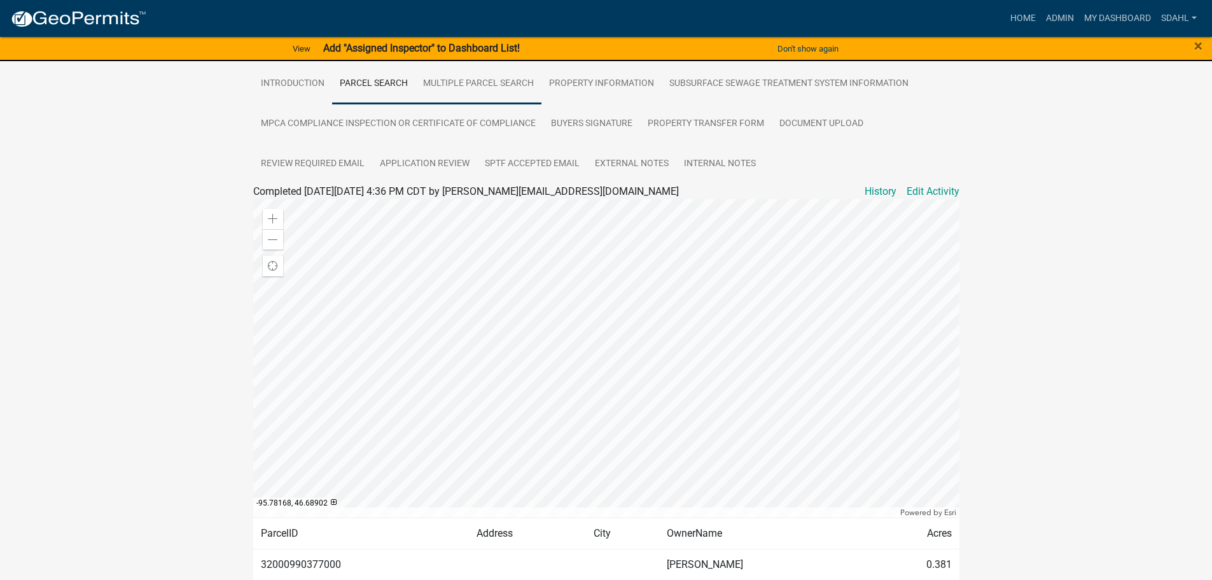
click at [478, 79] on link "Multiple Parcel Search" at bounding box center [478, 84] width 126 height 41
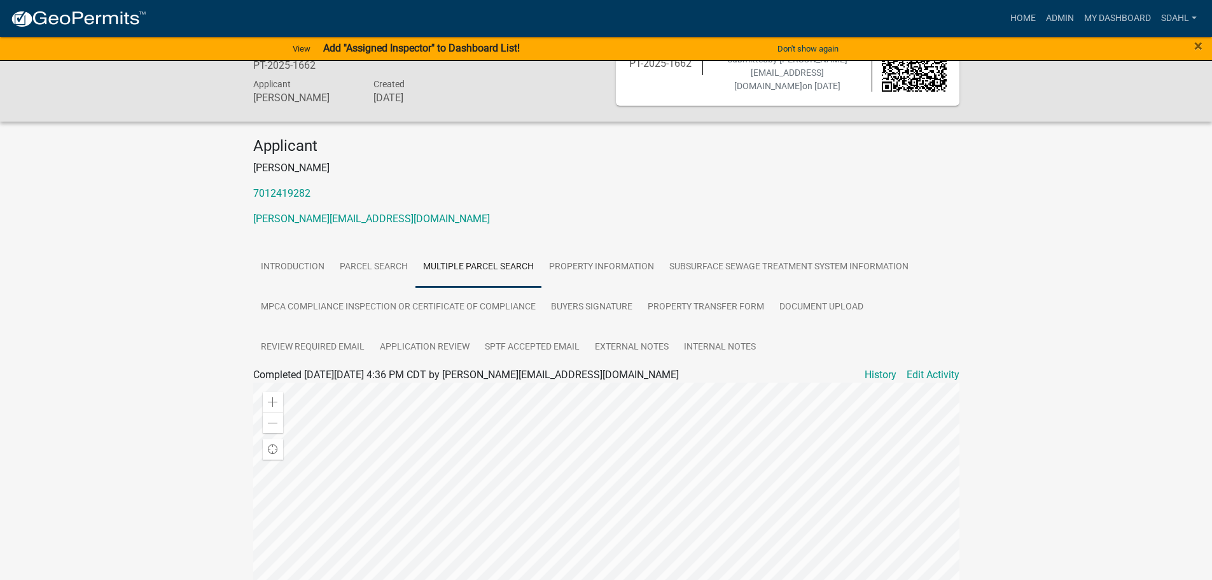
scroll to position [20, 0]
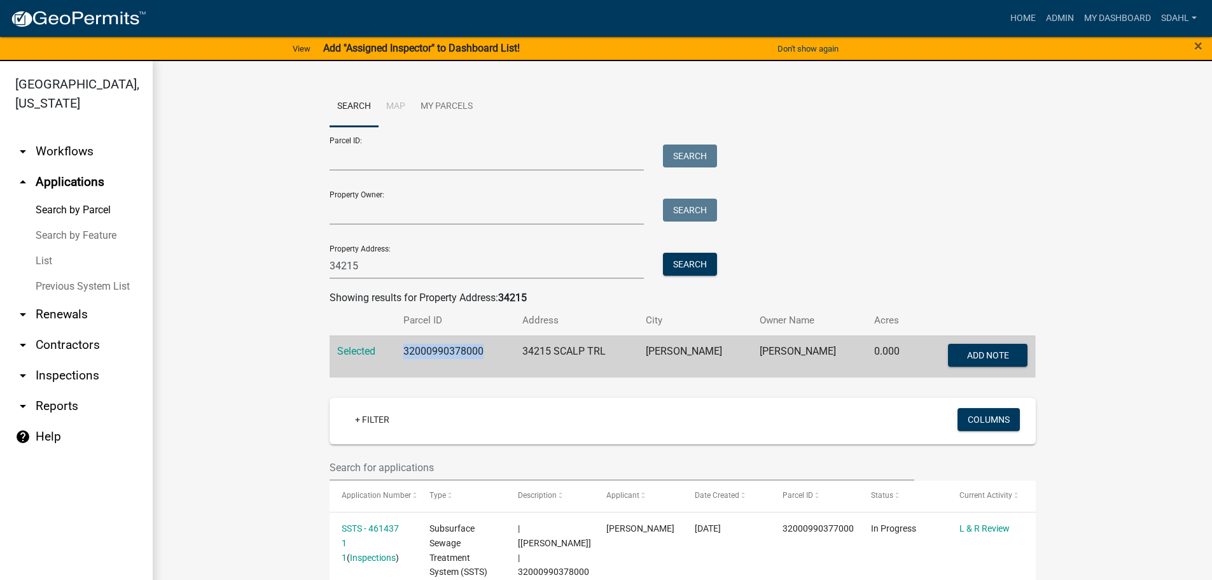
drag, startPoint x: 490, startPoint y: 354, endPoint x: 407, endPoint y: 357, distance: 83.4
click at [407, 357] on td "32000990378000" at bounding box center [455, 356] width 119 height 42
copy td "32000990378000"
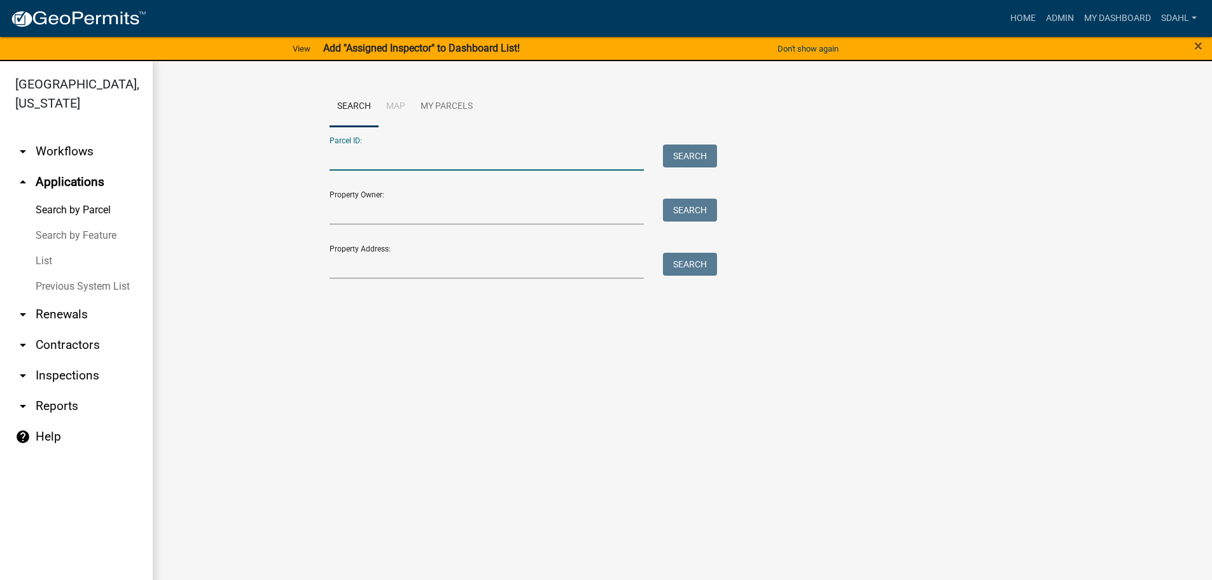
click at [367, 162] on input "Parcel ID:" at bounding box center [487, 157] width 315 height 26
paste input "32000990378000"
type input "32000990378000"
click at [692, 155] on button "Search" at bounding box center [690, 155] width 54 height 23
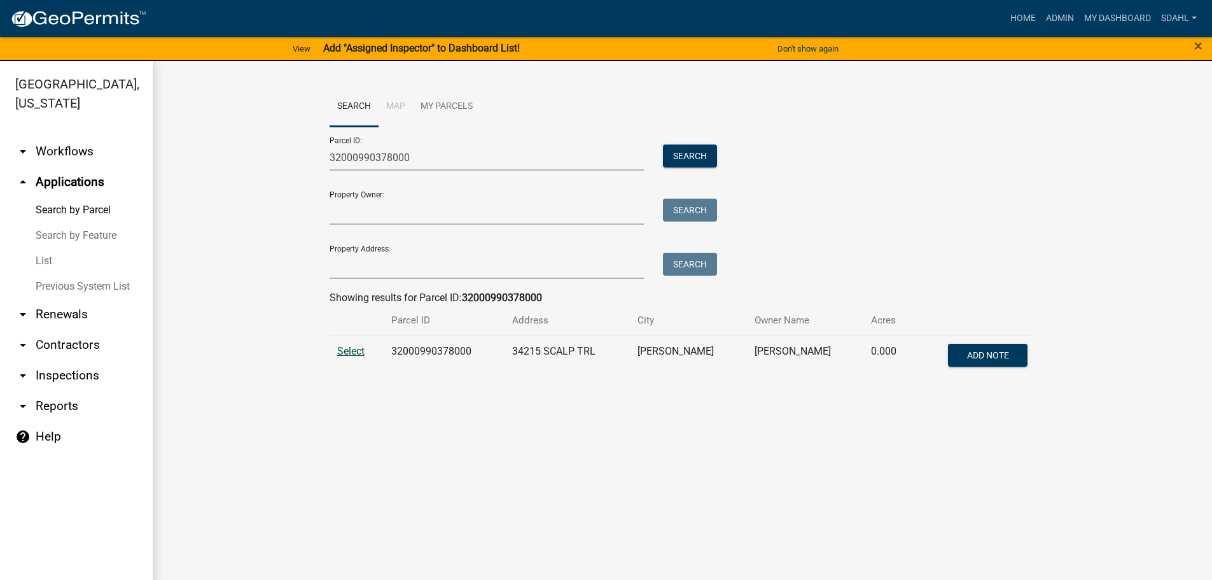
click at [347, 354] on span "Select" at bounding box center [350, 351] width 27 height 12
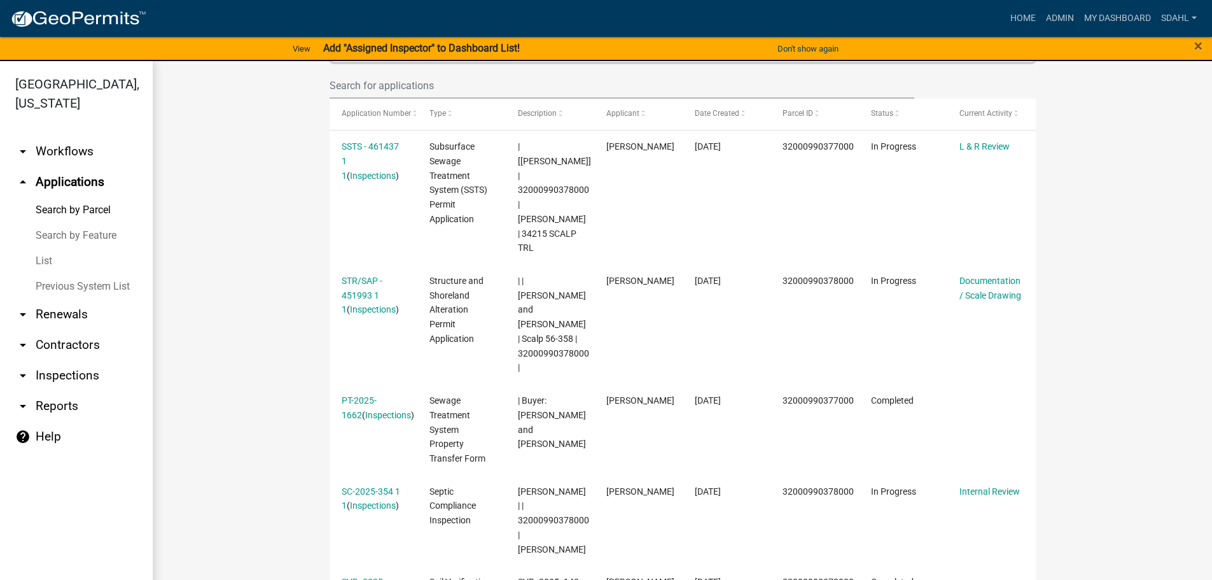
scroll to position [445, 0]
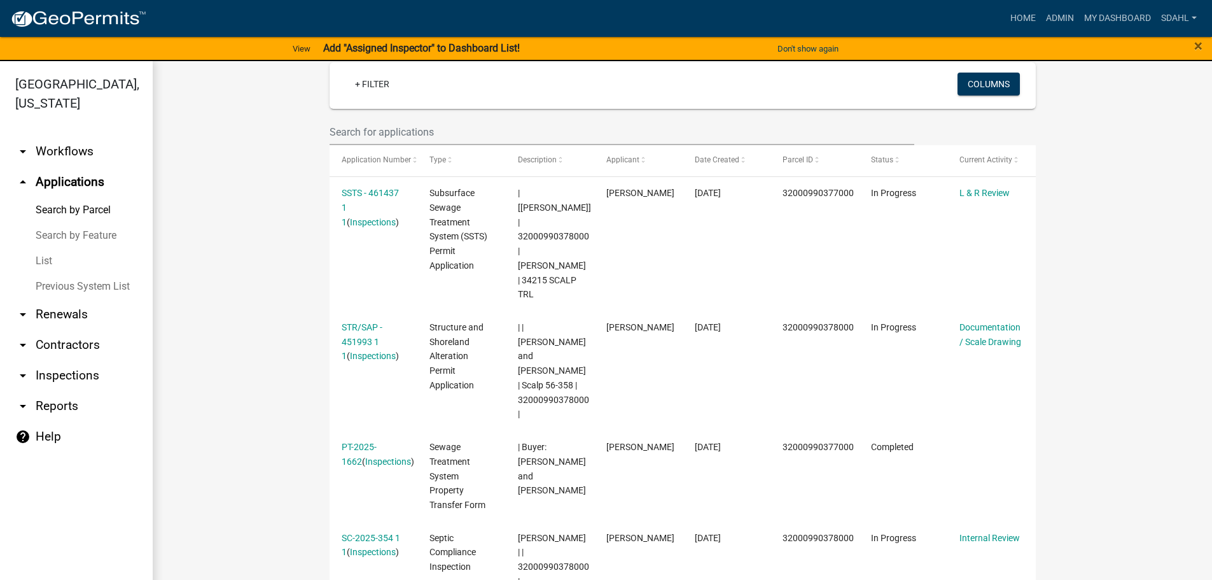
scroll to position [399, 0]
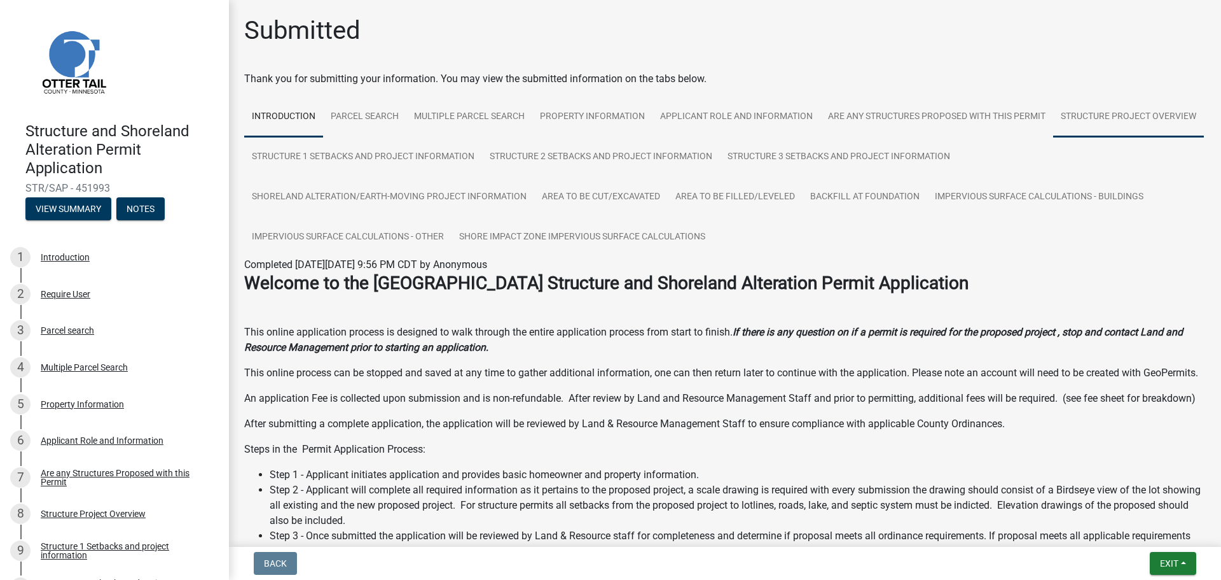
click at [1053, 137] on link "Structure Project Overview" at bounding box center [1128, 117] width 151 height 41
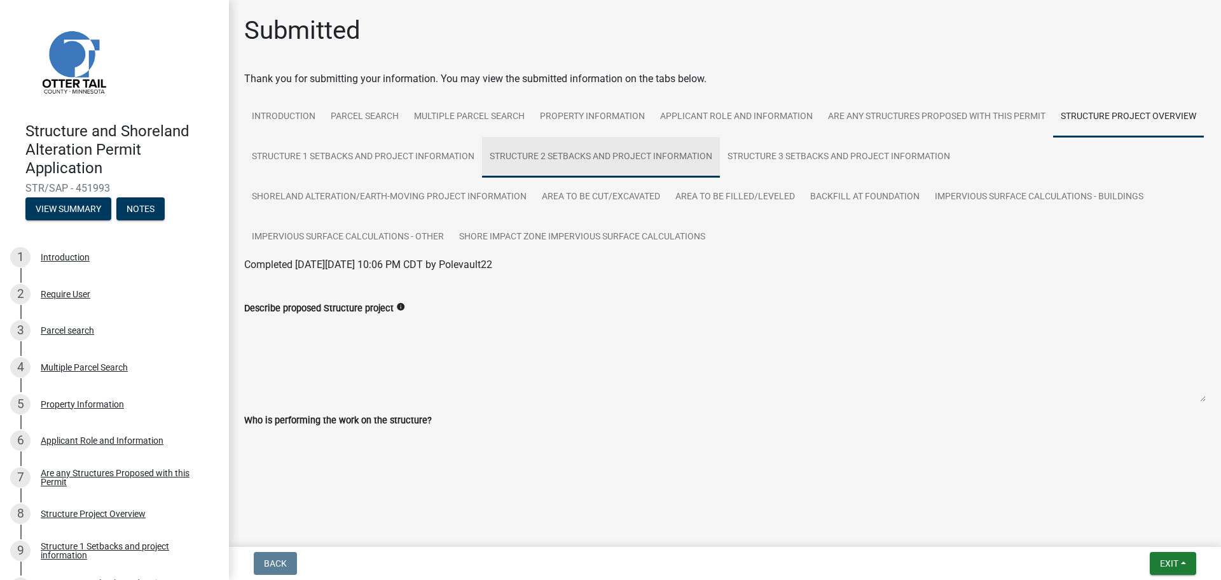
click at [538, 161] on link "Structure 2 Setbacks and project information" at bounding box center [601, 157] width 238 height 41
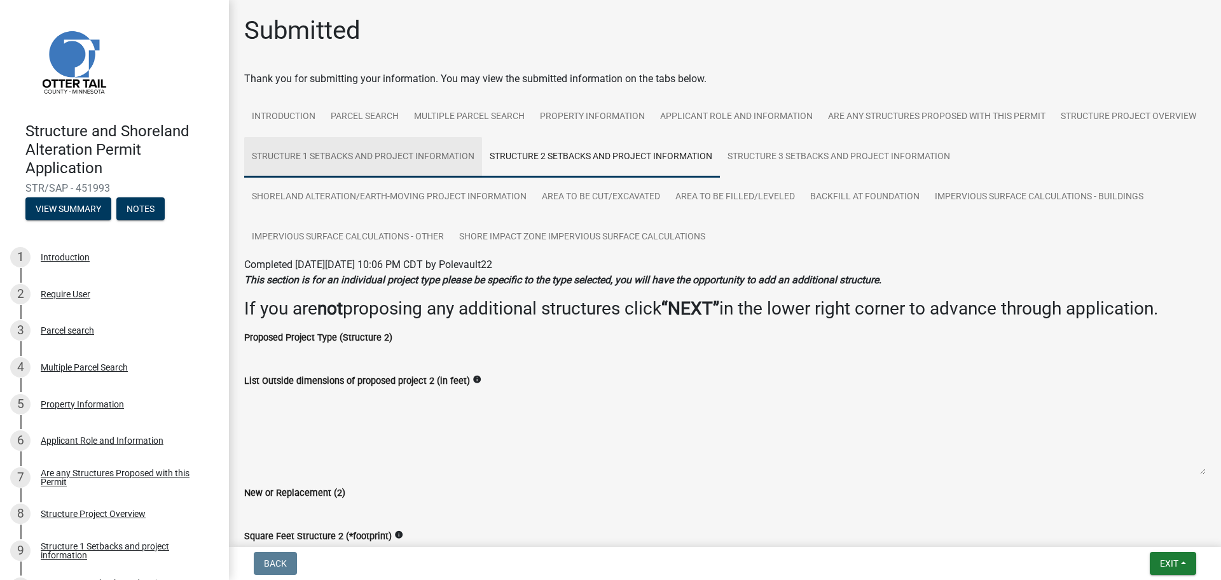
click at [468, 160] on link "Structure 1 Setbacks and project information" at bounding box center [363, 157] width 238 height 41
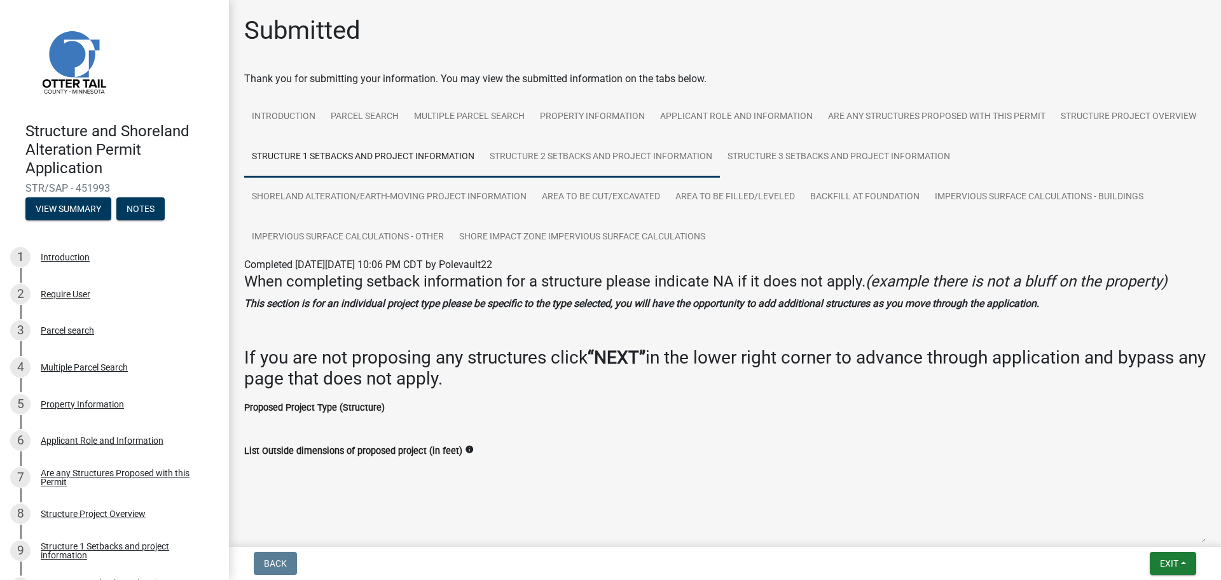
click at [720, 158] on link "Structure 2 Setbacks and project information" at bounding box center [601, 157] width 238 height 41
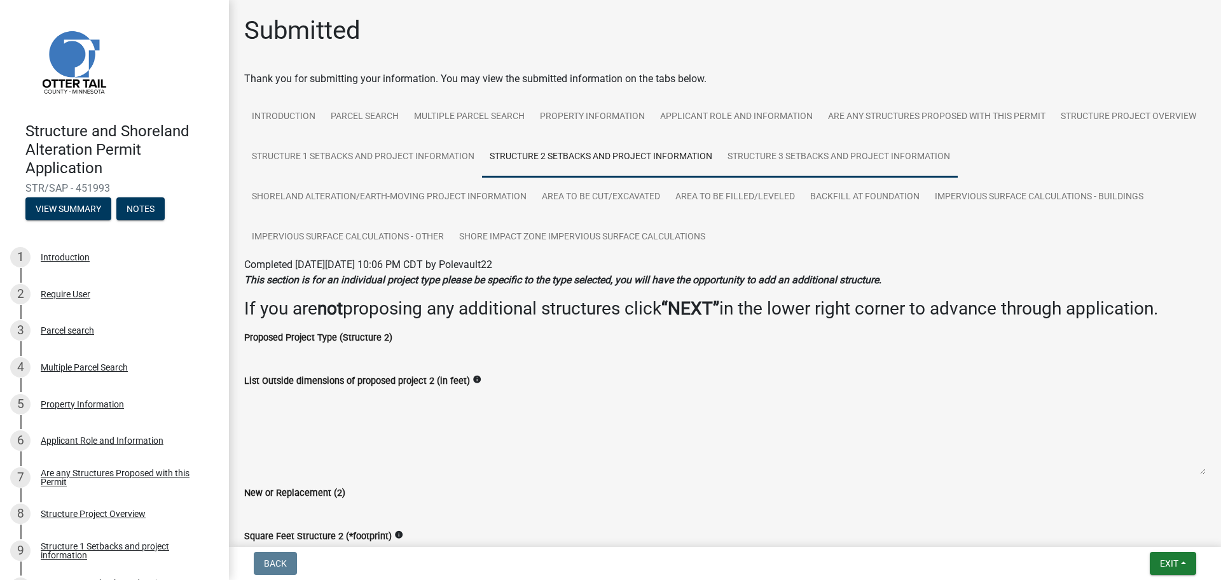
click at [958, 153] on link "Structure 3 Setbacks and project information" at bounding box center [839, 157] width 238 height 41
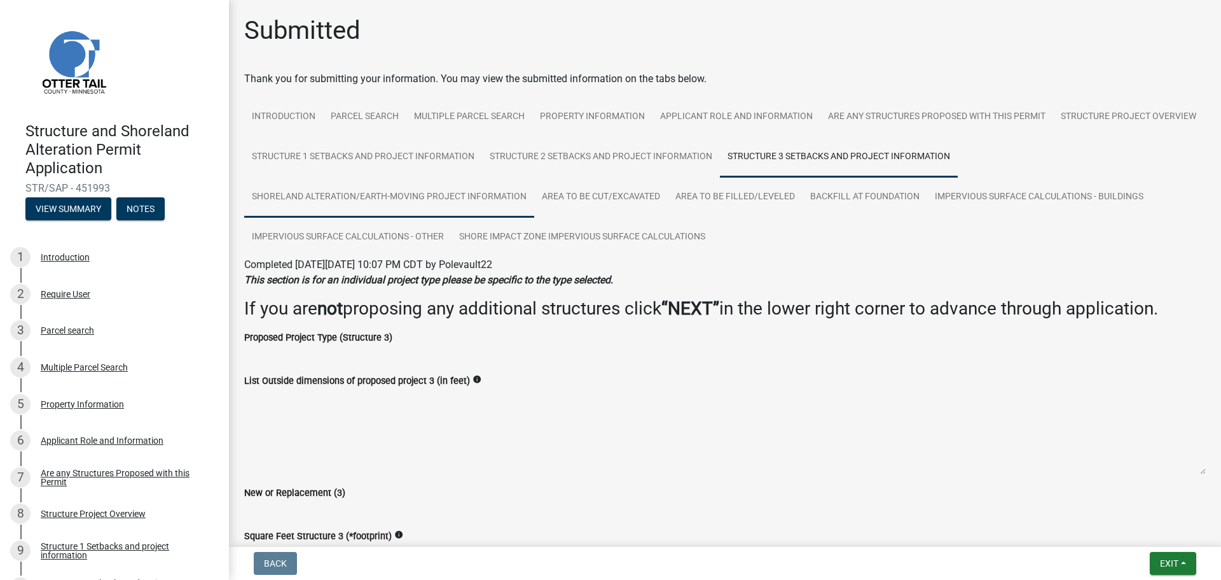
click at [324, 204] on link "Shoreland Alteration/Earth-Moving Project Information" at bounding box center [389, 197] width 290 height 41
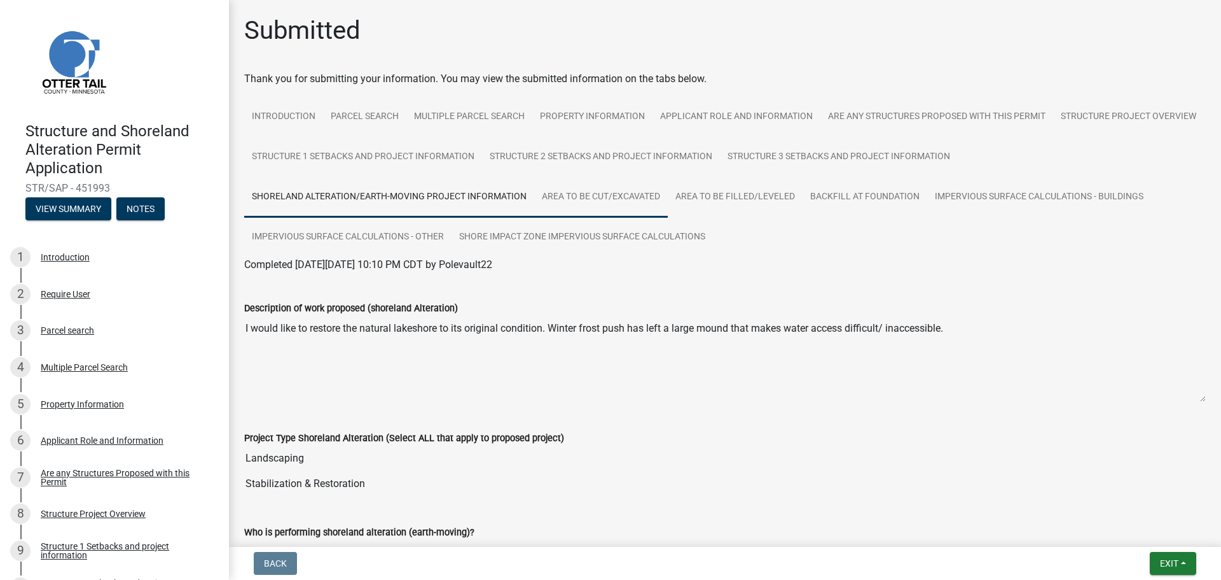
click at [621, 201] on link "Area to be Cut/Excavated" at bounding box center [601, 197] width 134 height 41
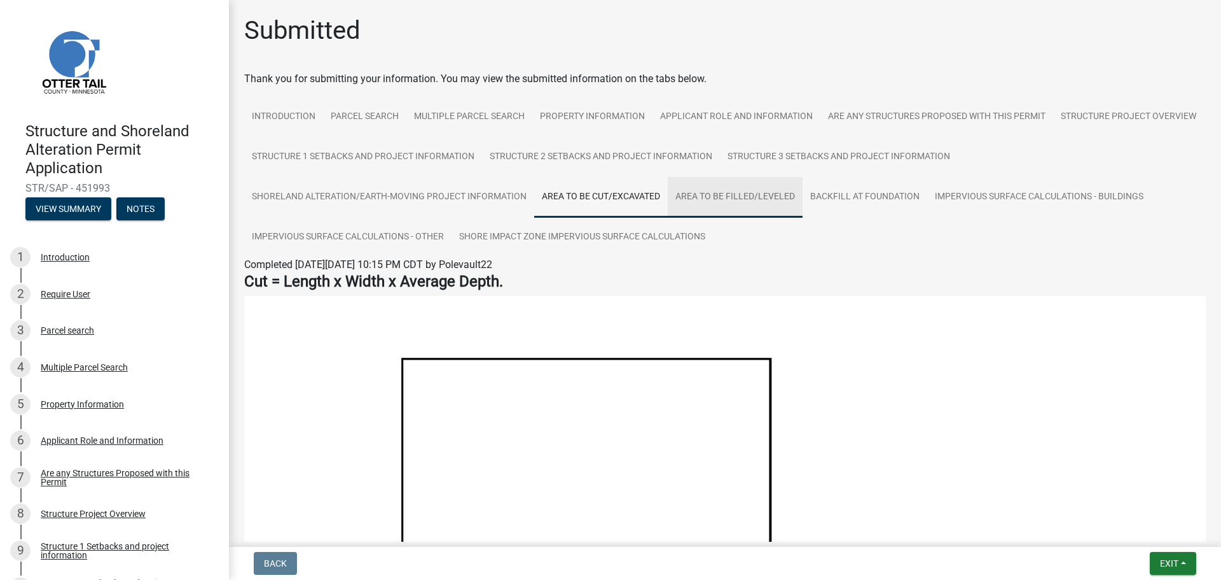
click at [758, 193] on link "Area to be Filled/Leveled" at bounding box center [735, 197] width 135 height 41
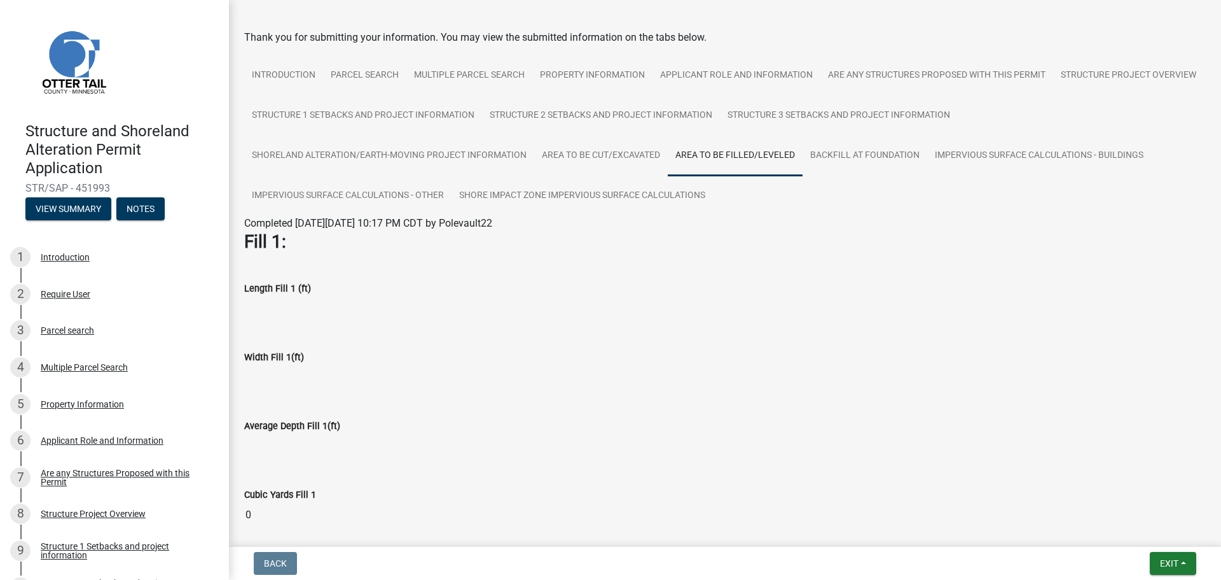
scroll to position [64, 0]
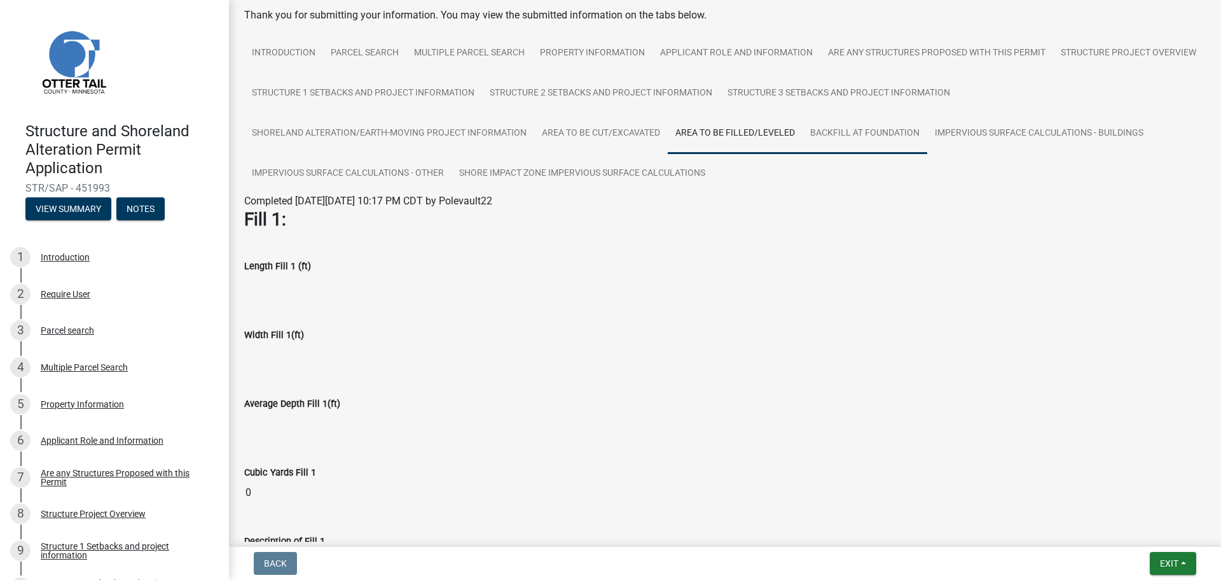
click at [851, 141] on link "Backfill at foundation" at bounding box center [865, 133] width 125 height 41
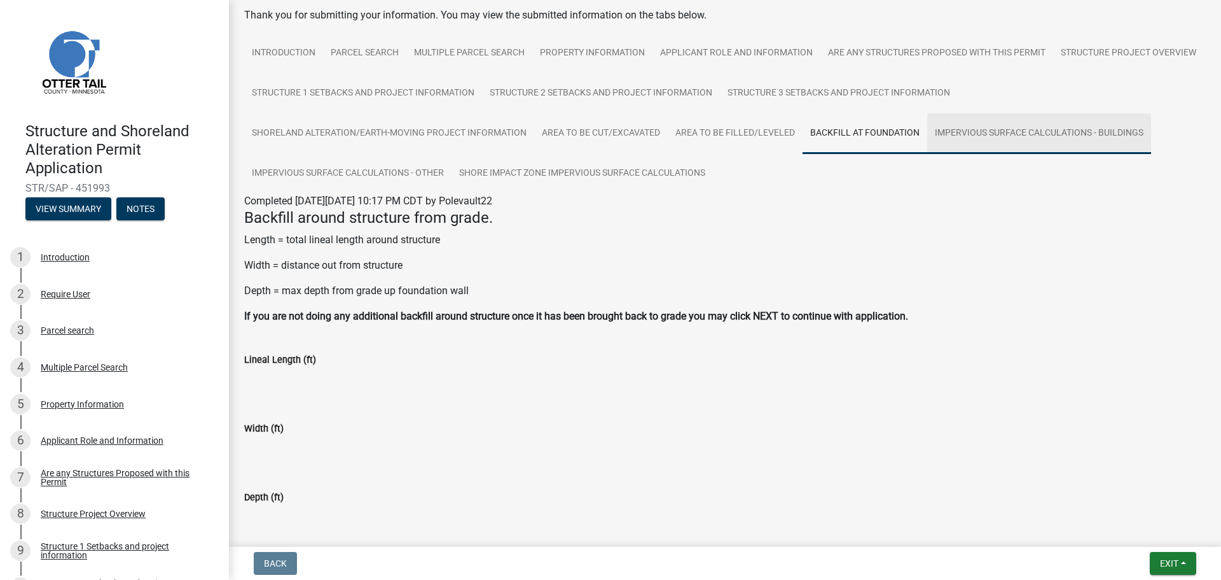
click at [985, 136] on link "Impervious Surface Calculations - Buildings" at bounding box center [1039, 133] width 224 height 41
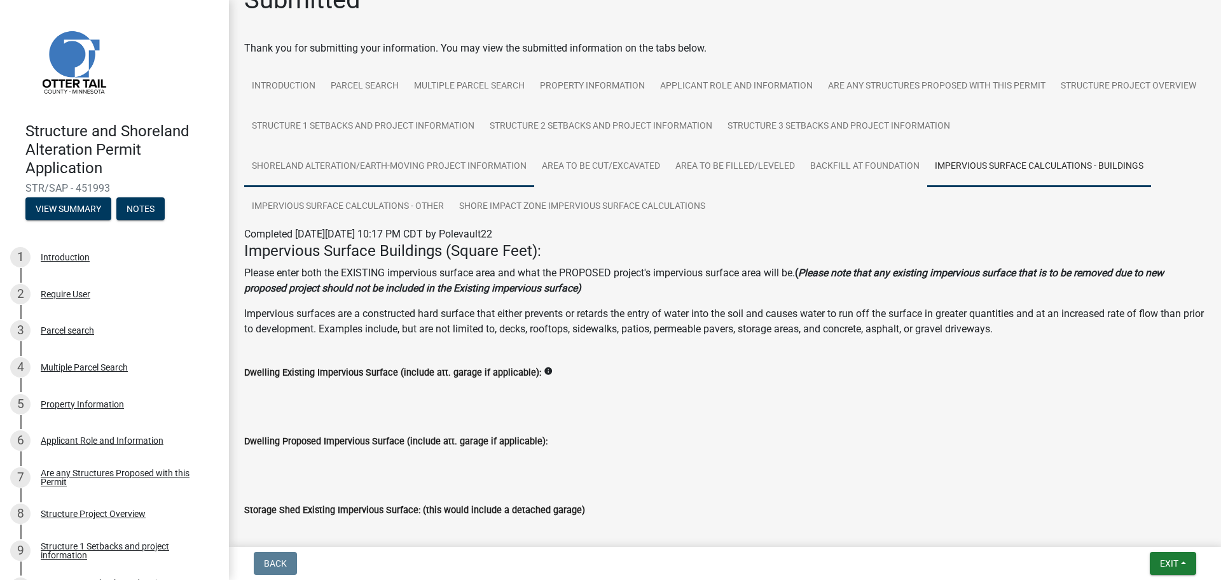
scroll to position [0, 0]
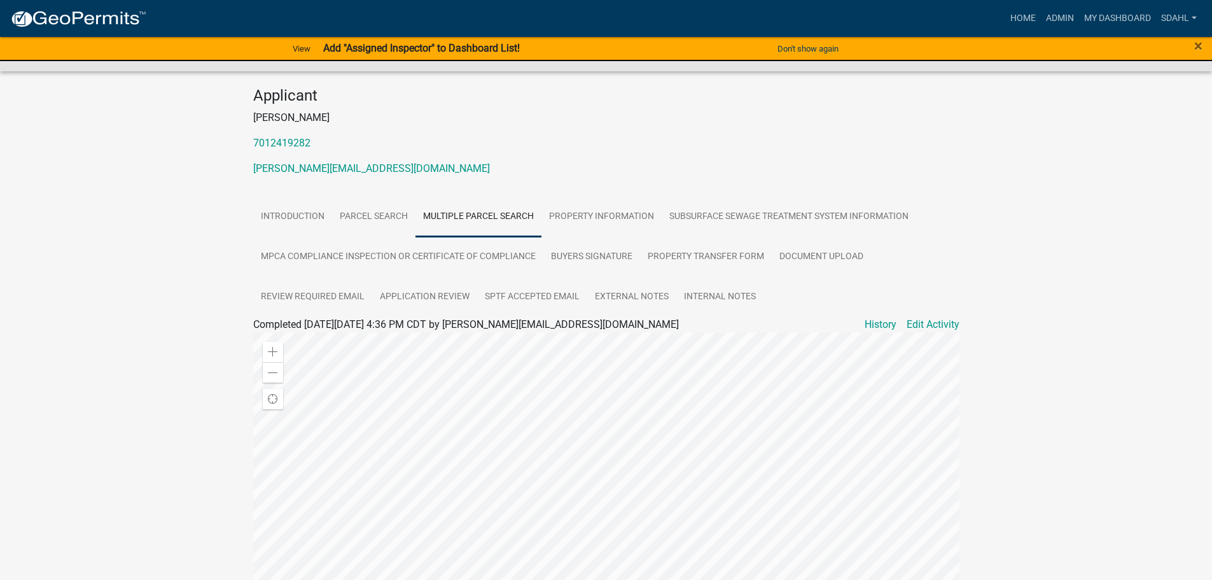
scroll to position [191, 0]
